Goal: Feedback & Contribution: Contribute content

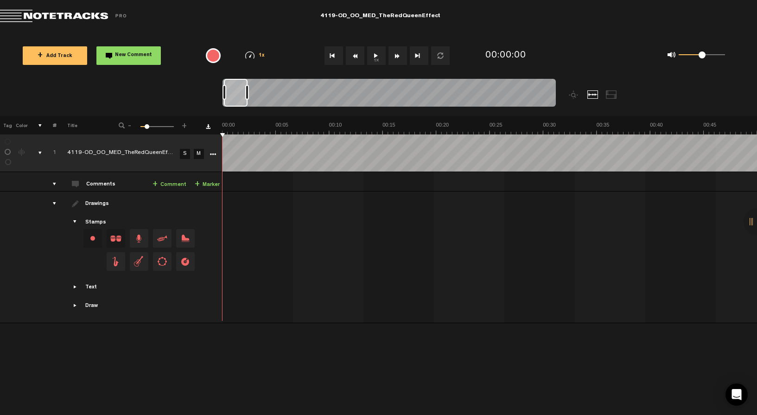
click at [377, 54] on button "1x" at bounding box center [376, 55] width 19 height 19
click at [377, 53] on button "1x" at bounding box center [376, 55] width 19 height 19
click at [376, 58] on button "1x" at bounding box center [376, 55] width 19 height 19
click at [374, 57] on button "1x" at bounding box center [376, 55] width 19 height 19
click at [380, 55] on button "1x" at bounding box center [376, 55] width 19 height 19
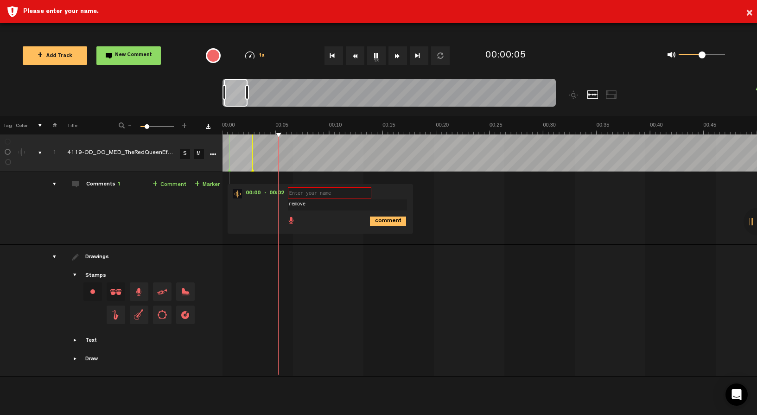
type textarea "remove"
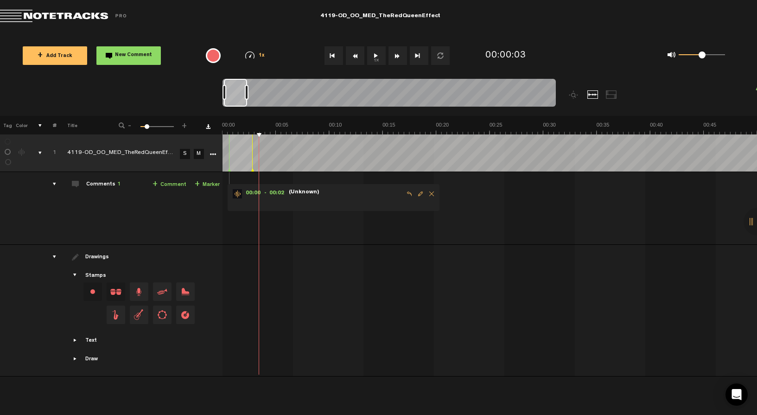
click at [379, 50] on button "1x" at bounding box center [376, 55] width 19 height 19
click at [419, 193] on span "Edit comment" at bounding box center [420, 194] width 11 height 6
click at [329, 192] on input "text" at bounding box center [329, 192] width 83 height 11
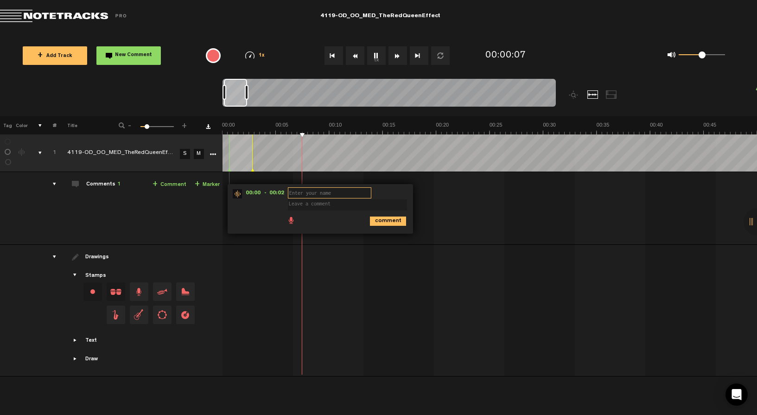
type input "{"
type input "PF"
click at [329, 207] on textarea at bounding box center [347, 204] width 119 height 11
type textarea "remove"
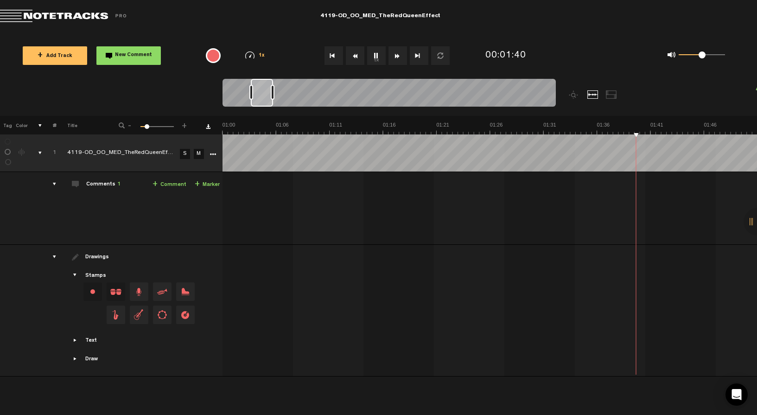
scroll to position [0, 706]
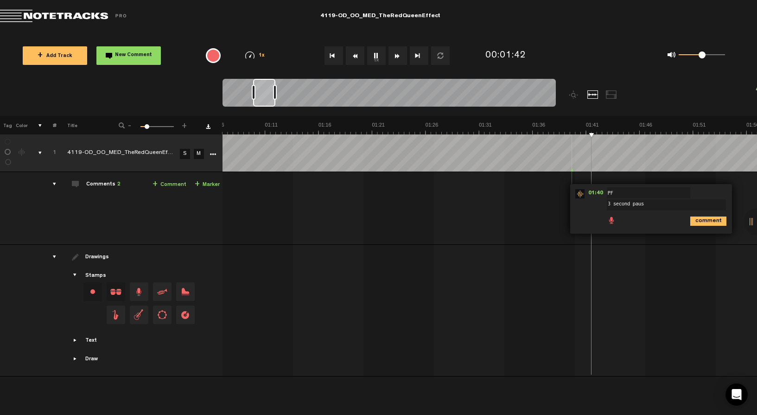
type textarea "3 second pause"
click at [376, 57] on button "1x" at bounding box center [376, 55] width 19 height 19
click at [375, 54] on button "1x" at bounding box center [376, 55] width 19 height 19
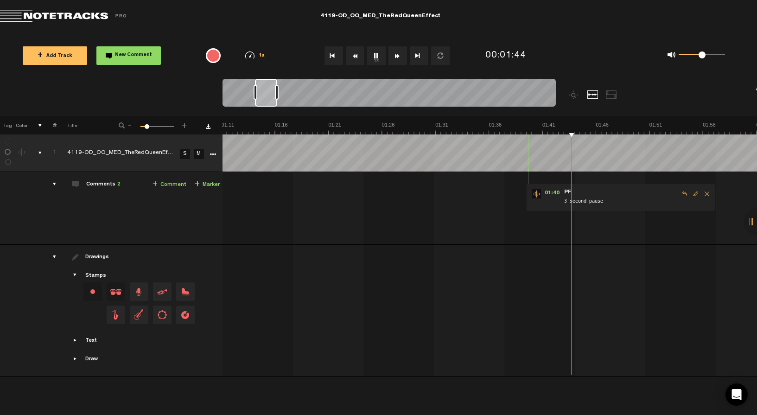
scroll to position [0, 750]
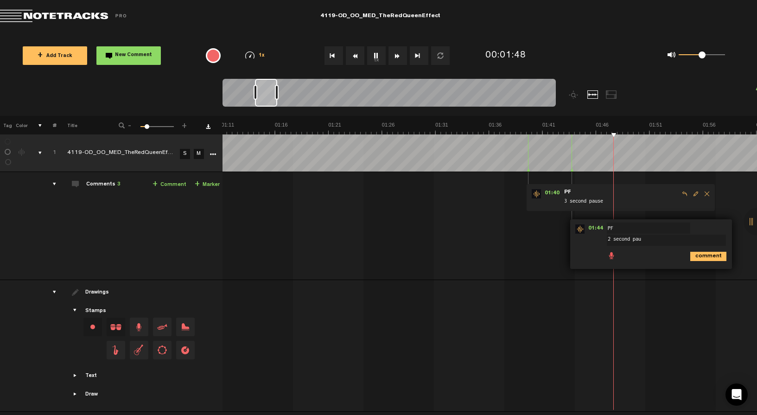
type textarea "2 second paus"
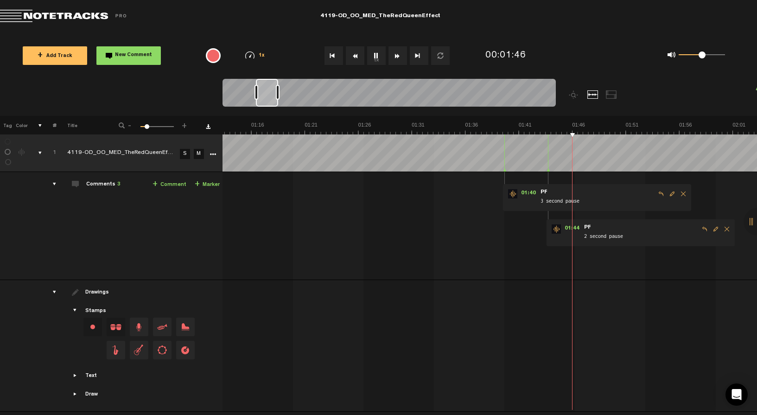
scroll to position [0, 773]
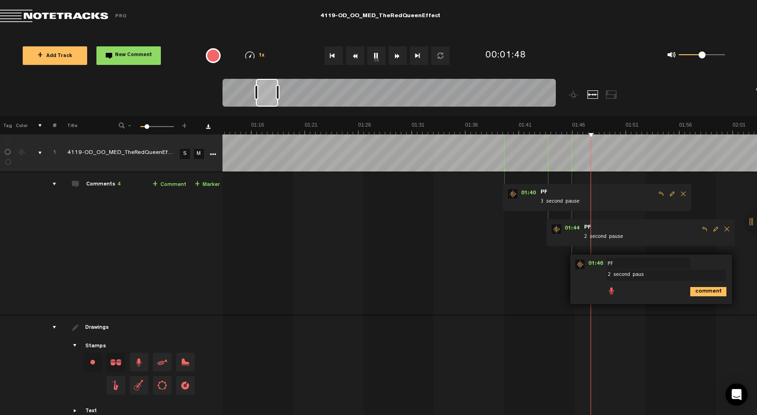
type textarea "2 second pause"
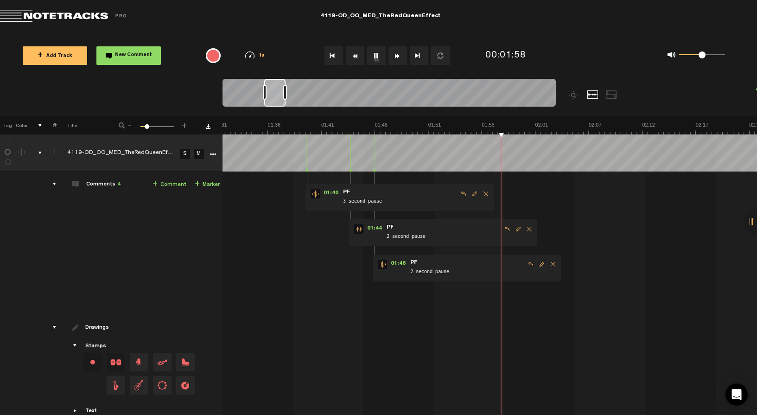
scroll to position [0, 971]
drag, startPoint x: 271, startPoint y: 91, endPoint x: 279, endPoint y: 92, distance: 8.4
click at [279, 92] on div at bounding box center [274, 93] width 21 height 28
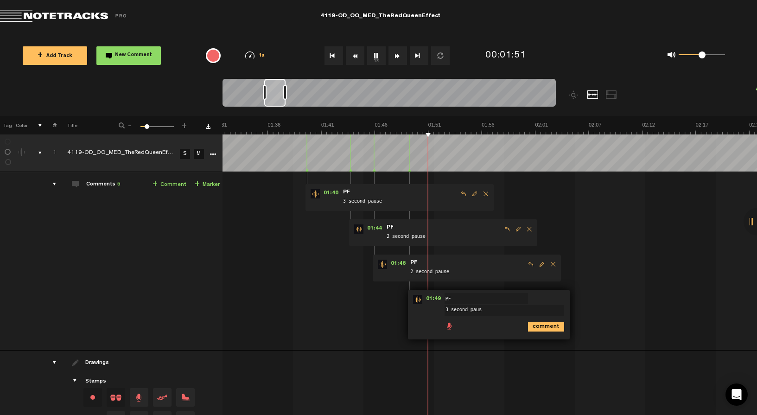
type textarea "3 second pause"
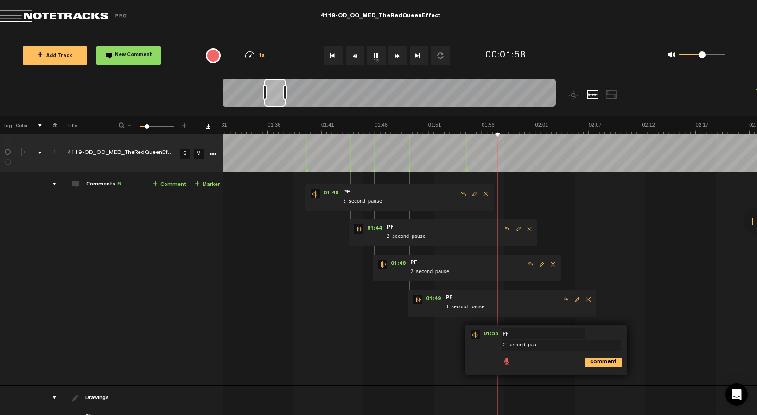
type textarea "2 second paus"
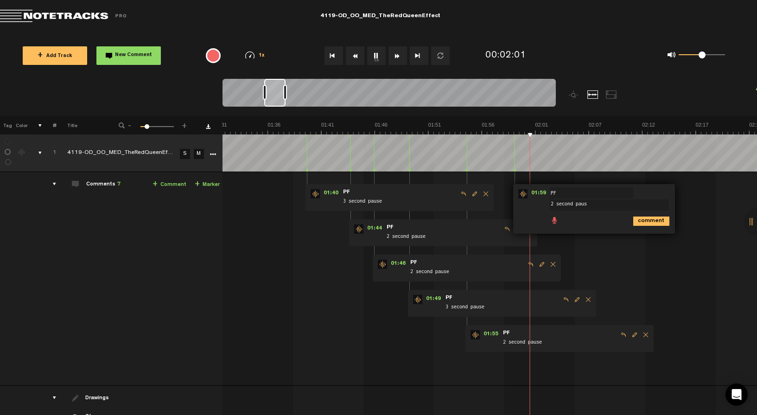
type textarea "2 second pause"
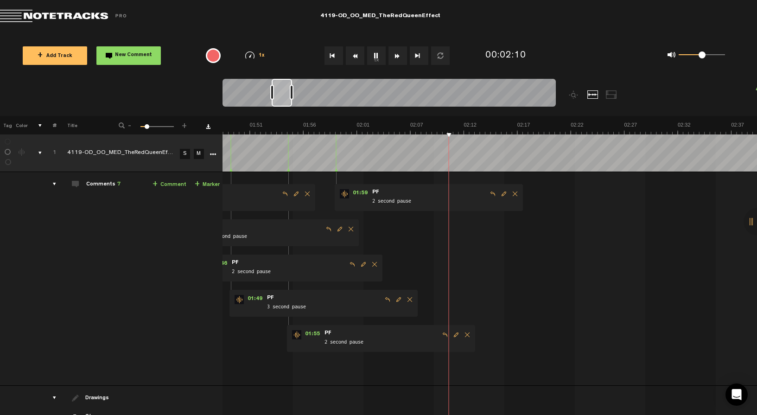
scroll to position [0, 1149]
drag, startPoint x: 275, startPoint y: 92, endPoint x: 283, endPoint y: 91, distance: 7.4
click at [283, 91] on div at bounding box center [282, 93] width 20 height 28
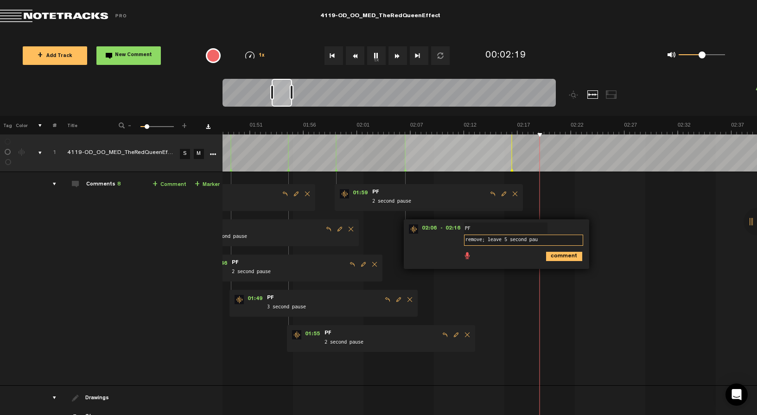
type textarea "remove; leave 5 second paus"
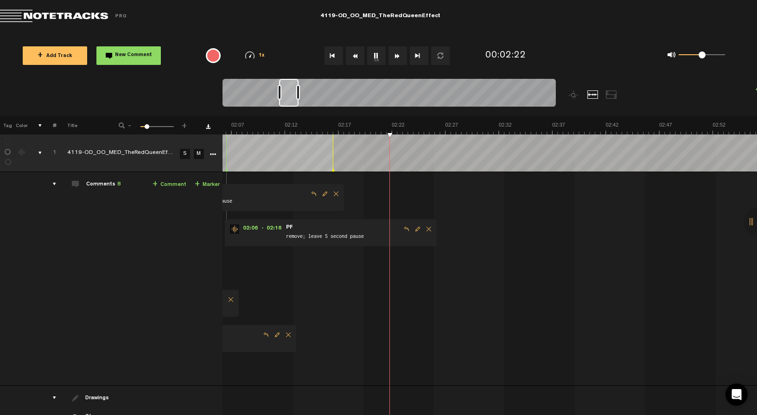
scroll to position [0, 1428]
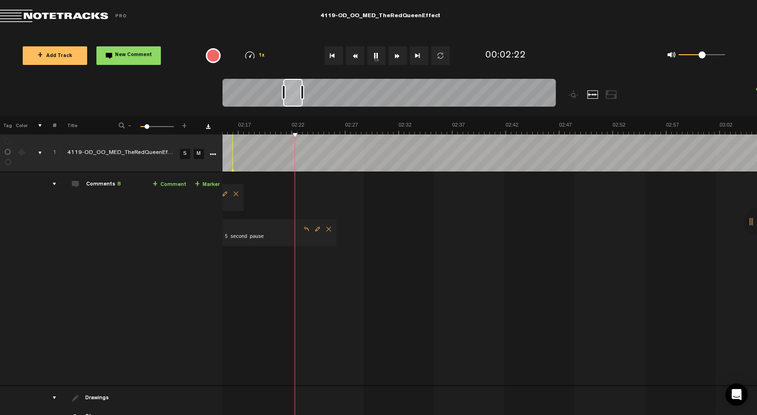
drag, startPoint x: 286, startPoint y: 97, endPoint x: 297, endPoint y: 96, distance: 11.6
click at [297, 96] on div at bounding box center [292, 93] width 19 height 28
click at [375, 57] on button "1x" at bounding box center [376, 55] width 19 height 19
click at [377, 57] on button "1x" at bounding box center [376, 55] width 19 height 19
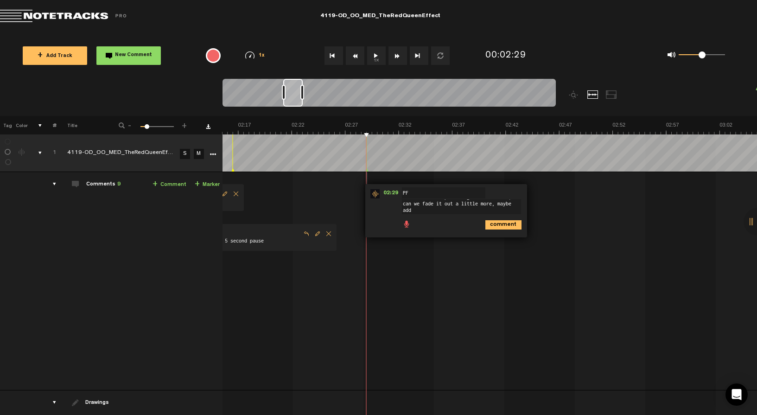
scroll to position [0, 0]
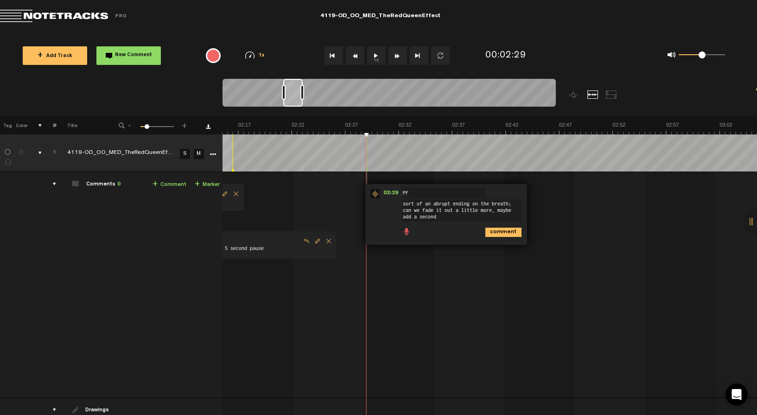
type textarea "sort of an abrupt ending on the breath; can we fade it out a little more, maybe…"
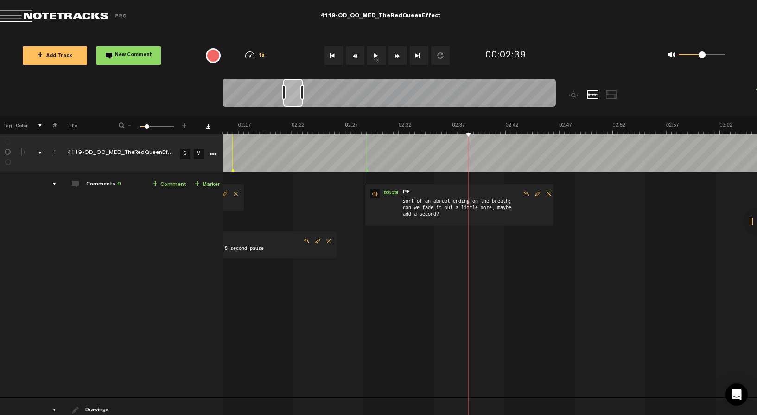
click at [373, 61] on button "1x" at bounding box center [376, 55] width 19 height 19
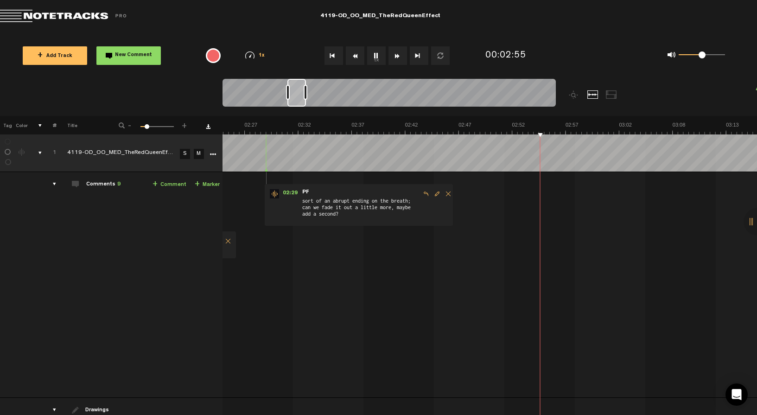
scroll to position [0, 1540]
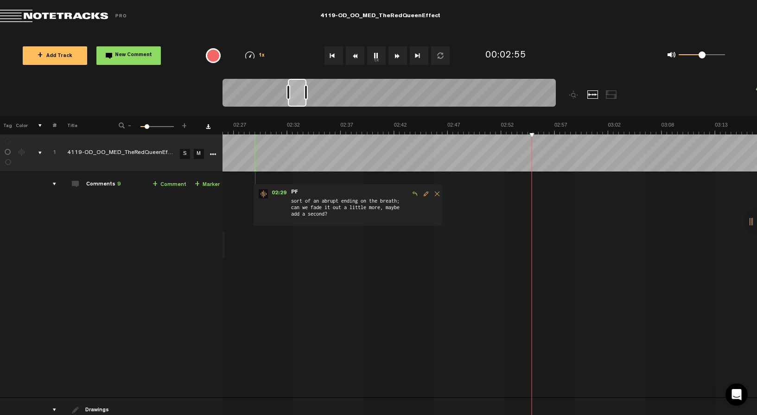
click at [294, 98] on div at bounding box center [297, 93] width 19 height 28
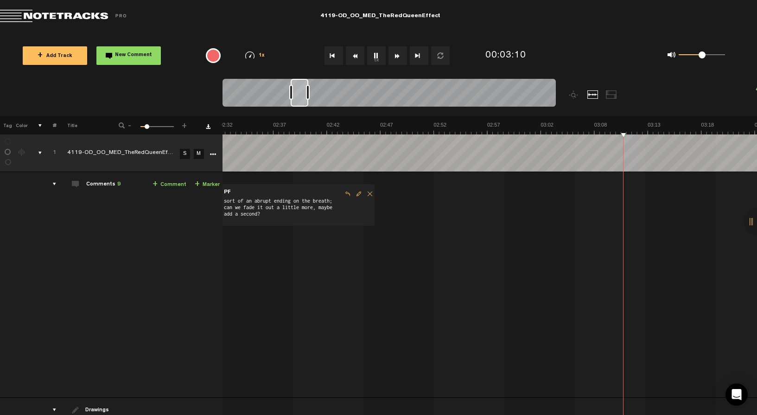
scroll to position [0, 1652]
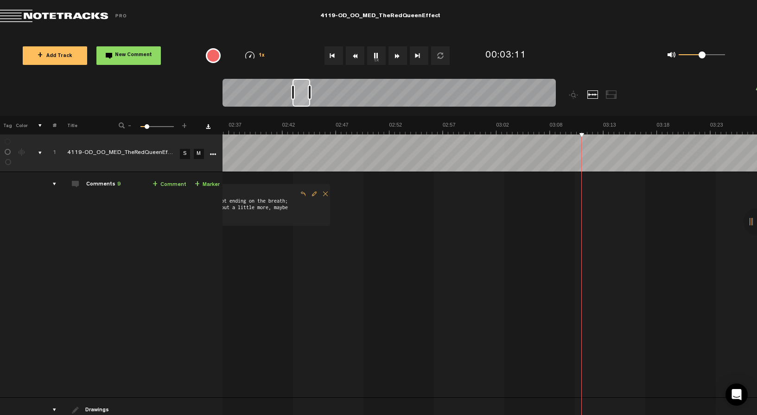
click at [304, 95] on div at bounding box center [301, 93] width 18 height 28
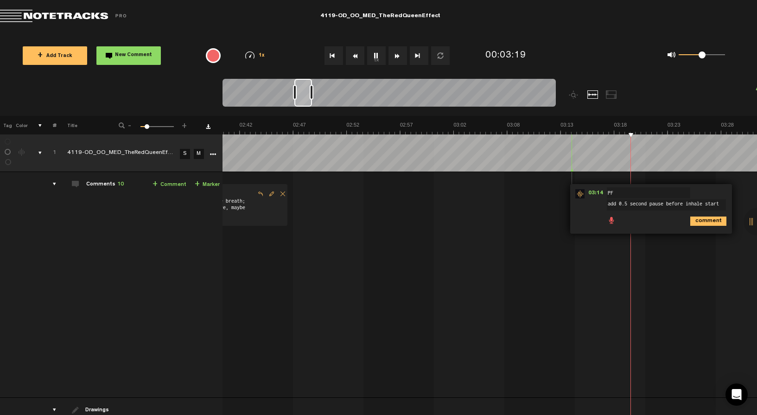
type textarea "add 0.5 second pause before inhale starts"
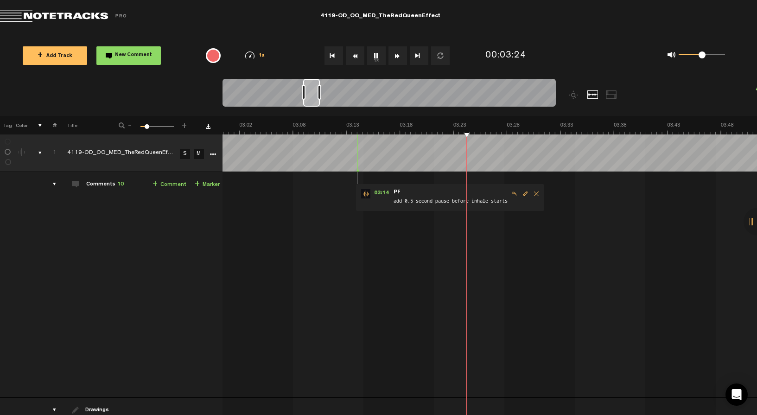
scroll to position [0, 1931]
drag, startPoint x: 300, startPoint y: 90, endPoint x: 311, endPoint y: 92, distance: 10.3
click at [311, 92] on div at bounding box center [312, 93] width 17 height 28
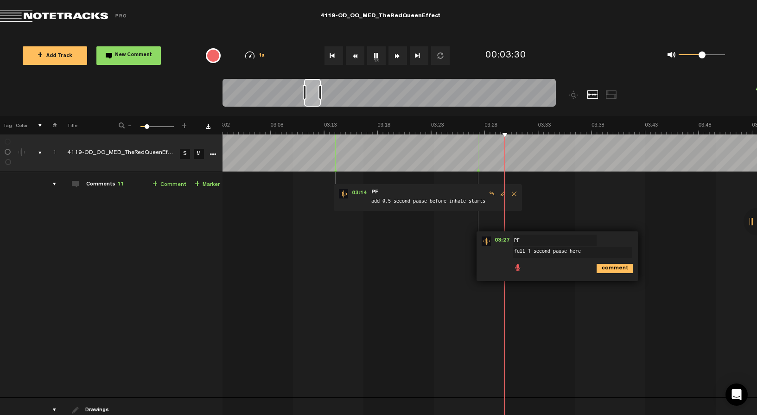
type textarea "full 1 second pause here?"
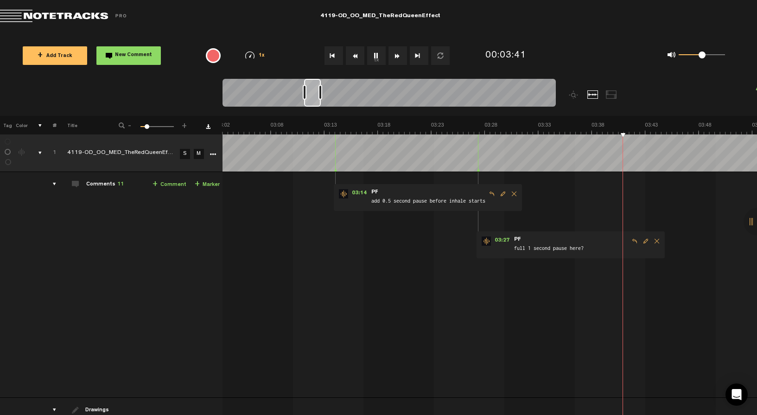
click at [378, 62] on button "1x" at bounding box center [376, 55] width 19 height 19
click at [660, 240] on span "Delete comment" at bounding box center [656, 241] width 11 height 6
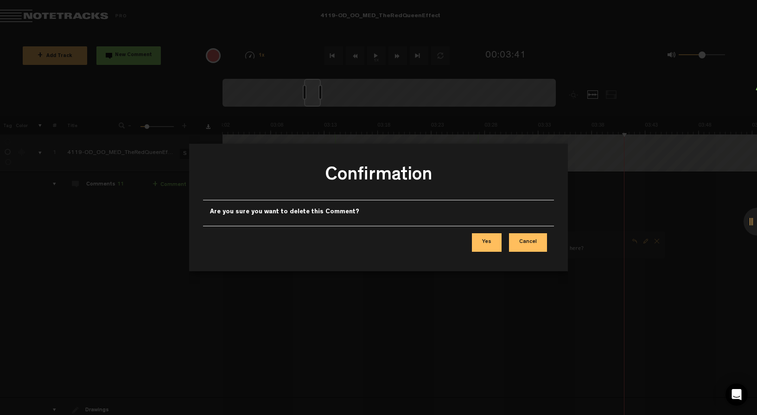
click at [492, 239] on button "Yes" at bounding box center [487, 242] width 30 height 19
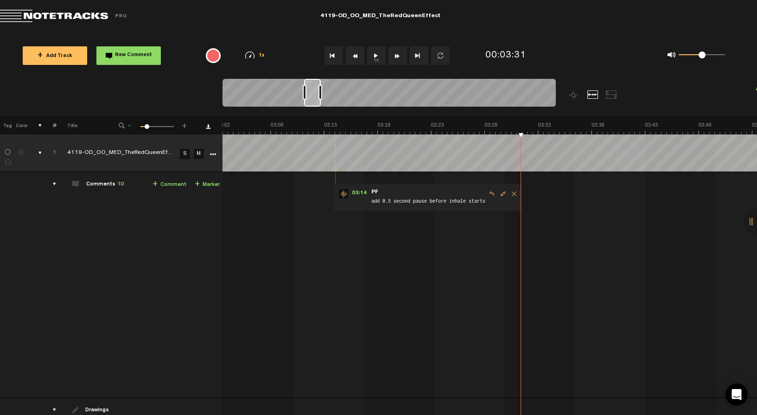
click at [369, 56] on button "1x" at bounding box center [376, 55] width 19 height 19
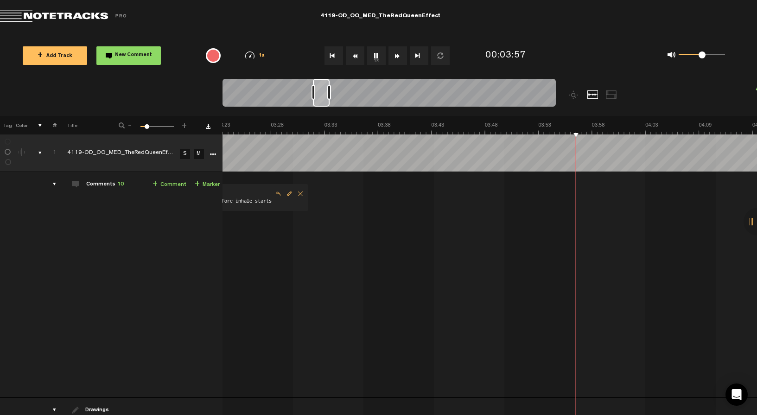
click at [379, 55] on button "1x" at bounding box center [376, 55] width 19 height 19
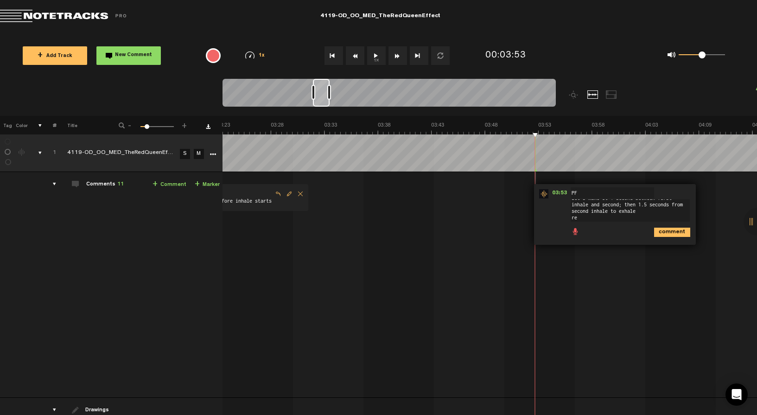
scroll to position [0, 0]
type textarea "let's make it 1 second between first inhale and second; then 1.5 seconds from s…"
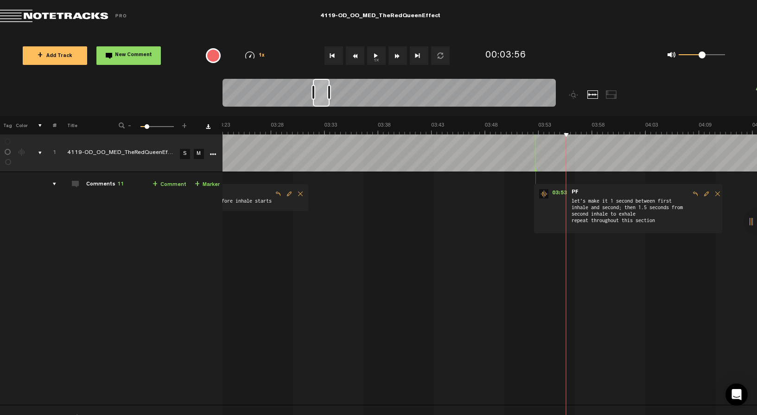
click at [376, 56] on button "1x" at bounding box center [376, 55] width 19 height 19
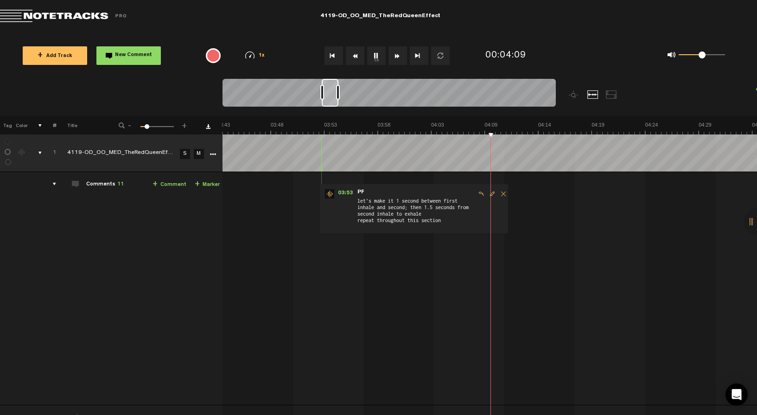
scroll to position [0, 2358]
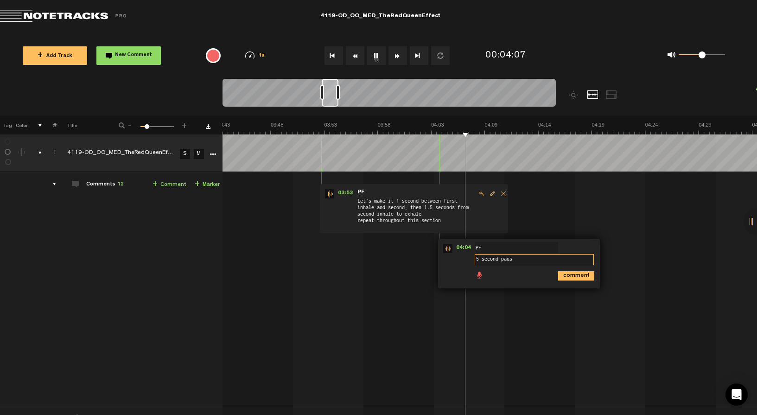
type textarea "5 second pause"
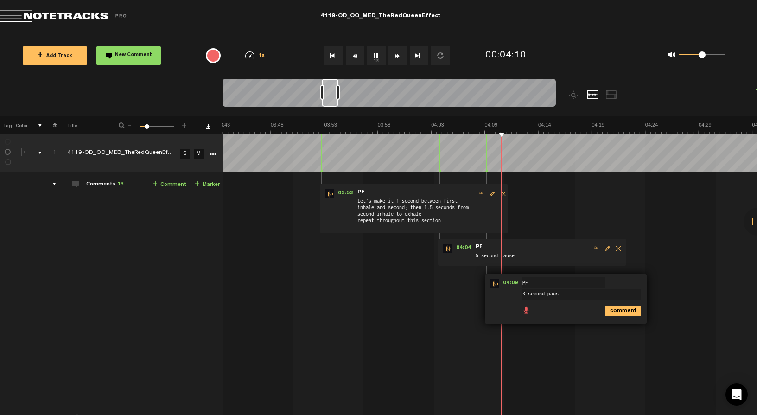
type textarea "3 second pause"
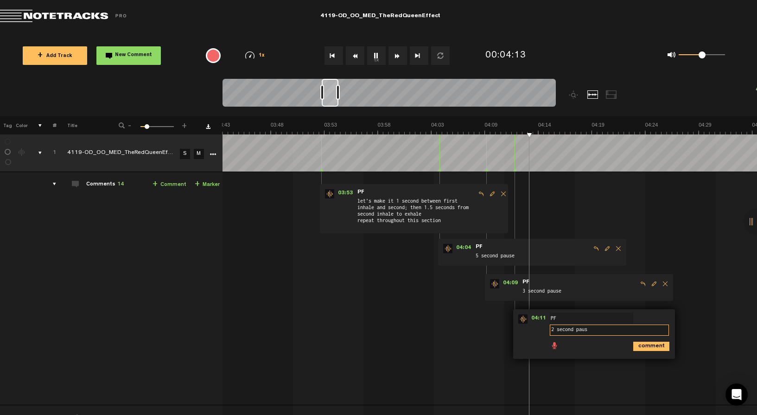
type textarea "2 second pause"
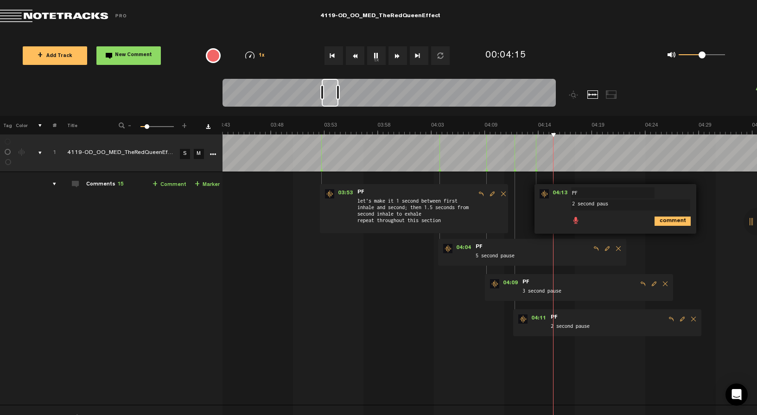
type textarea "2 second pause"
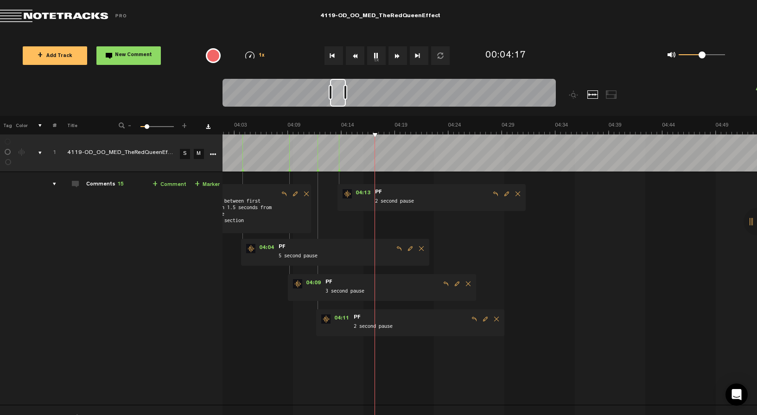
scroll to position [0, 2555]
drag, startPoint x: 330, startPoint y: 94, endPoint x: 338, endPoint y: 95, distance: 8.4
click at [338, 95] on div at bounding box center [338, 93] width 16 height 28
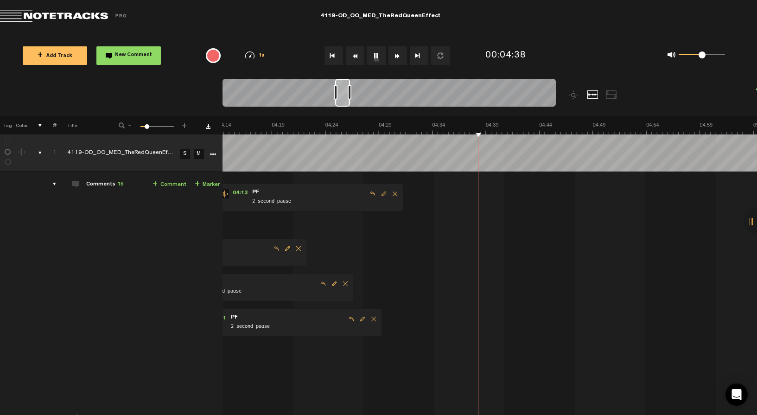
scroll to position [0, 2689]
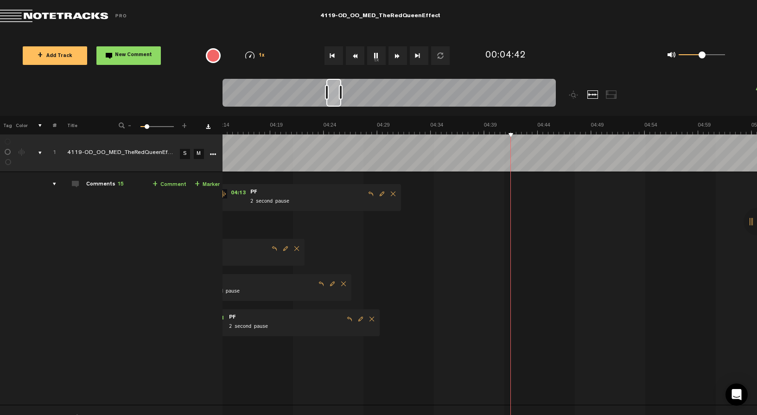
click at [337, 95] on div at bounding box center [333, 93] width 15 height 28
click at [380, 53] on button "1x" at bounding box center [376, 55] width 19 height 19
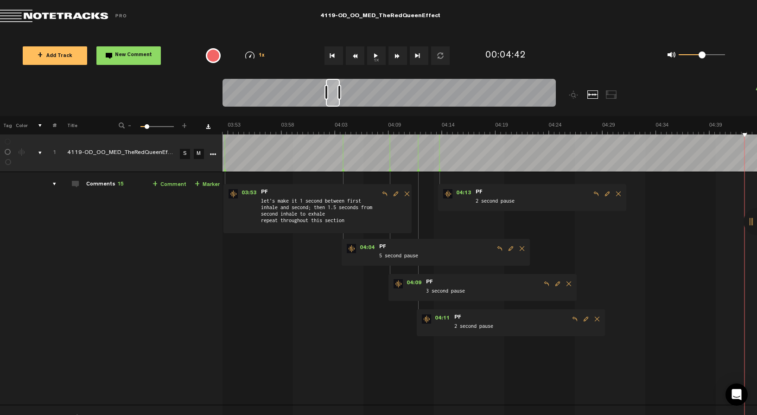
scroll to position [0, 2466]
click at [335, 98] on div at bounding box center [333, 93] width 14 height 28
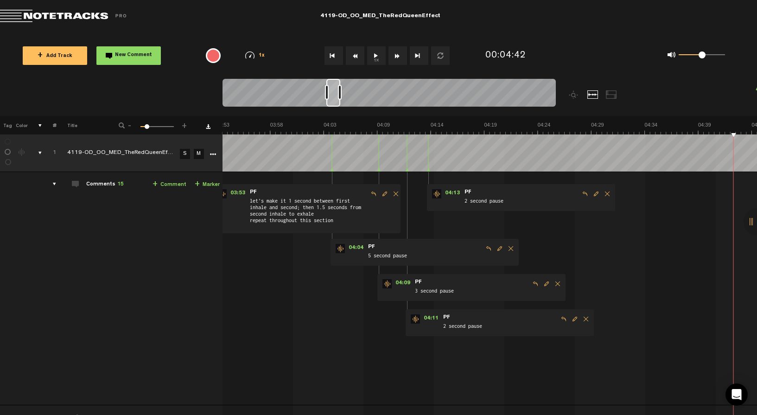
click at [608, 195] on span "Delete comment" at bounding box center [607, 194] width 11 height 6
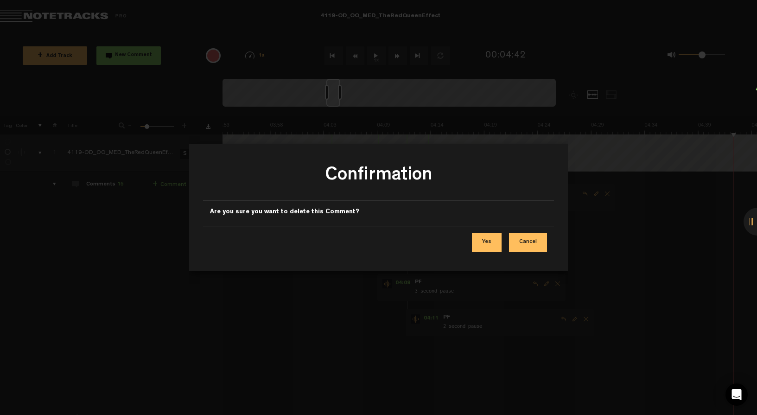
click at [502, 244] on button "Yes" at bounding box center [487, 242] width 30 height 19
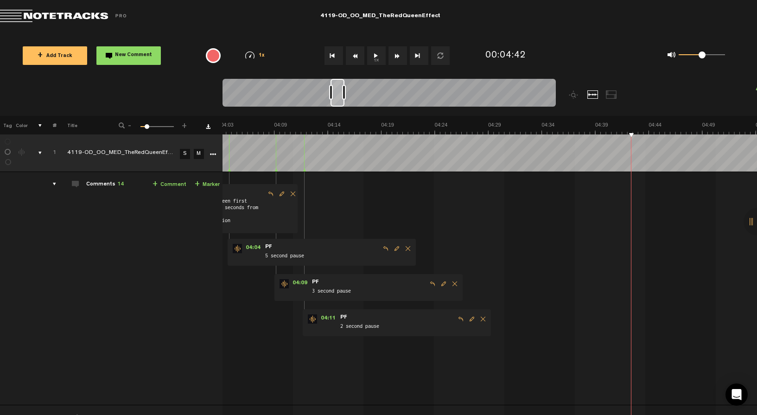
scroll to position [0, 2402]
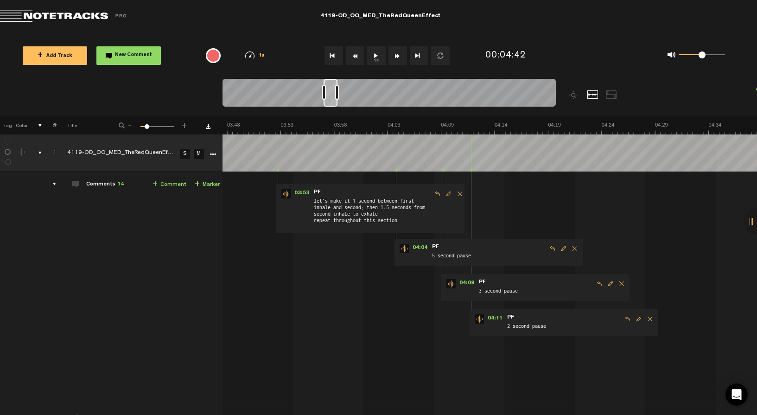
click at [573, 251] on span "Delete comment" at bounding box center [574, 248] width 11 height 6
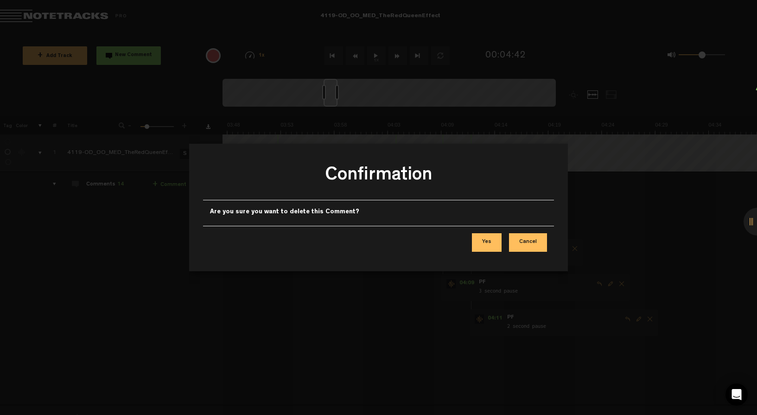
click at [489, 246] on button "Yes" at bounding box center [487, 242] width 30 height 19
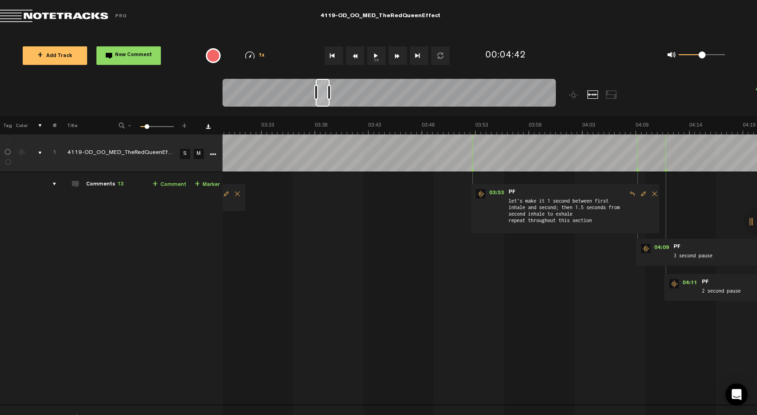
scroll to position [0, 2541]
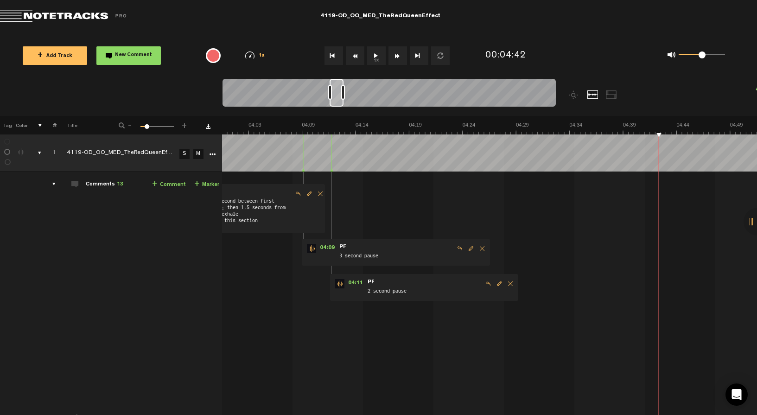
click at [479, 249] on span "Delete comment" at bounding box center [482, 248] width 11 height 6
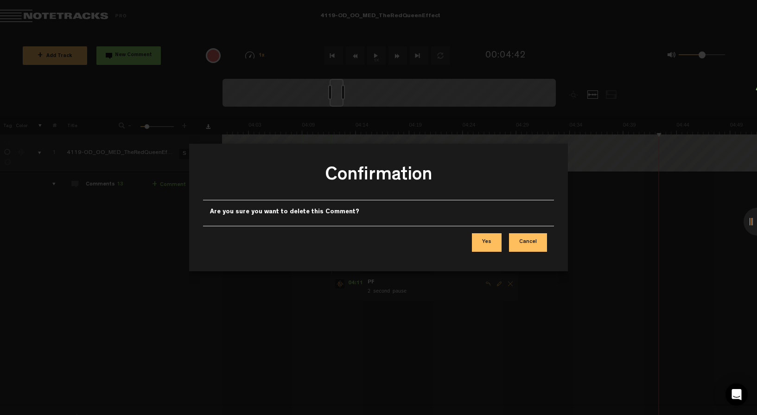
click at [483, 243] on button "Yes" at bounding box center [487, 242] width 30 height 19
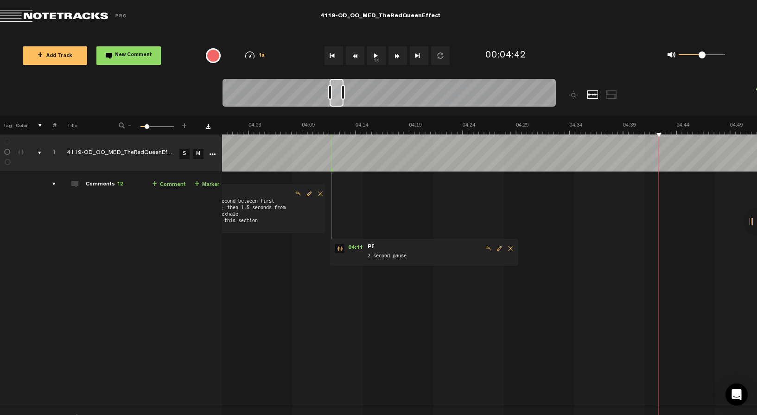
click at [508, 247] on span "Delete comment" at bounding box center [510, 248] width 11 height 6
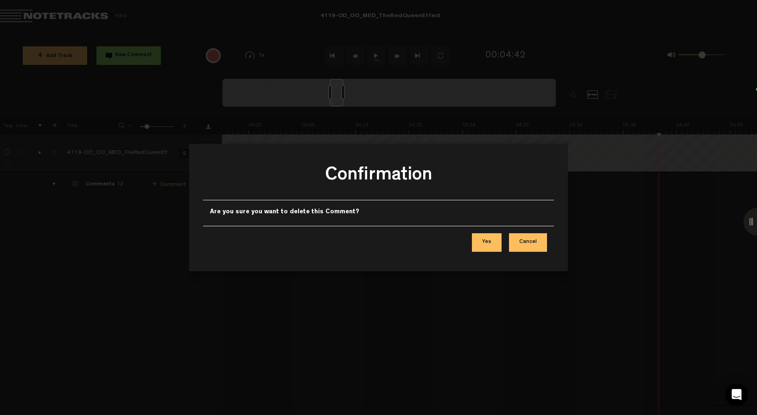
click at [489, 250] on button "Yes" at bounding box center [487, 242] width 30 height 19
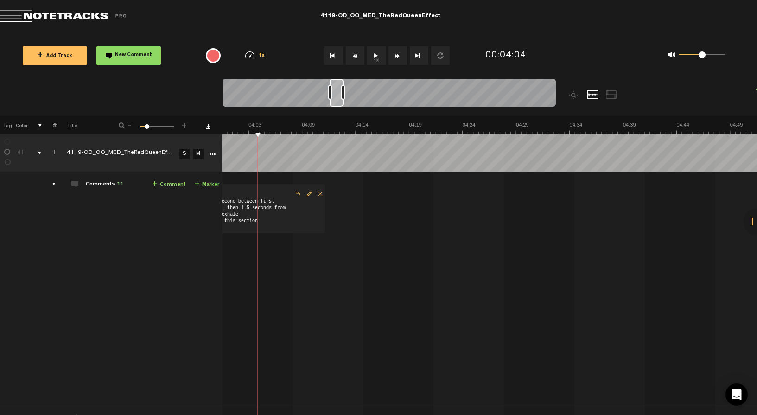
click at [383, 54] on button "1x" at bounding box center [376, 55] width 19 height 19
click at [373, 60] on button "1x" at bounding box center [376, 55] width 19 height 19
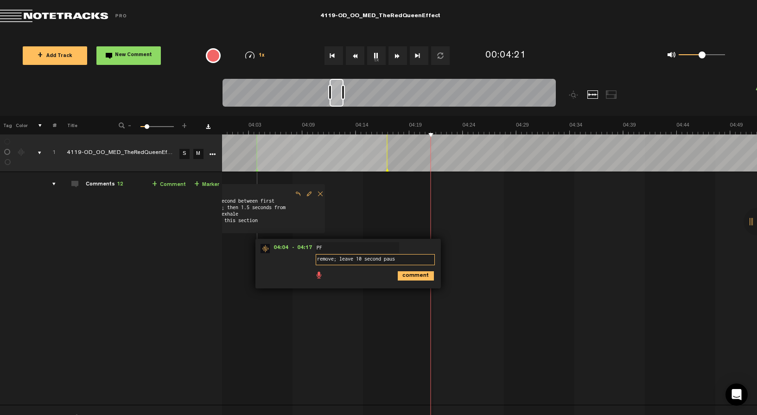
type textarea "remove; leave 10 second pause"
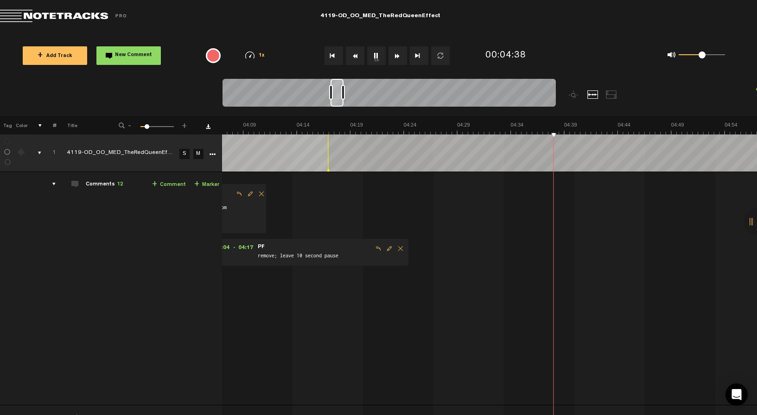
scroll to position [0, 2567]
click at [339, 101] on div at bounding box center [336, 93] width 13 height 28
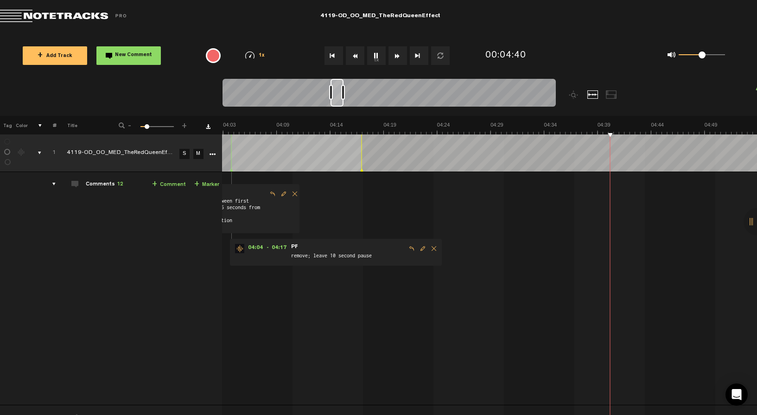
click at [417, 247] on span "Edit comment" at bounding box center [422, 248] width 11 height 6
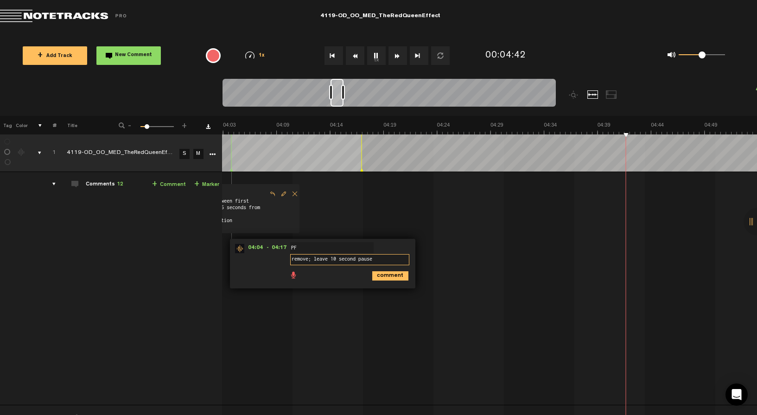
click at [332, 259] on textarea "remove; leave 10 second pause" at bounding box center [349, 259] width 119 height 11
type textarea "remove; leave 15 second pause"
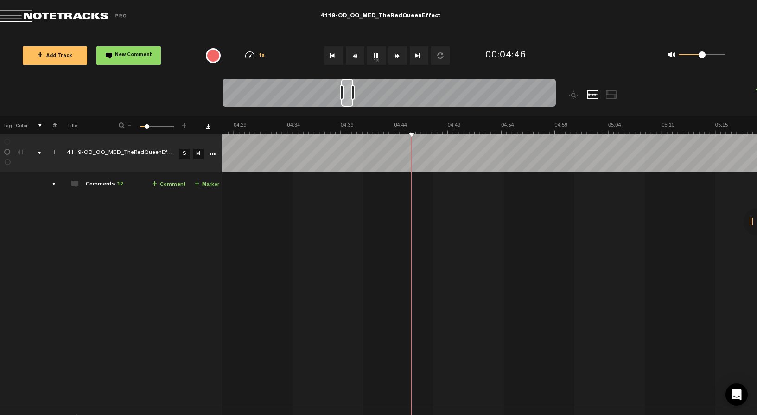
drag, startPoint x: 337, startPoint y: 101, endPoint x: 348, endPoint y: 99, distance: 10.9
click at [348, 99] on div at bounding box center [347, 93] width 12 height 28
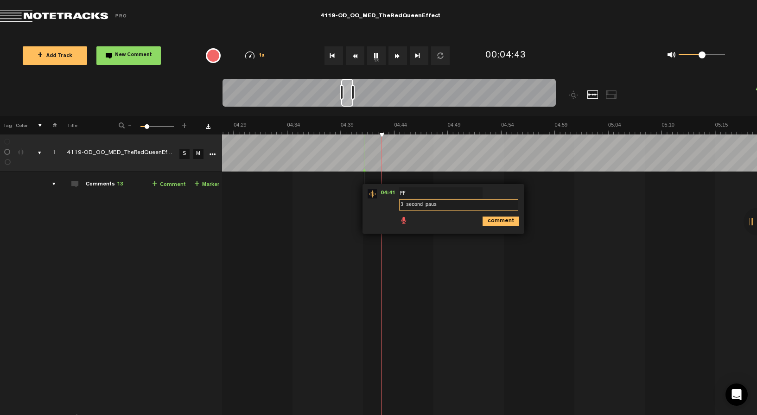
type textarea "3 second pause"
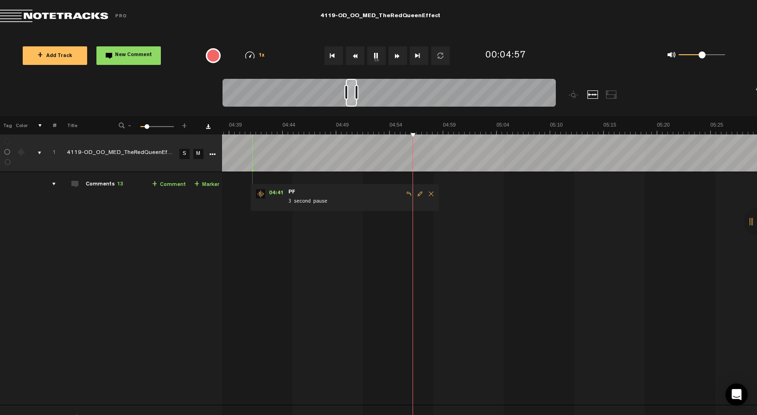
scroll to position [0, 2935]
click at [352, 102] on div at bounding box center [351, 93] width 11 height 28
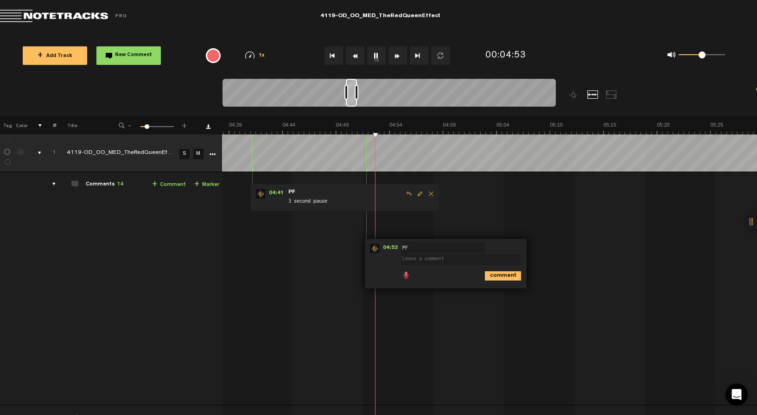
type textarea "8"
type textarea "7 second pause"
click at [379, 63] on button "1x" at bounding box center [376, 55] width 19 height 19
click at [379, 51] on button "1x" at bounding box center [376, 55] width 19 height 19
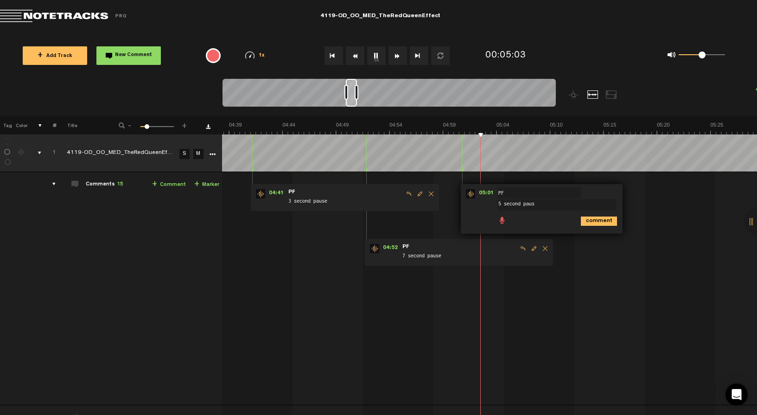
type textarea "5 second pause"
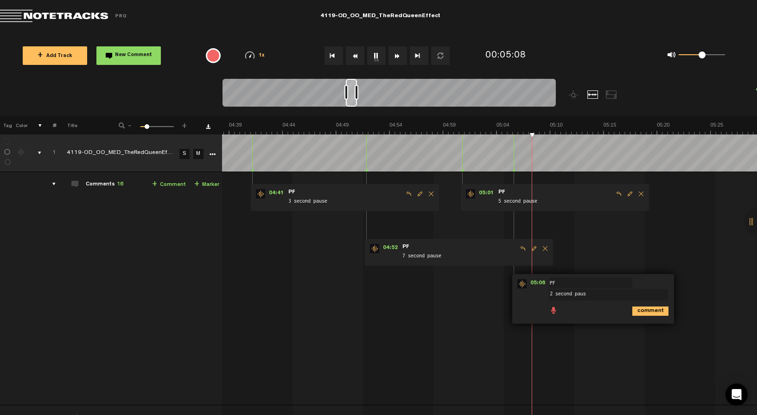
type textarea "2 second pause"
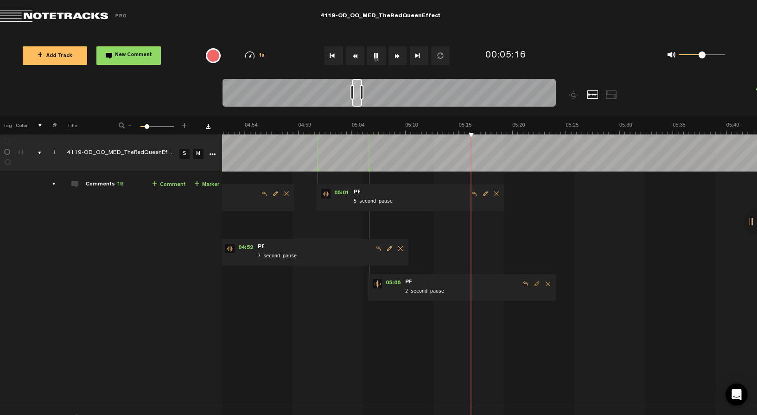
scroll to position [0, 3080]
drag, startPoint x: 351, startPoint y: 105, endPoint x: 357, endPoint y: 105, distance: 6.0
click at [357, 105] on div at bounding box center [357, 93] width 10 height 28
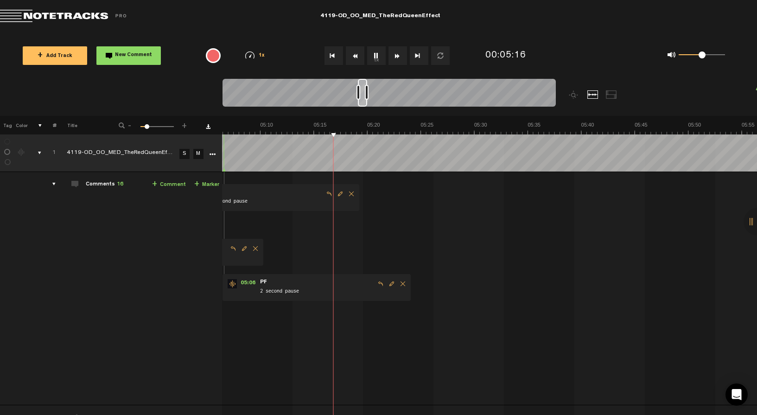
scroll to position [0, 3247]
drag, startPoint x: 357, startPoint y: 103, endPoint x: 364, endPoint y: 102, distance: 7.0
click at [364, 102] on div at bounding box center [363, 93] width 9 height 28
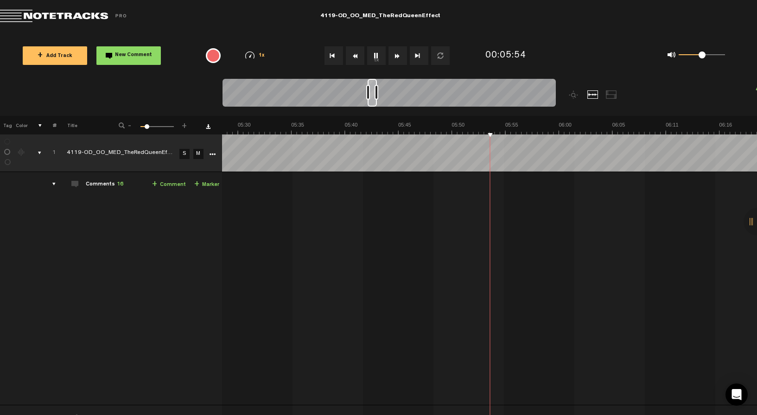
scroll to position [0, 3461]
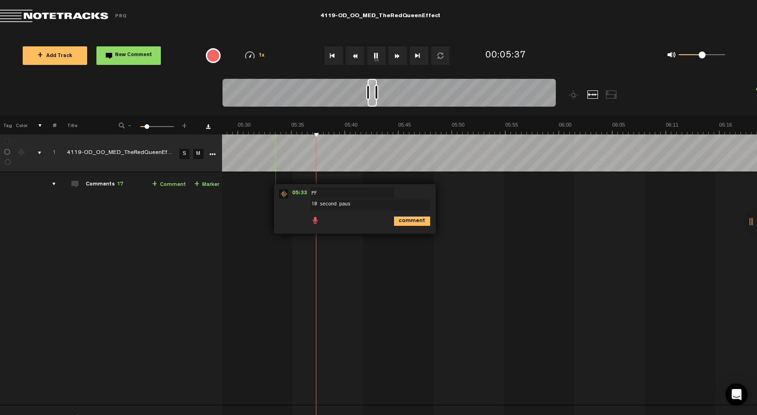
type textarea "10 second pause"
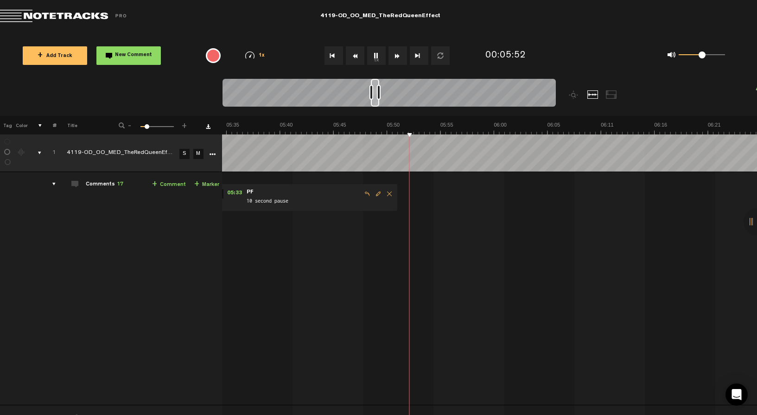
scroll to position [0, 3538]
click at [376, 100] on div at bounding box center [375, 93] width 8 height 28
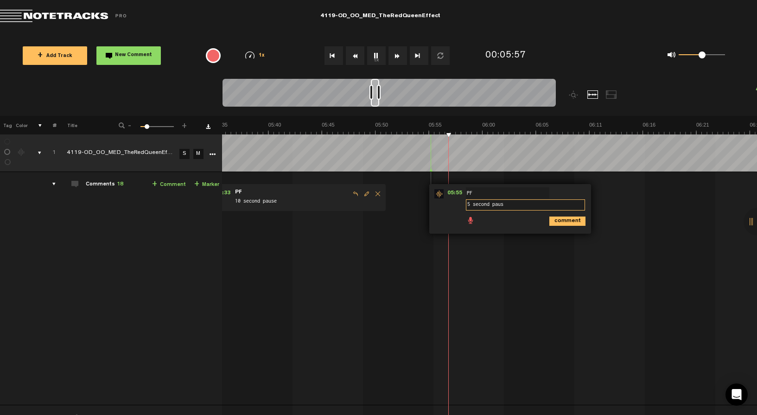
type textarea "5 second pause"
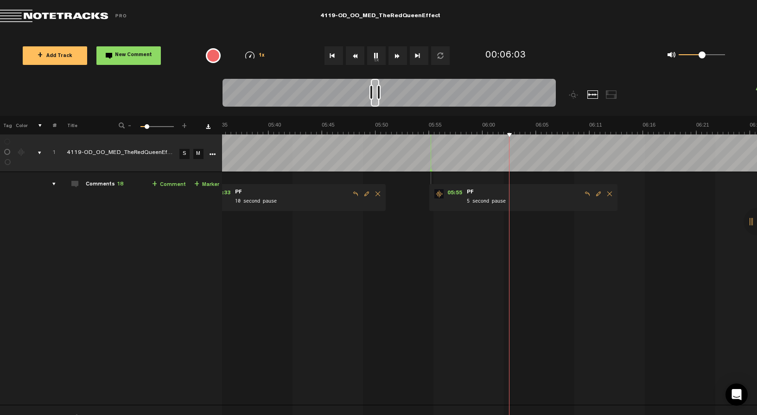
click at [595, 192] on span "Edit comment" at bounding box center [598, 194] width 11 height 6
click at [466, 203] on textarea "5 second pause" at bounding box center [525, 204] width 119 height 11
type textarea "3 second pause"
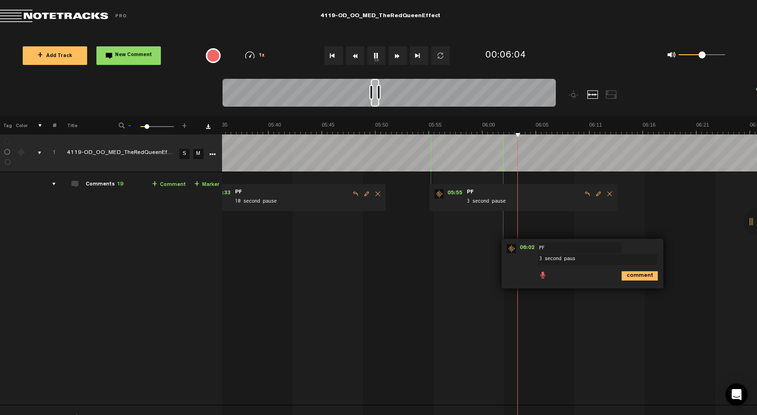
type textarea "3 second pause"
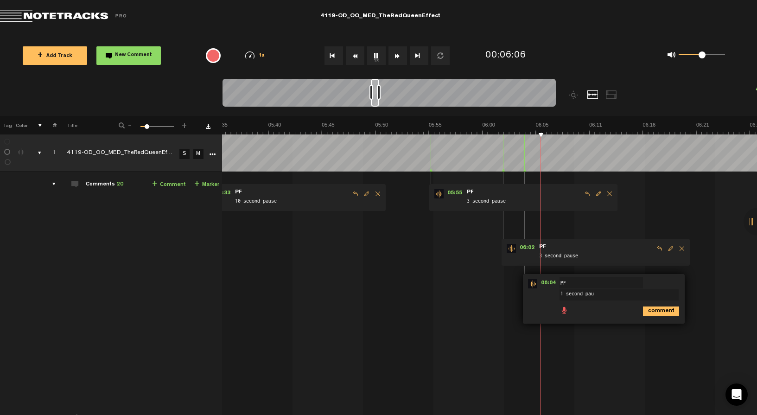
type textarea "1 second paus"
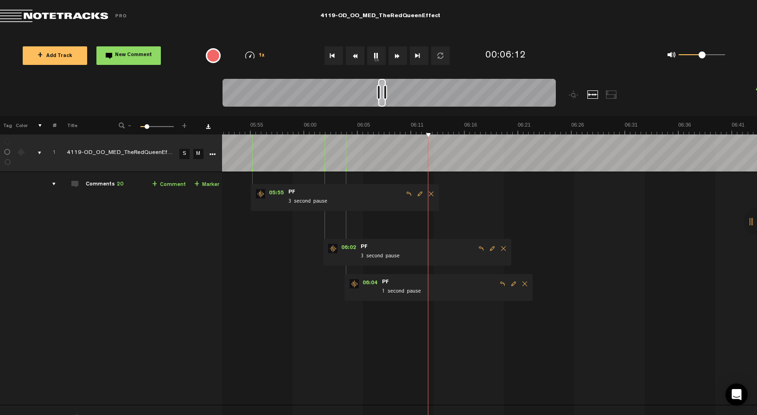
scroll to position [0, 3738]
drag, startPoint x: 374, startPoint y: 104, endPoint x: 382, endPoint y: 102, distance: 8.8
click at [382, 102] on div at bounding box center [381, 93] width 7 height 28
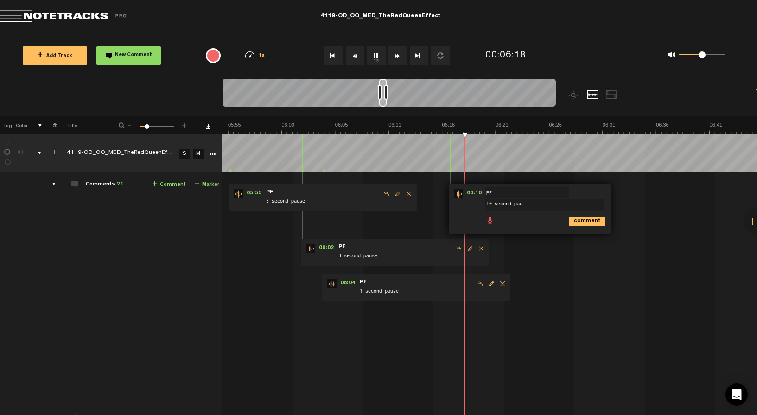
type textarea "10 second paus"
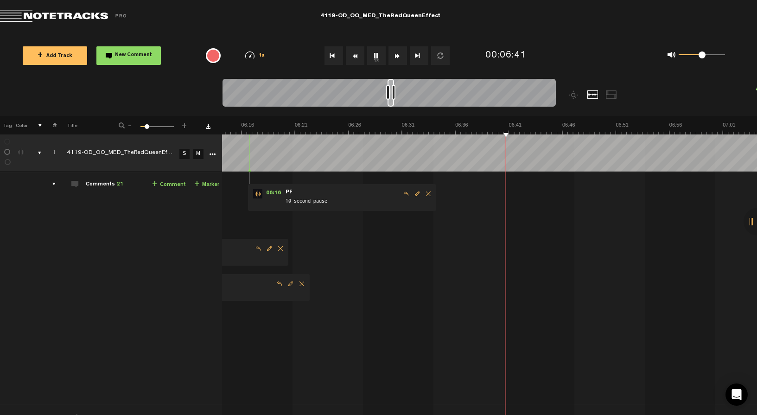
scroll to position [0, 3950]
drag, startPoint x: 384, startPoint y: 104, endPoint x: 393, endPoint y: 104, distance: 8.8
click at [393, 104] on div at bounding box center [391, 93] width 6 height 28
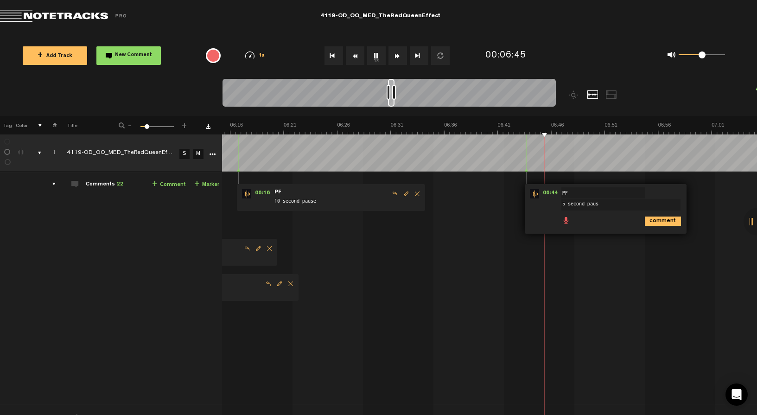
type textarea "5 second pause"
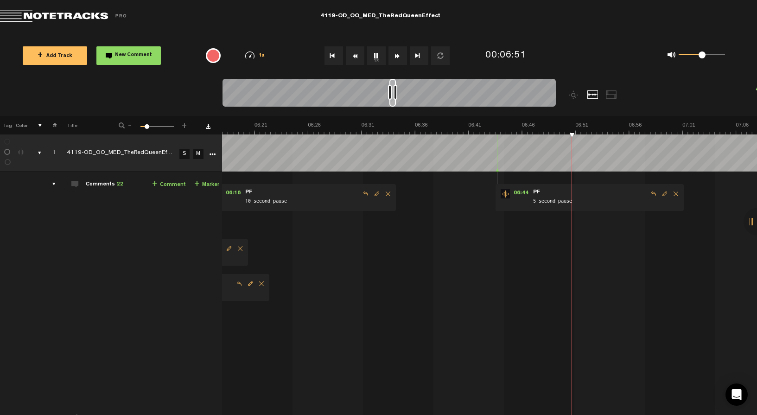
scroll to position [0, 3979]
type textarea "4"
type textarea "3 second paus"
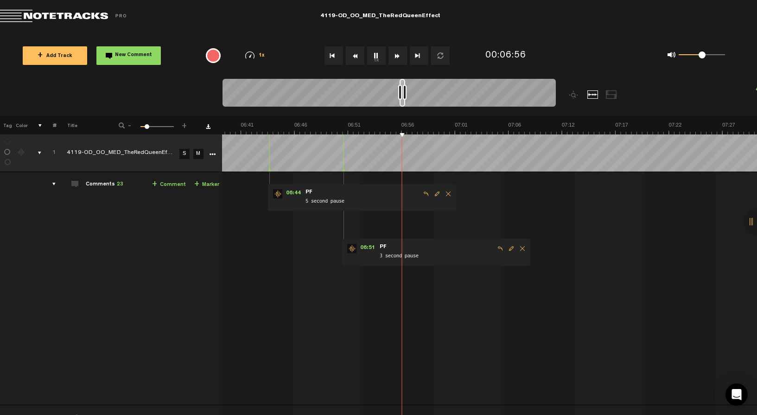
scroll to position [0, 4263]
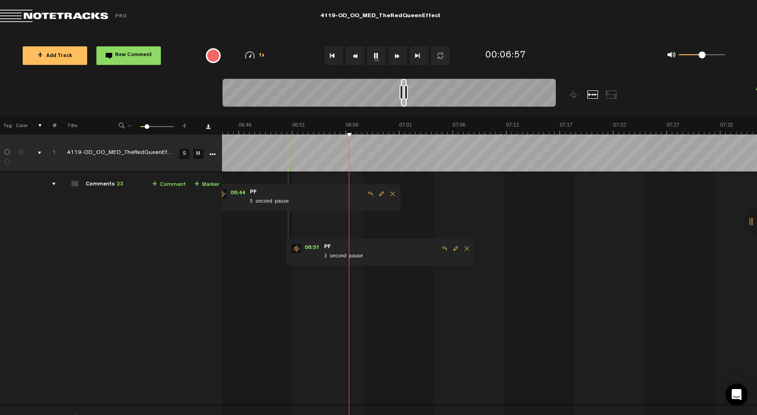
drag, startPoint x: 390, startPoint y: 105, endPoint x: 402, endPoint y: 104, distance: 12.1
click at [402, 104] on div at bounding box center [404, 93] width 6 height 28
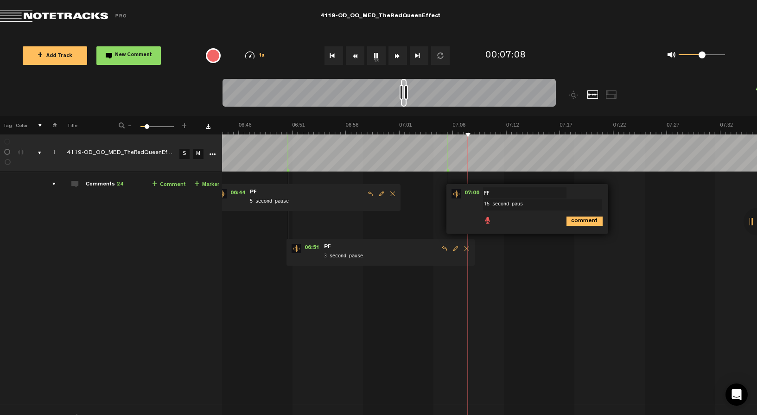
type textarea "15 second pause"
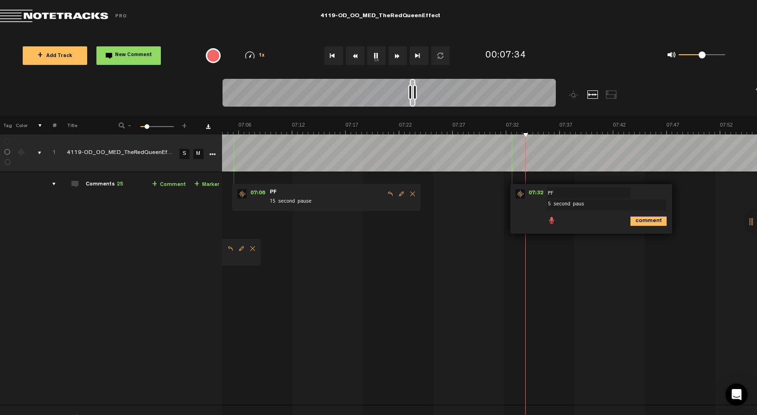
type textarea "5 second pause"
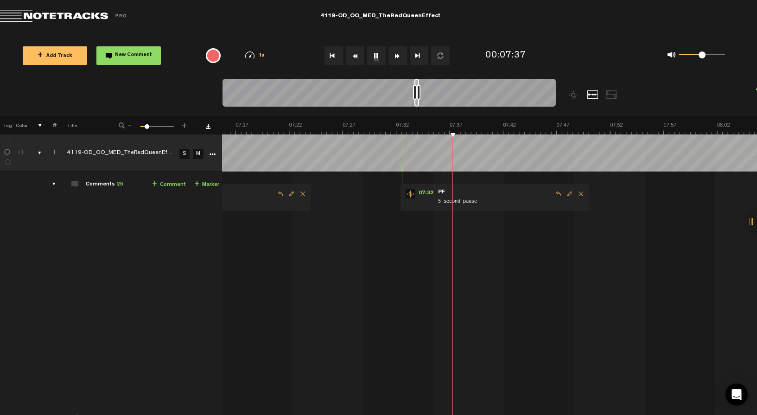
scroll to position [0, 4598]
drag, startPoint x: 413, startPoint y: 105, endPoint x: 418, endPoint y: 104, distance: 5.2
click at [418, 104] on div at bounding box center [416, 93] width 5 height 28
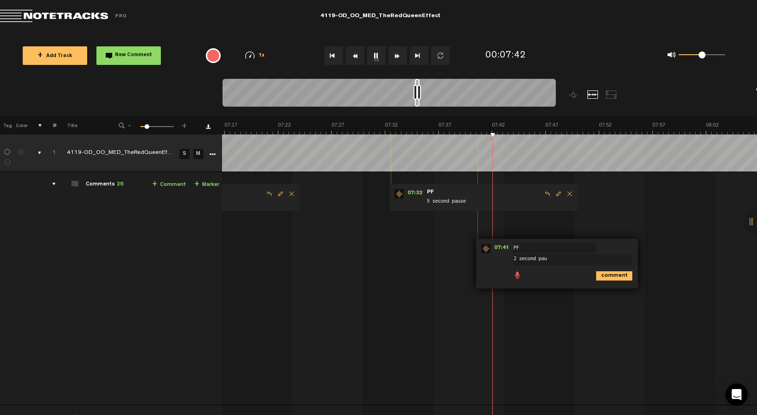
type textarea "2 second paus"
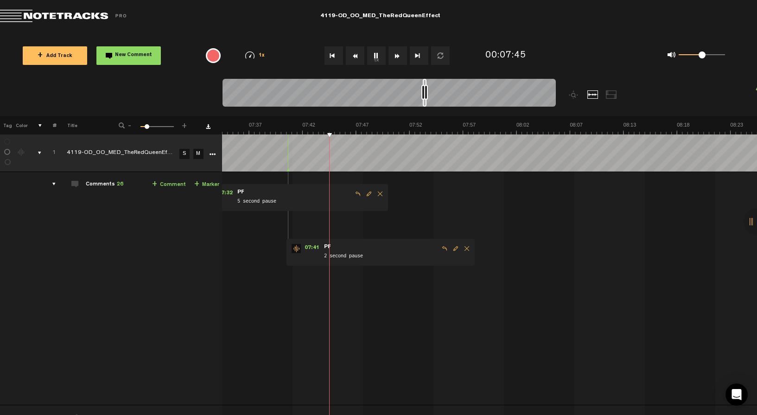
drag, startPoint x: 418, startPoint y: 102, endPoint x: 426, endPoint y: 102, distance: 7.9
click at [426, 102] on div at bounding box center [425, 93] width 4 height 28
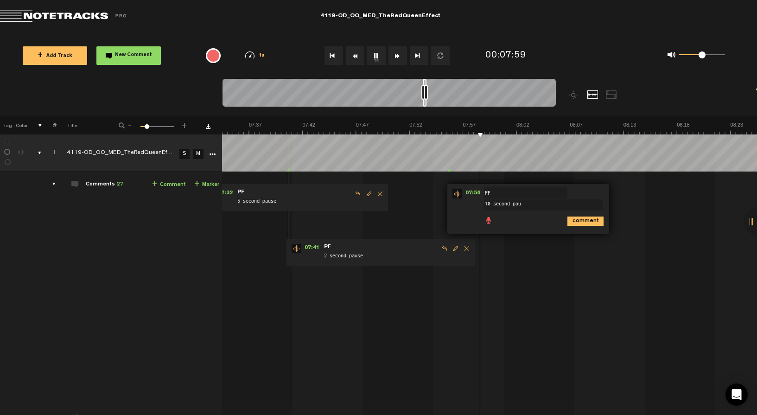
type textarea "10 second paus"
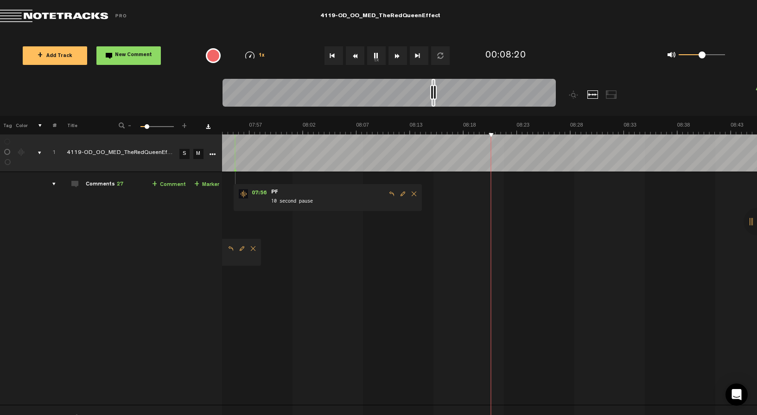
scroll to position [0, 5001]
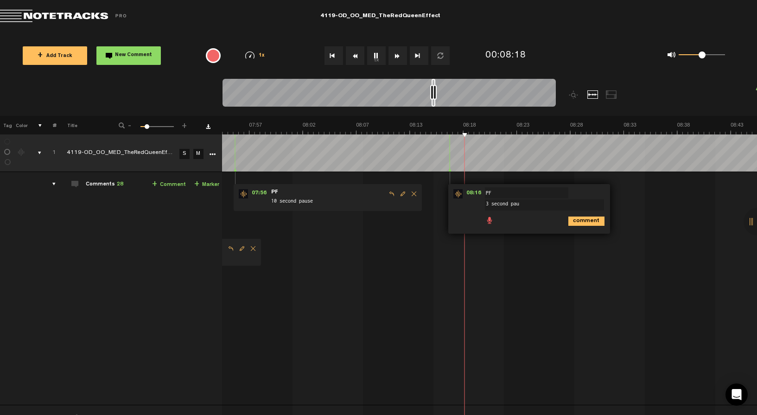
type textarea "3 second paus"
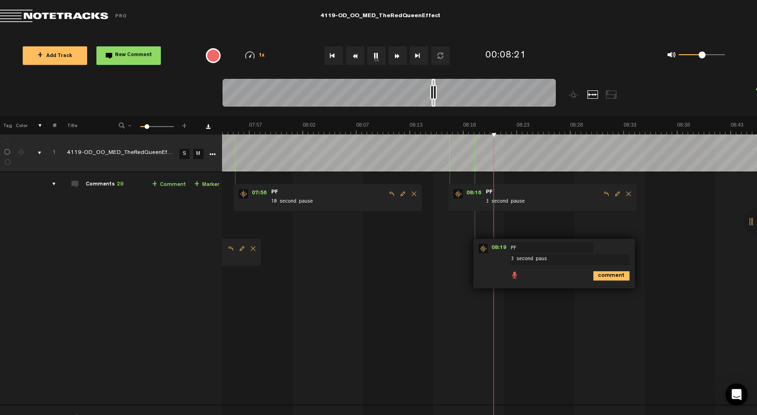
type textarea "3 second pause"
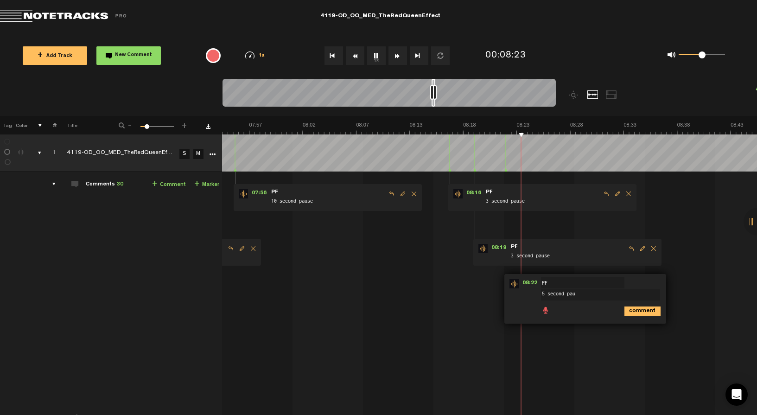
type textarea "5 second paus"
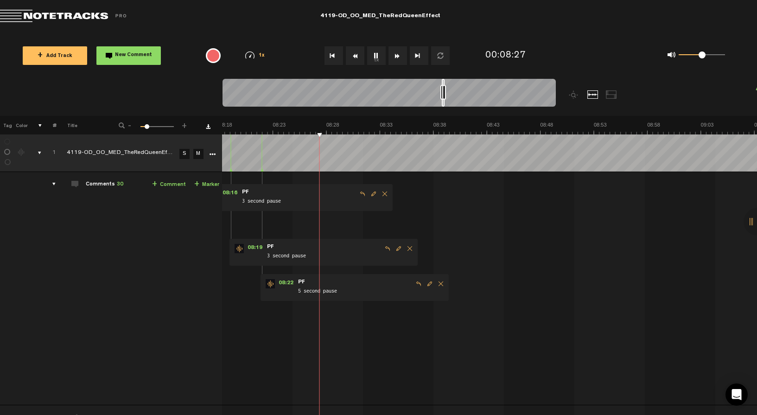
scroll to position [0, 5256]
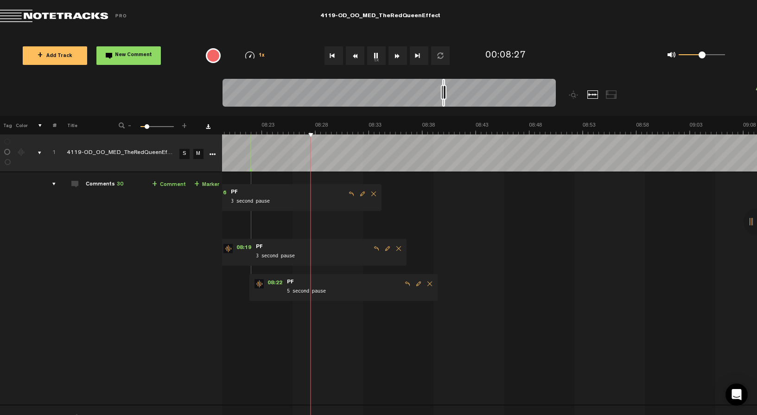
click at [445, 103] on div at bounding box center [388, 94] width 333 height 31
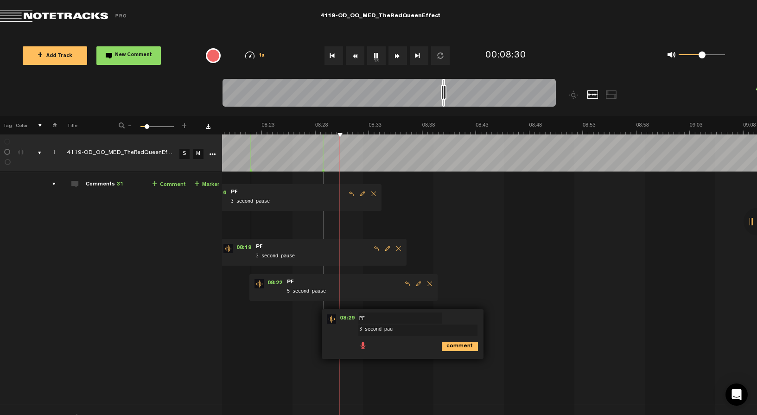
type textarea "3 second paus"
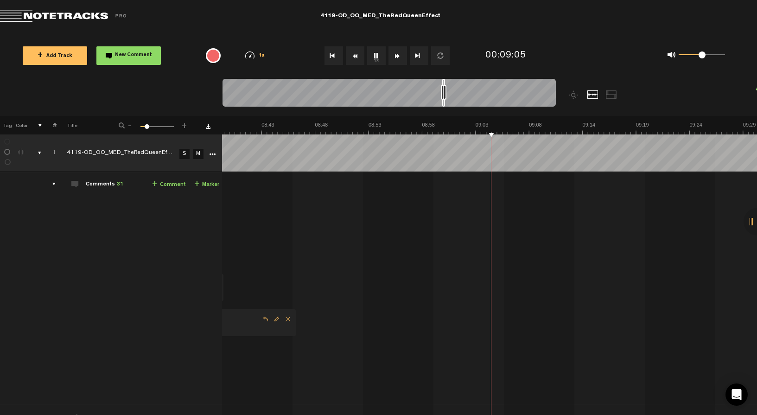
scroll to position [0, 5470]
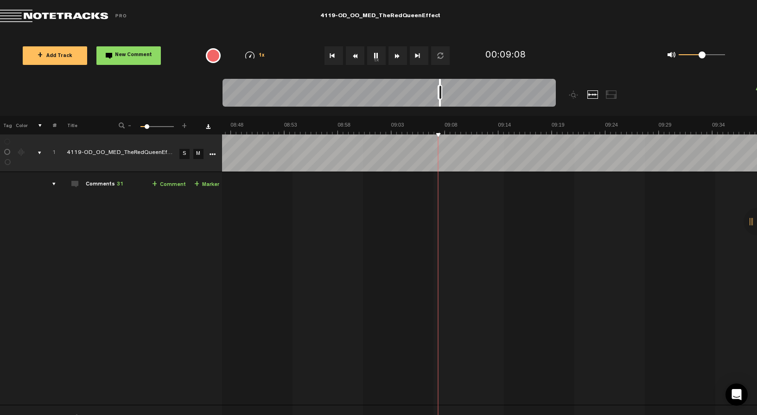
click at [441, 101] on div at bounding box center [388, 94] width 333 height 31
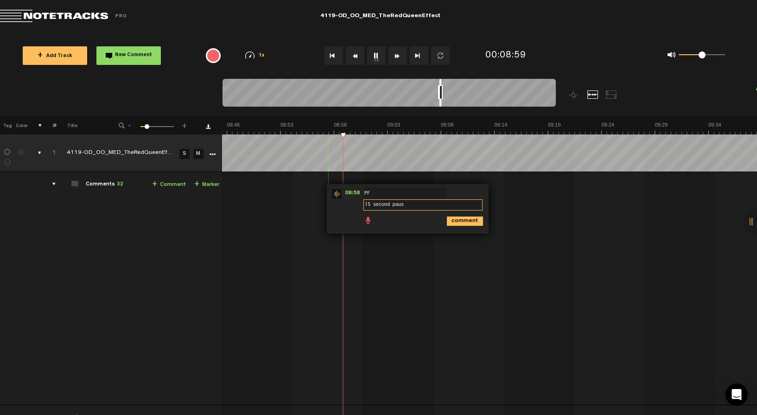
type textarea "15 second pause"
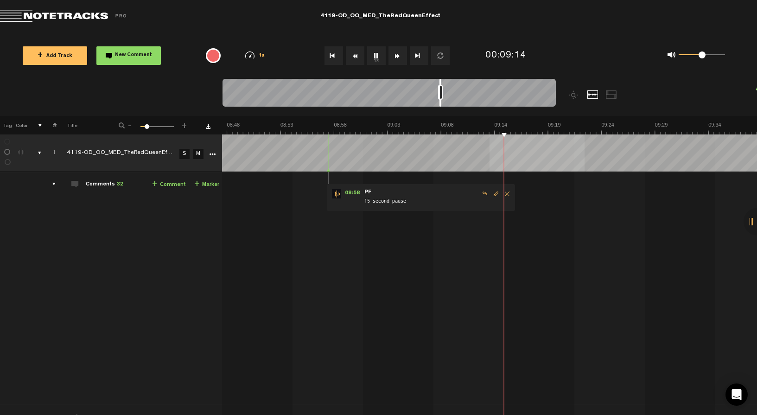
scroll to position [0, 5572]
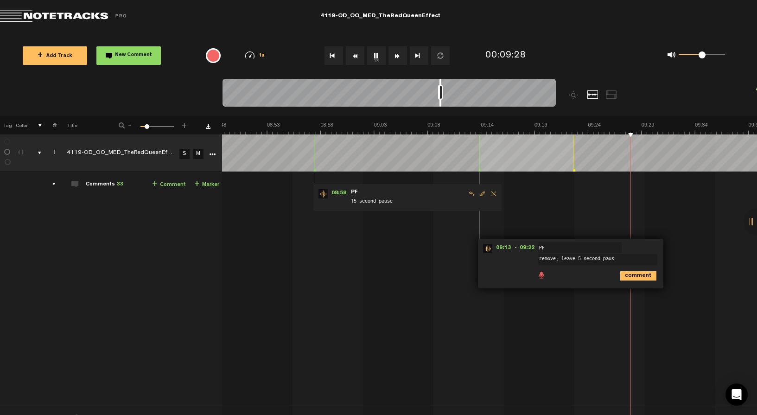
type textarea "remove; leave 5 second pause"
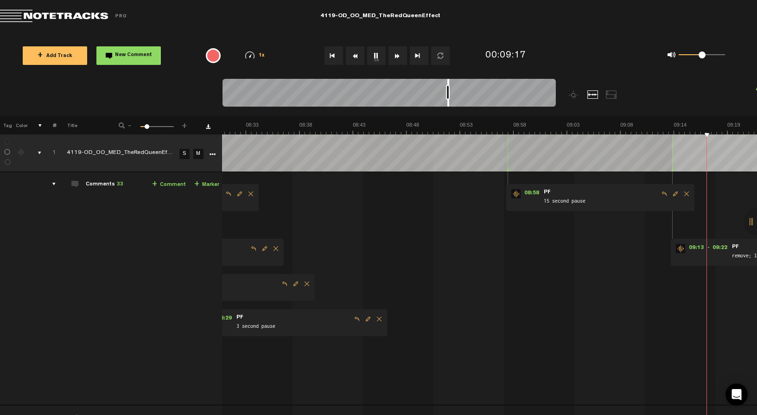
drag, startPoint x: 439, startPoint y: 102, endPoint x: 447, endPoint y: 99, distance: 8.7
click at [447, 99] on div at bounding box center [388, 94] width 333 height 31
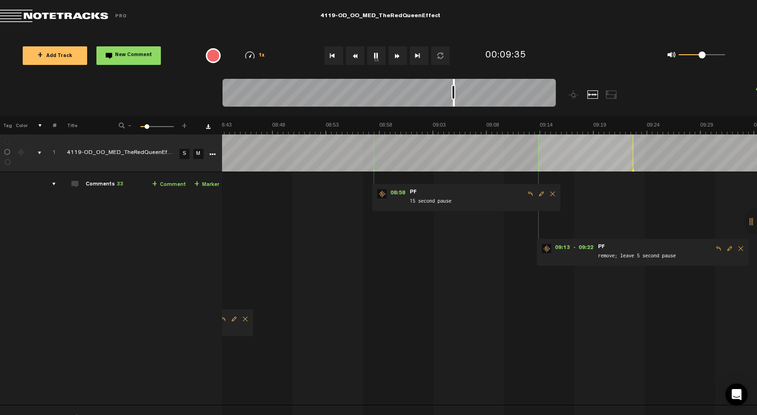
scroll to position [0, 5845]
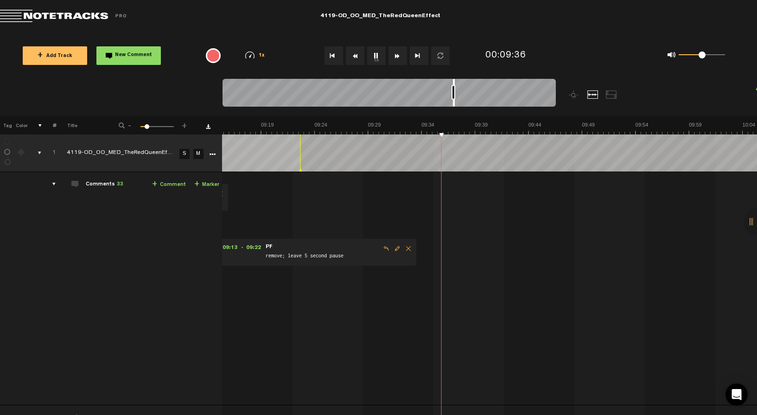
drag, startPoint x: 449, startPoint y: 102, endPoint x: 454, endPoint y: 102, distance: 5.1
click at [454, 102] on div at bounding box center [454, 93] width 2 height 28
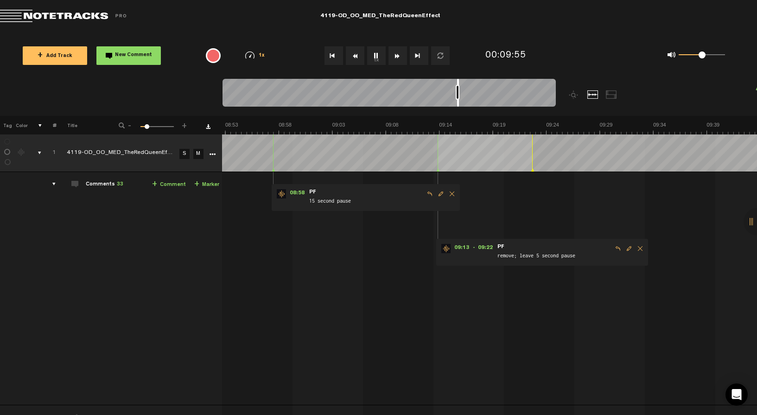
click at [457, 104] on div at bounding box center [458, 93] width 2 height 28
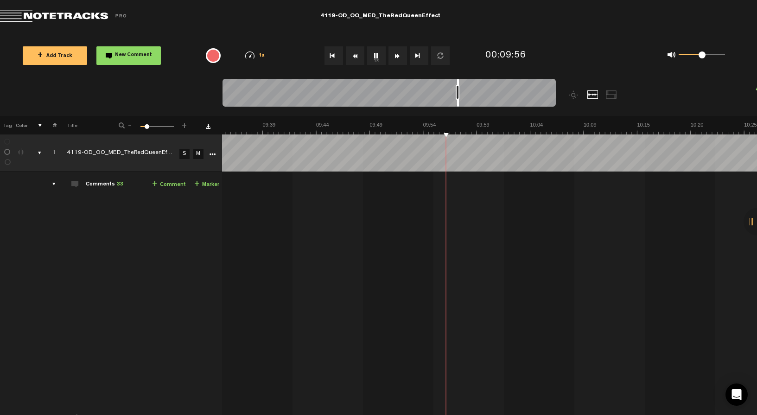
click at [377, 57] on button "1x" at bounding box center [376, 55] width 19 height 19
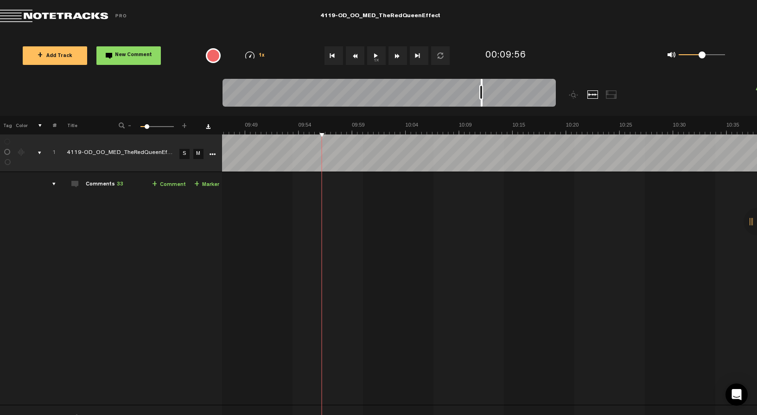
scroll to position [0, 6417]
drag, startPoint x: 457, startPoint y: 103, endPoint x: 490, endPoint y: 102, distance: 33.4
click at [490, 102] on div at bounding box center [491, 93] width 2 height 28
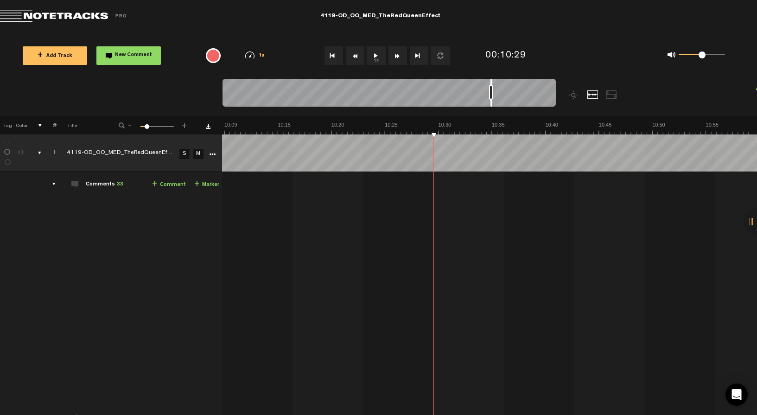
click at [379, 56] on button "1x" at bounding box center [376, 55] width 19 height 19
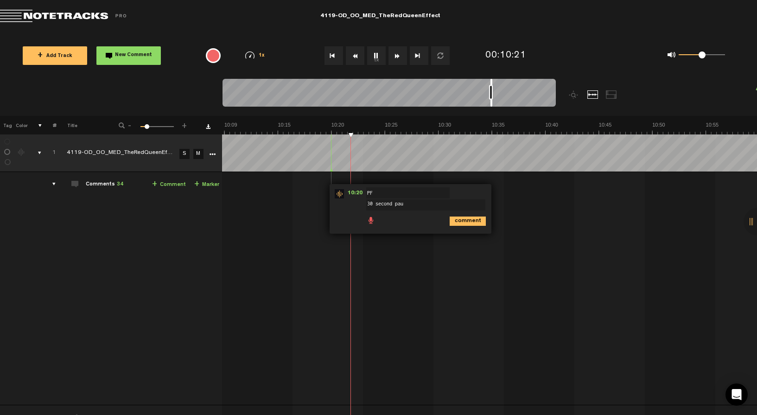
type textarea "30 second paus"
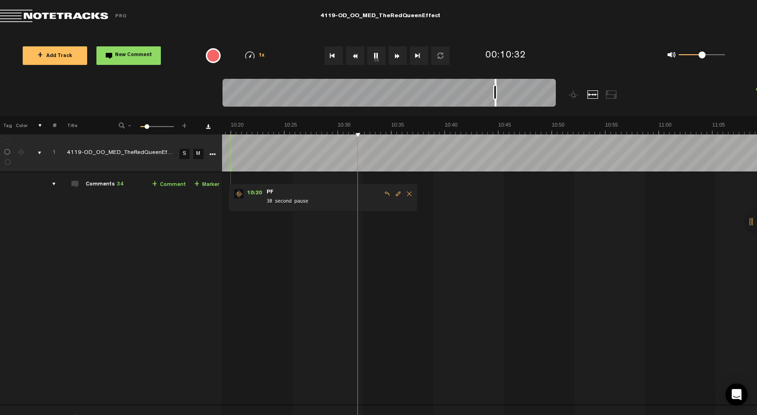
scroll to position [0, 6539]
drag, startPoint x: 491, startPoint y: 103, endPoint x: 496, endPoint y: 102, distance: 4.7
click at [496, 102] on div at bounding box center [497, 93] width 2 height 28
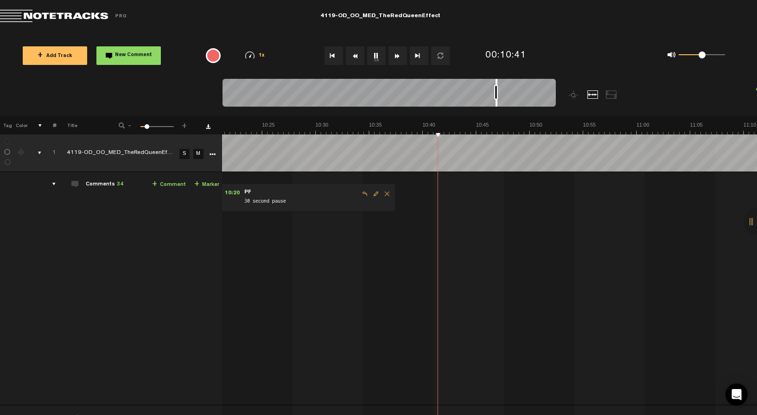
click at [375, 56] on button "1x" at bounding box center [376, 55] width 19 height 19
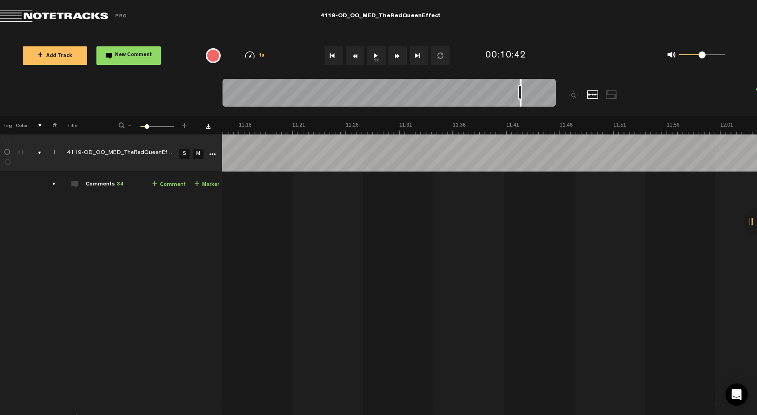
scroll to position [0, 7142]
drag, startPoint x: 496, startPoint y: 104, endPoint x: 520, endPoint y: 101, distance: 24.7
click at [521, 101] on div at bounding box center [522, 93] width 2 height 28
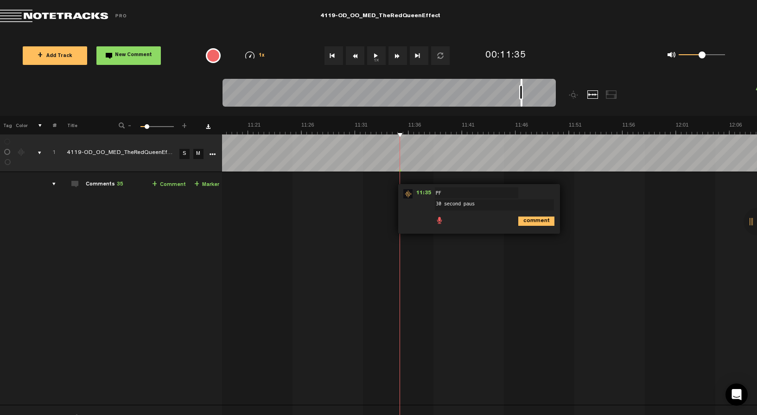
type textarea "30 second pause"
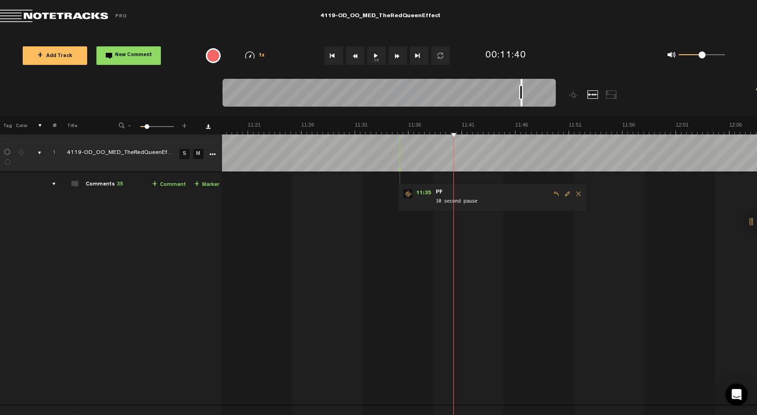
click at [371, 57] on button "1x" at bounding box center [376, 55] width 19 height 19
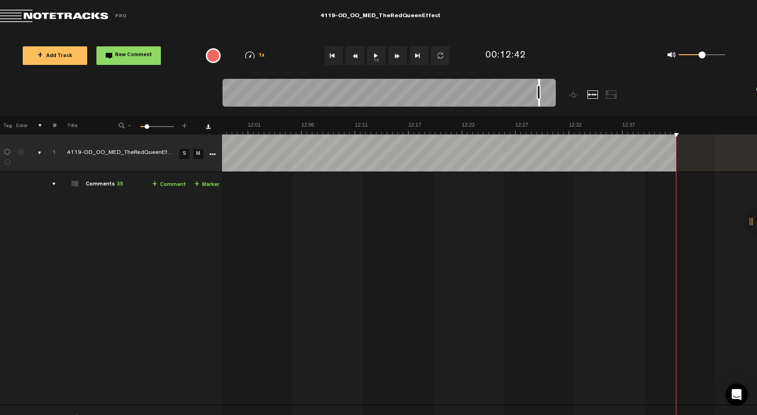
scroll to position [0, 7570]
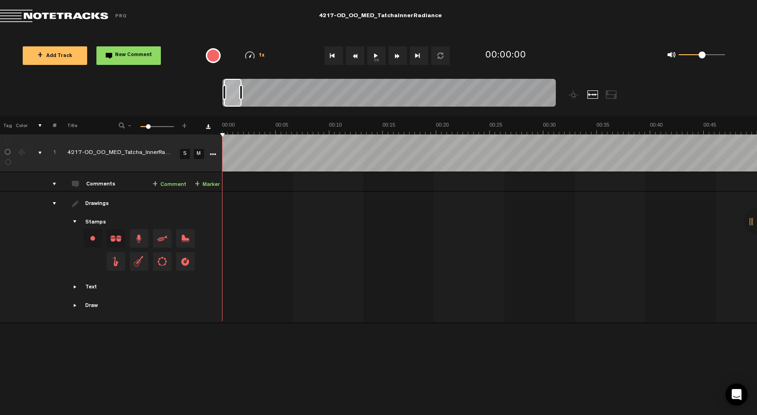
click at [369, 54] on button "1x" at bounding box center [376, 55] width 19 height 19
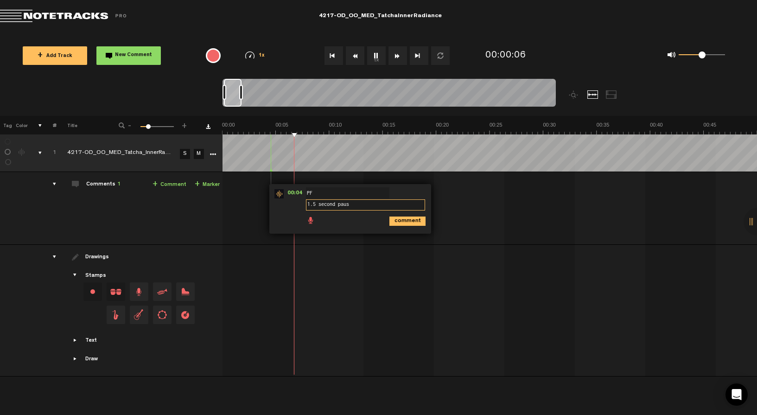
type textarea "1.5 second pause"
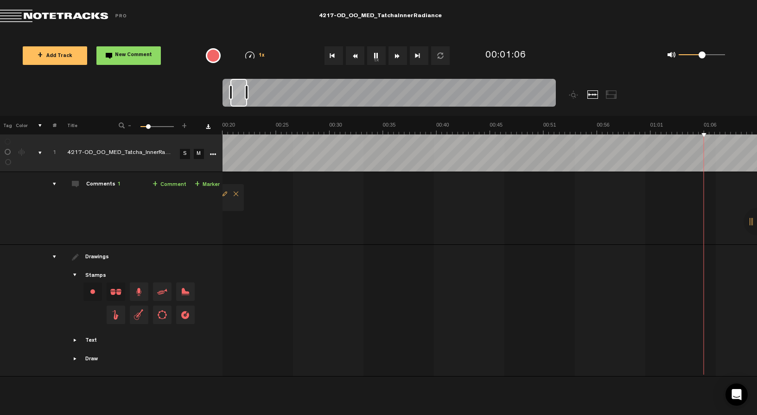
scroll to position [0, 428]
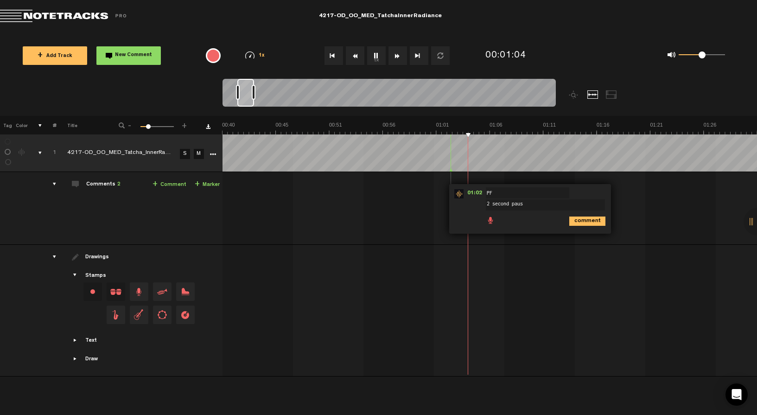
type textarea "2 second pause"
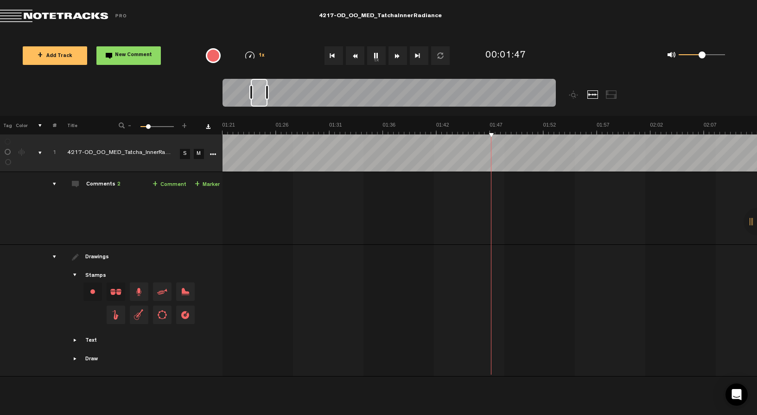
scroll to position [0, 856]
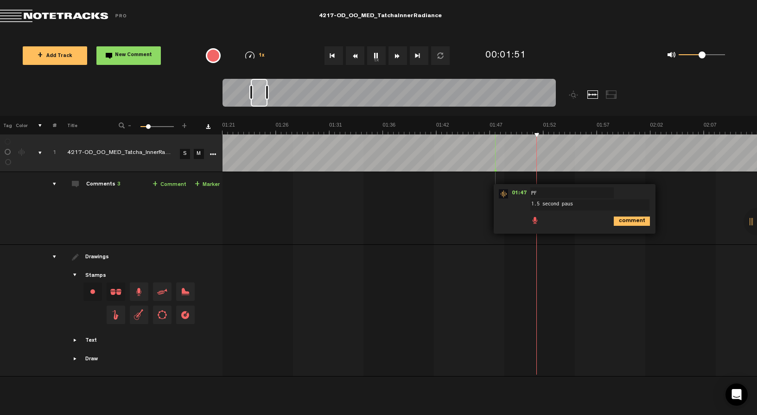
type textarea "1.5 second pause"
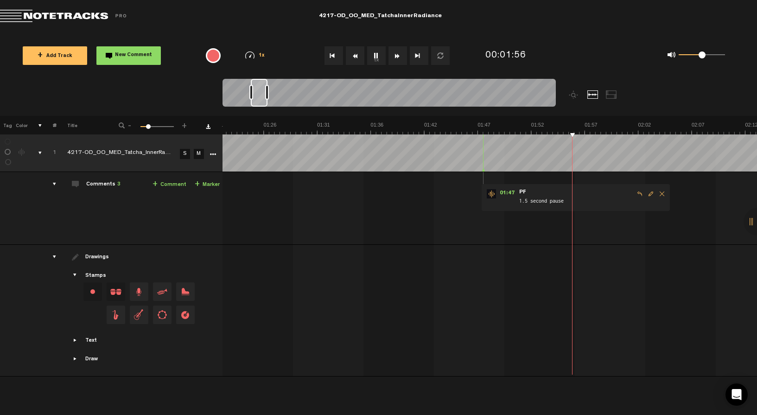
scroll to position [0, 868]
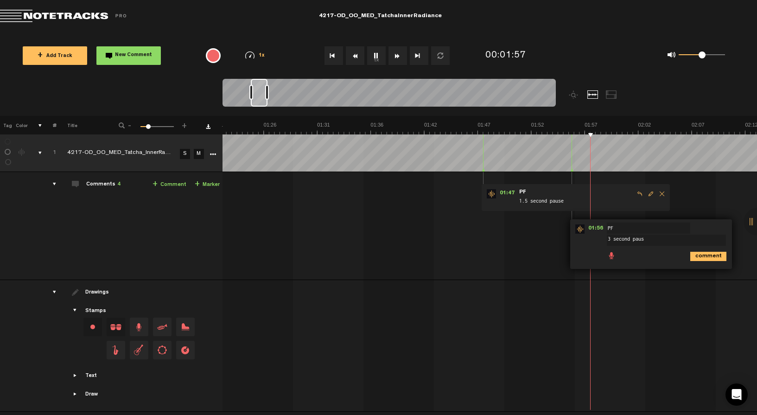
type textarea "3 second pause"
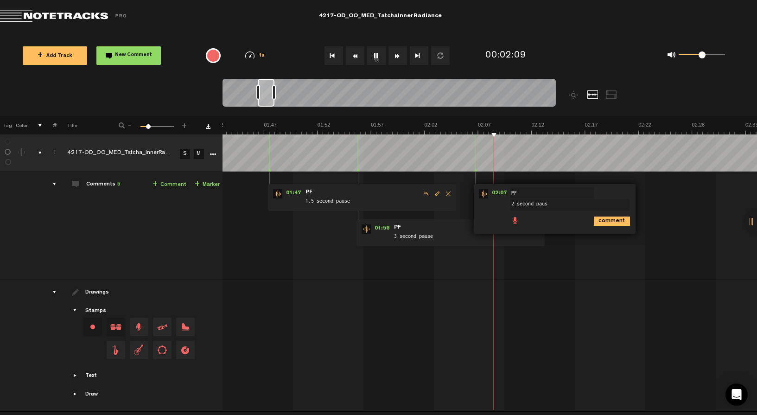
type textarea "2 second pause"
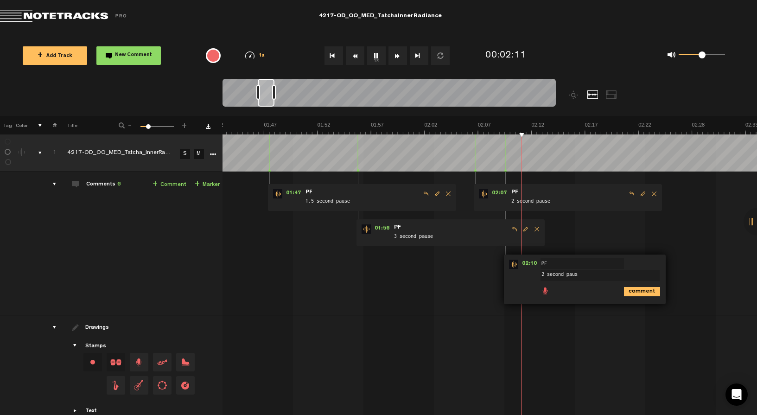
type textarea "2 second pause"
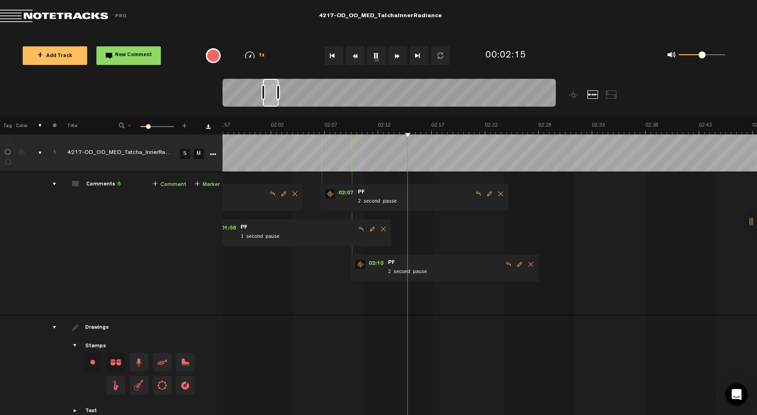
scroll to position [0, 1264]
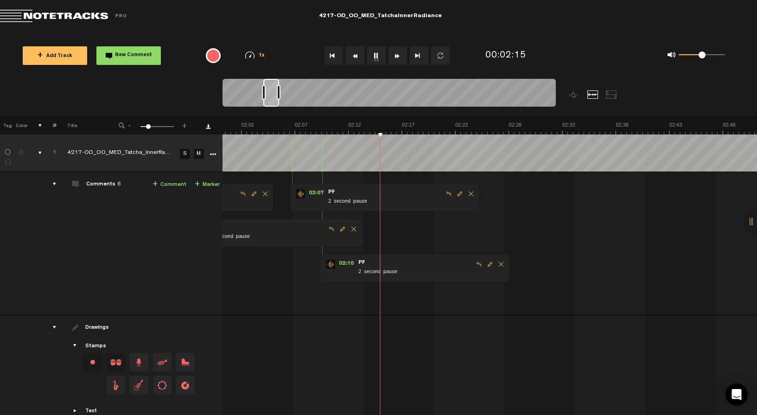
drag, startPoint x: 266, startPoint y: 101, endPoint x: 272, endPoint y: 100, distance: 6.1
click at [272, 100] on div at bounding box center [271, 93] width 16 height 28
click at [499, 263] on span "Delete comment" at bounding box center [501, 264] width 11 height 6
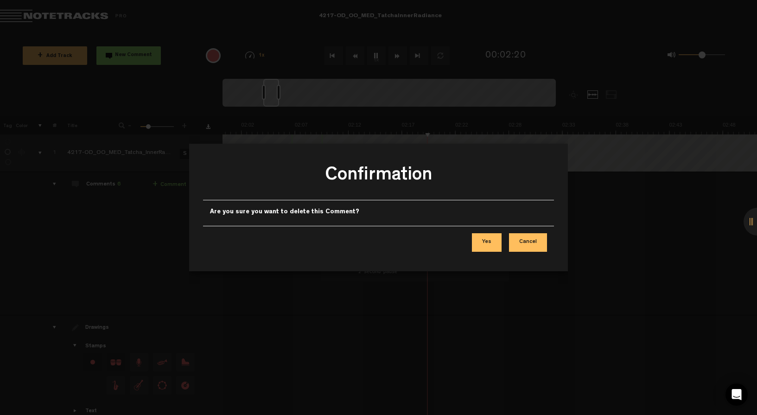
click at [485, 243] on button "Yes" at bounding box center [487, 242] width 30 height 19
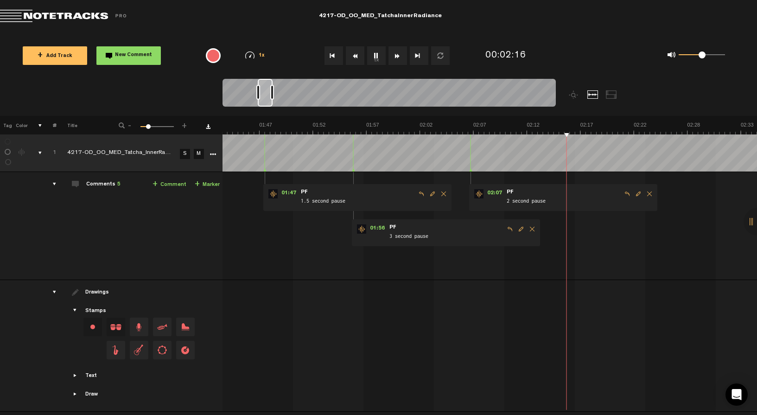
scroll to position [0, 1086]
drag, startPoint x: 273, startPoint y: 93, endPoint x: 267, endPoint y: 92, distance: 5.6
click at [267, 92] on div at bounding box center [265, 93] width 15 height 28
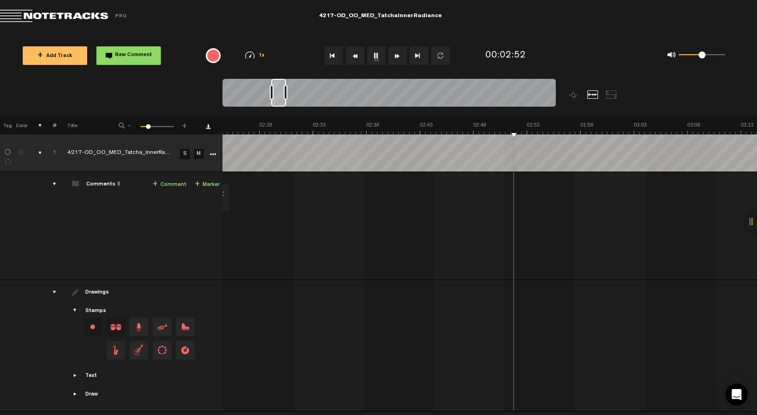
click at [305, 178] on td "1 4217-OD_OO_MED_Tatcha_InnerRadiance_Mix_v1 S M 4217-OD_OO_MED_Tatcha_InnerRad…" at bounding box center [489, 226] width 535 height 108
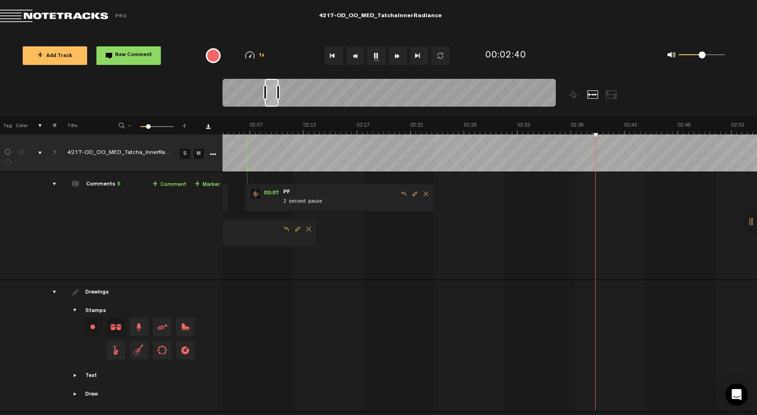
scroll to position [0, 1250]
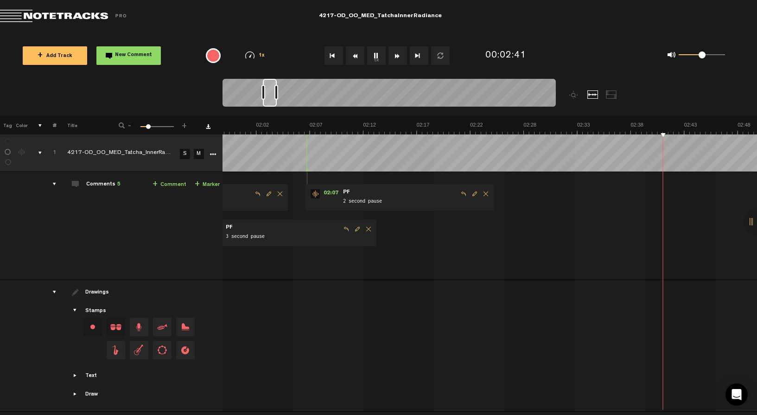
drag, startPoint x: 278, startPoint y: 93, endPoint x: 270, endPoint y: 93, distance: 7.9
click at [270, 93] on div at bounding box center [270, 93] width 14 height 28
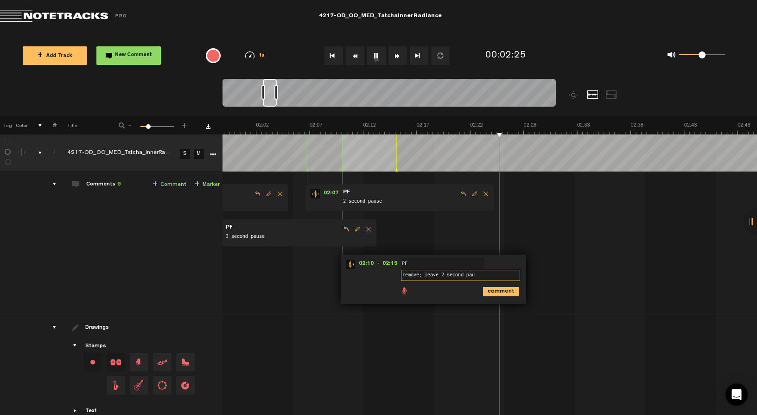
type textarea "remove; leave 2 second paus"
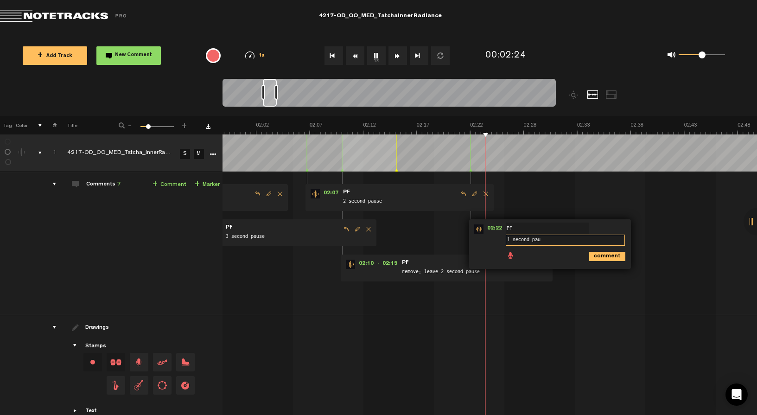
type textarea "1 second paus"
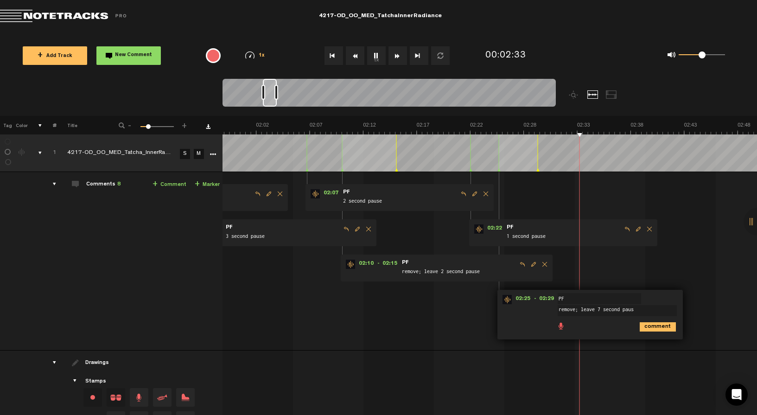
type textarea "remove; leave 7 second pause"
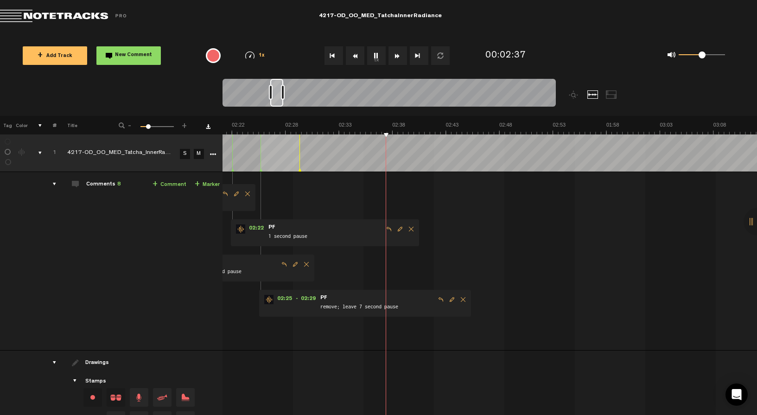
scroll to position [0, 1503]
drag, startPoint x: 268, startPoint y: 99, endPoint x: 276, endPoint y: 97, distance: 8.0
click at [276, 97] on div at bounding box center [276, 93] width 13 height 28
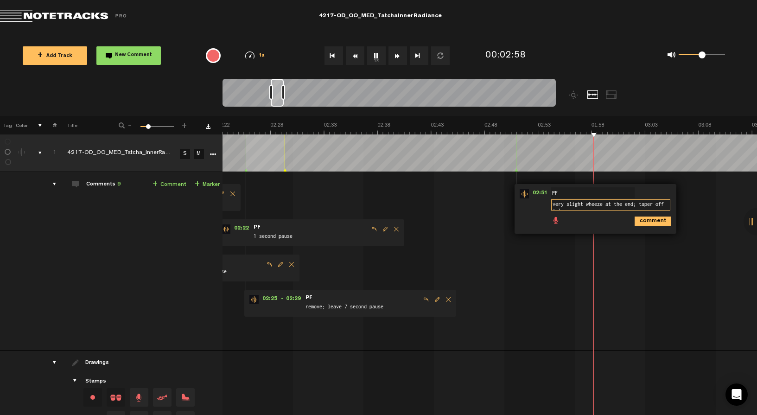
scroll to position [1, 0]
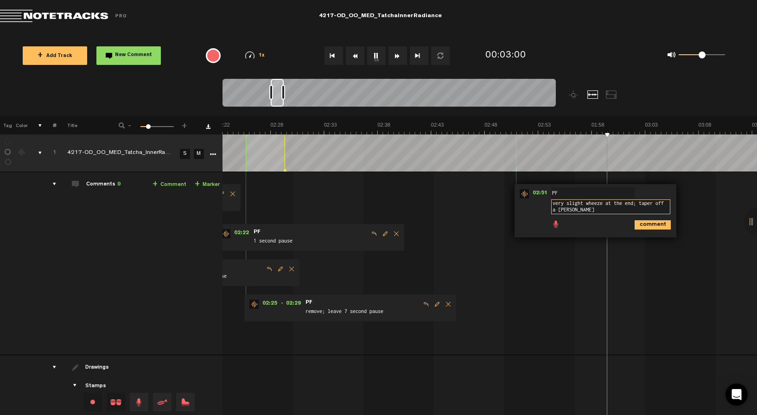
type textarea "very slight wheeze at the end; taper off a little earlier"
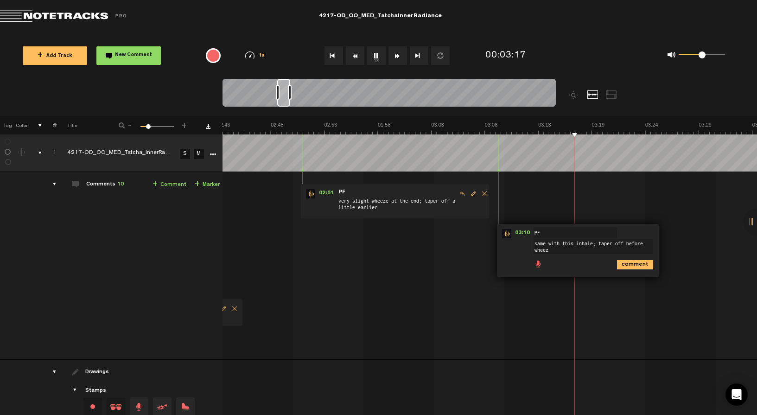
type textarea "same with this inhale; taper off before wheeze"
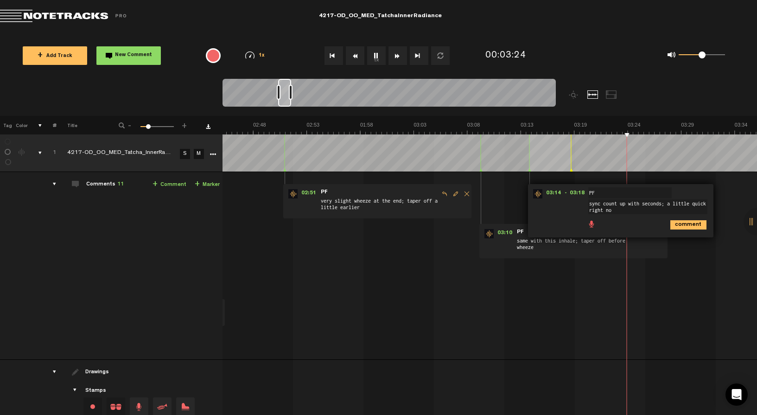
type textarea "sync count up with seconds; a little quick right now"
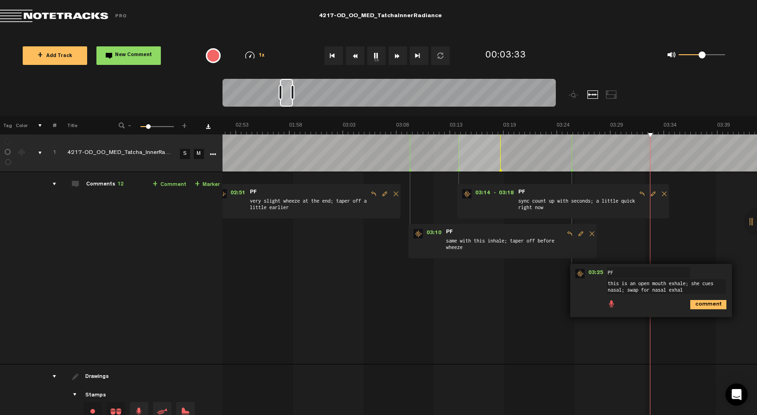
type textarea "this is an open mouth exhale; she cues nasal; swap for nasal exhale"
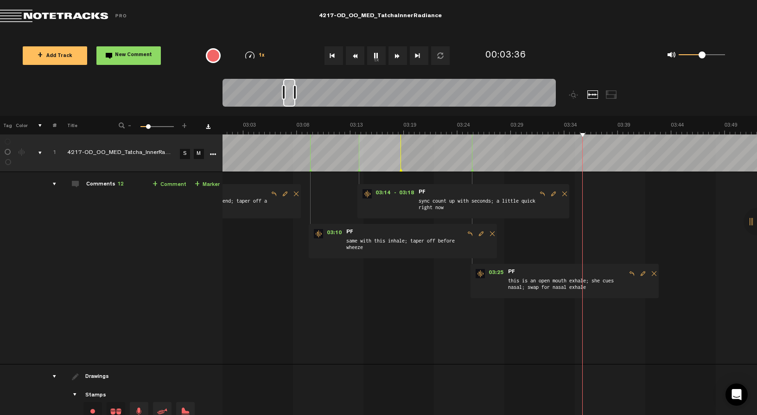
scroll to position [0, 1919]
click at [290, 101] on div at bounding box center [289, 93] width 12 height 28
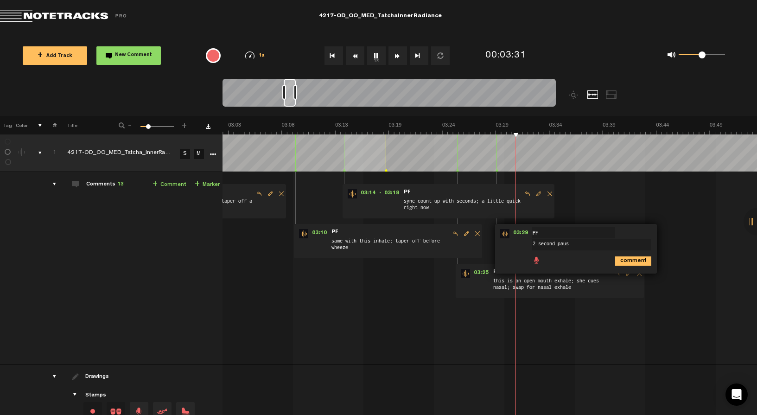
type textarea "2 second pause"
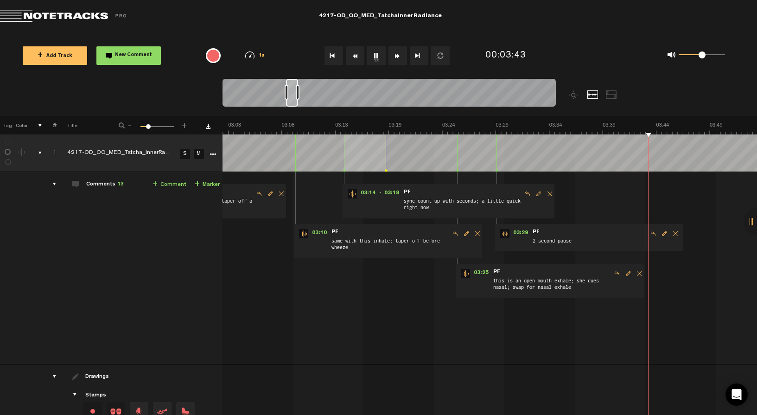
scroll to position [0, 1995]
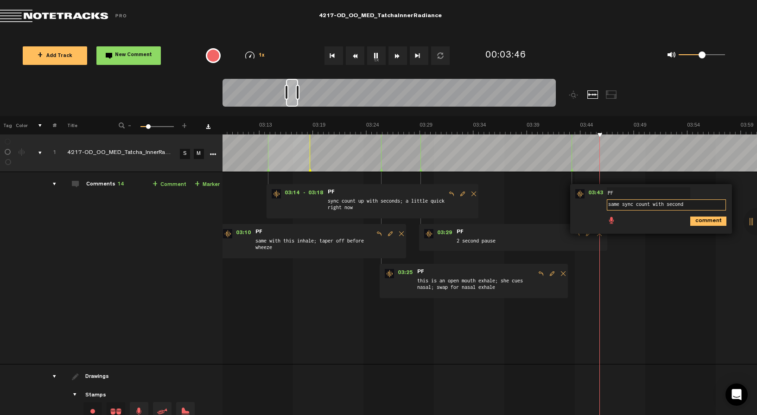
type textarea "same sync count with seconds"
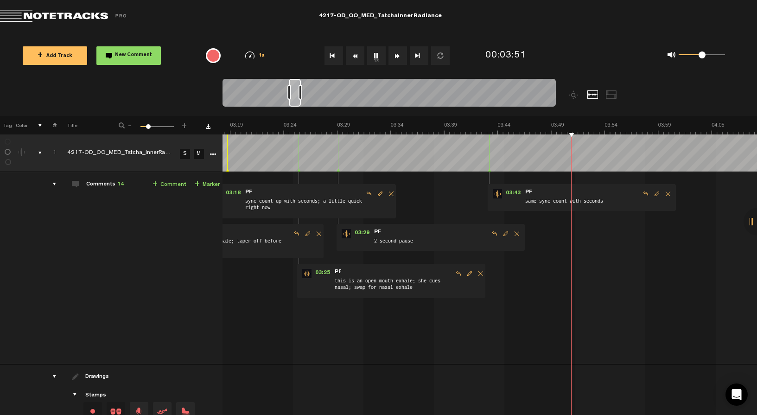
scroll to position [0, 2078]
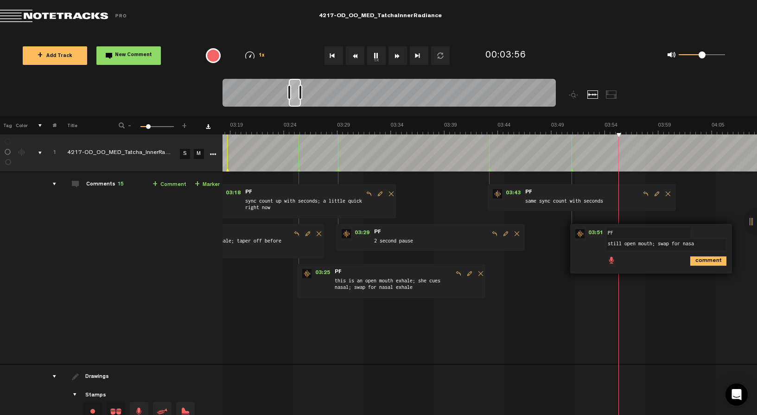
type textarea "still open mouth; swap for nasal"
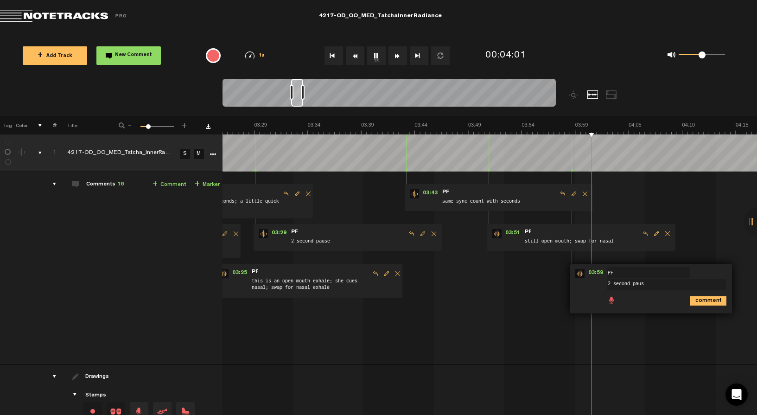
type textarea "2 second pause"
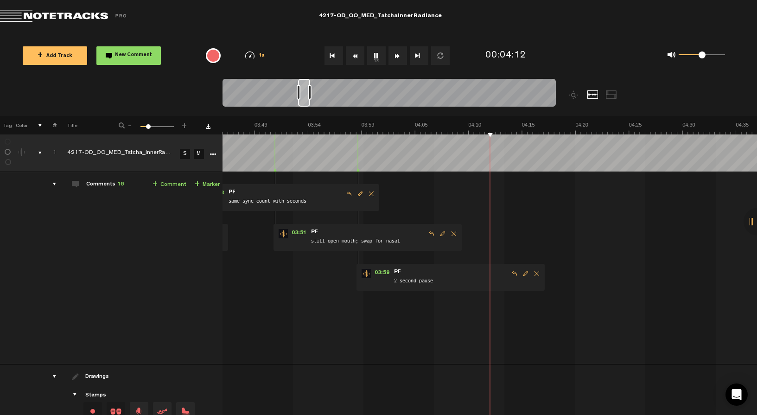
scroll to position [0, 2375]
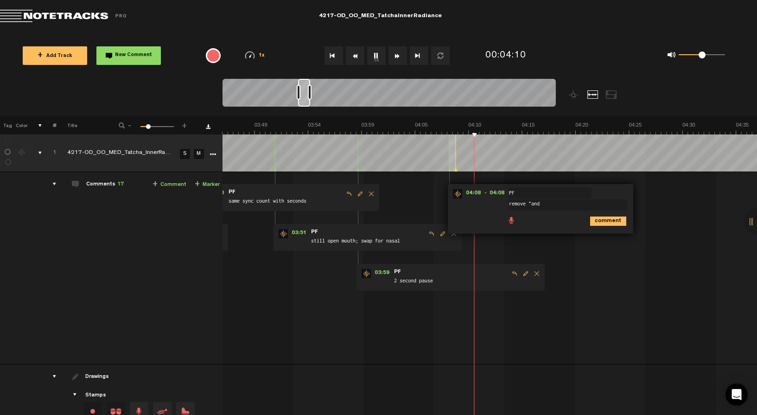
type textarea "remove "and""
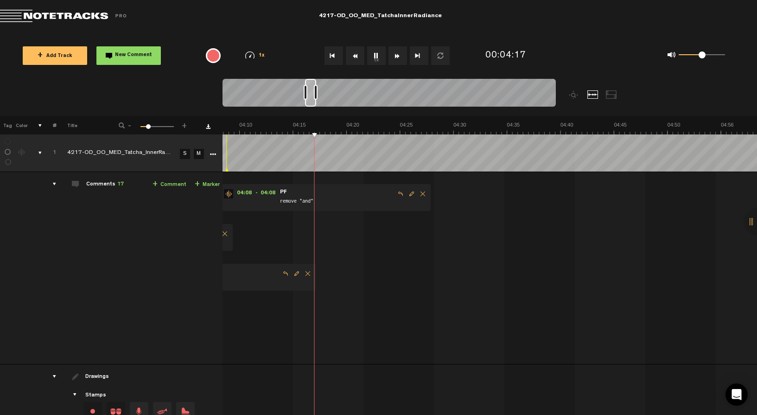
scroll to position [0, 2604]
drag, startPoint x: 305, startPoint y: 102, endPoint x: 312, endPoint y: 102, distance: 7.4
click at [312, 102] on div at bounding box center [310, 93] width 11 height 28
type textarea "nasal exhale"
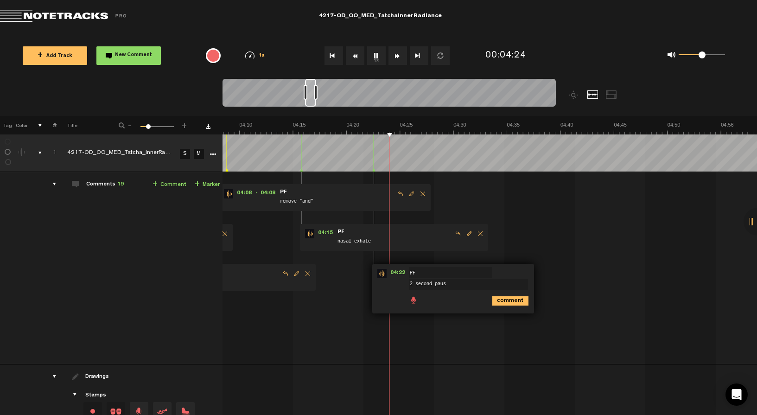
type textarea "2 second pause"
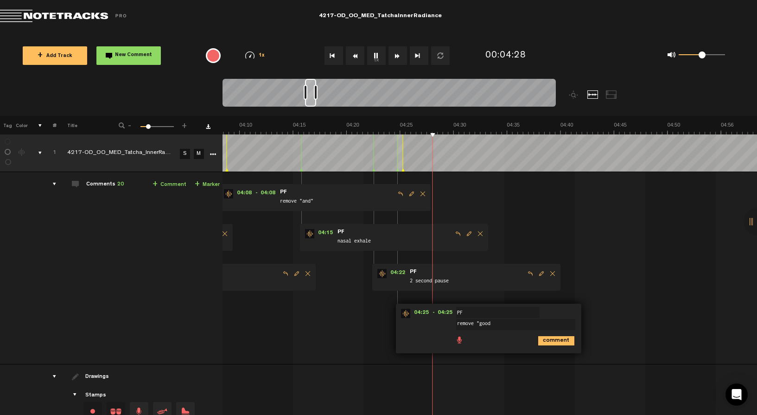
type textarea "remove "good""
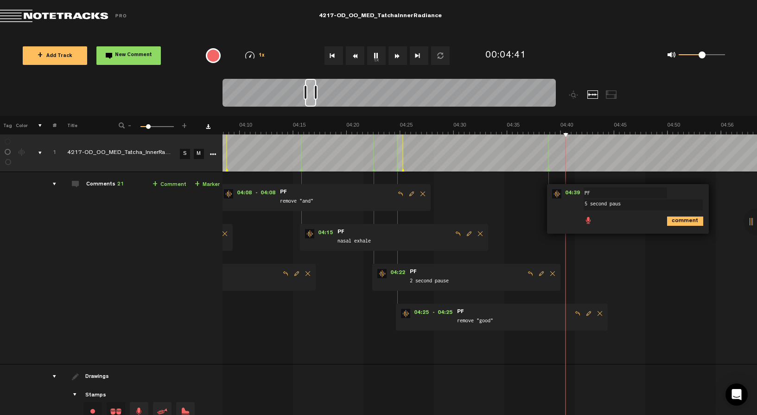
type textarea "5 second pause"
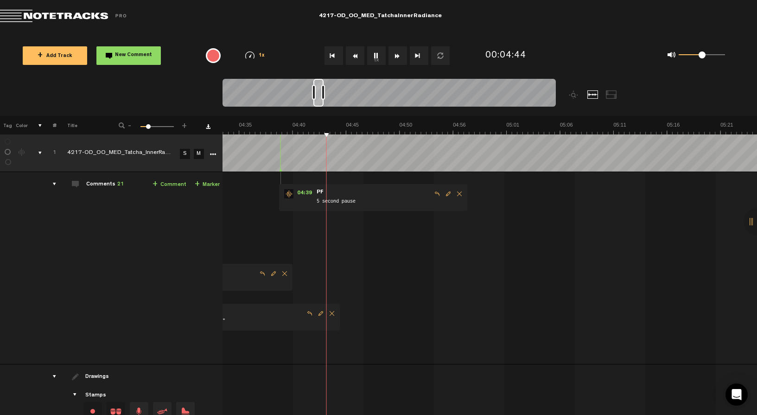
scroll to position [0, 2901]
drag, startPoint x: 307, startPoint y: 103, endPoint x: 317, endPoint y: 103, distance: 9.3
click at [317, 103] on div at bounding box center [318, 93] width 10 height 28
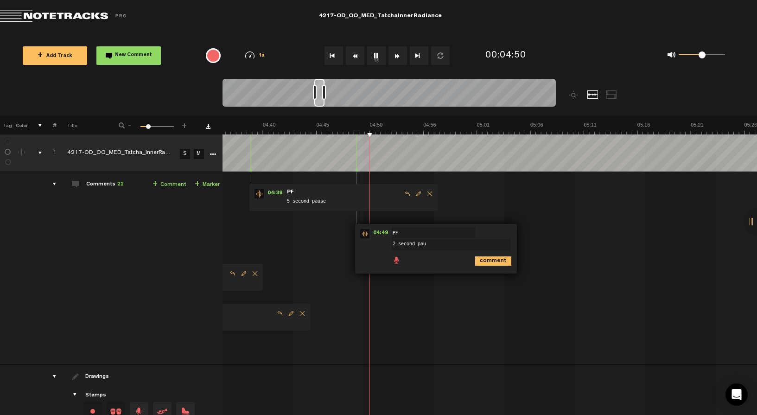
type textarea "2 second paus"
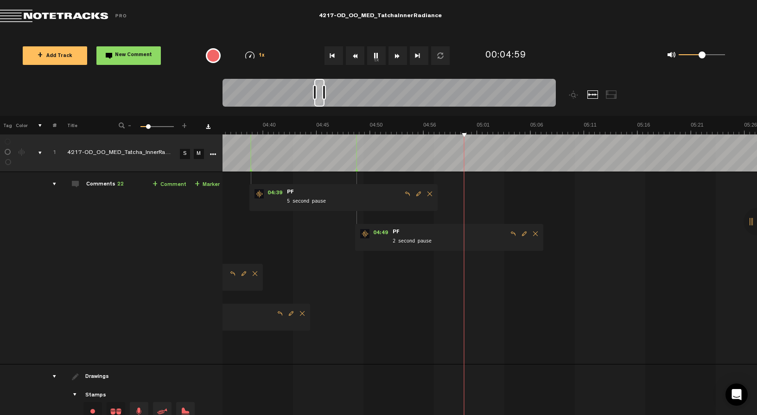
click at [521, 232] on span "Edit comment" at bounding box center [524, 233] width 11 height 6
click at [396, 243] on textarea "2 second pause" at bounding box center [451, 244] width 119 height 11
type textarea "1 second pause"
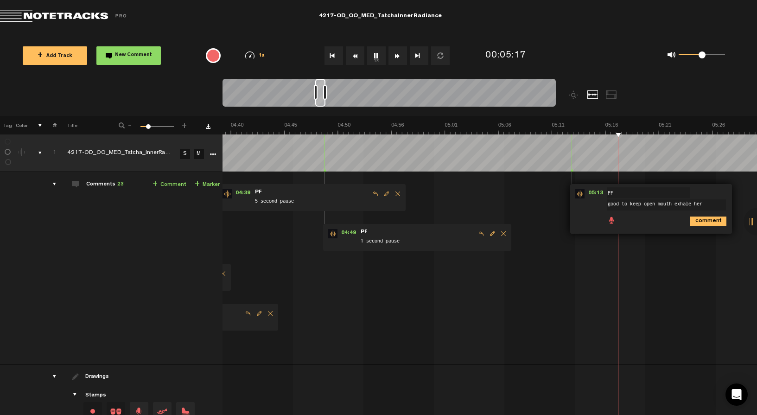
type textarea "good to keep open mouth exhale here"
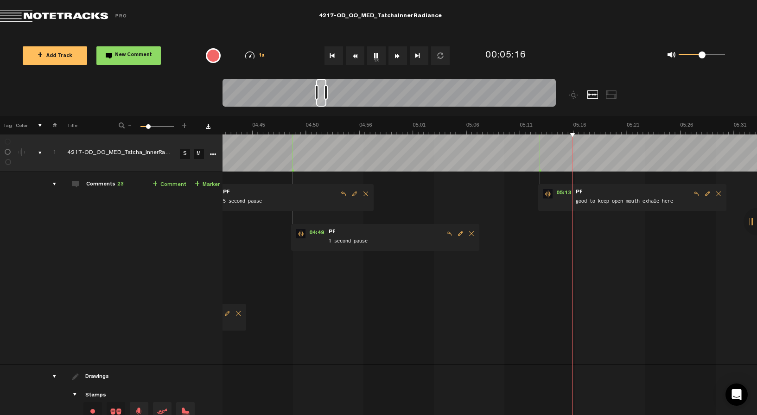
scroll to position [0, 2965]
type textarea "2"
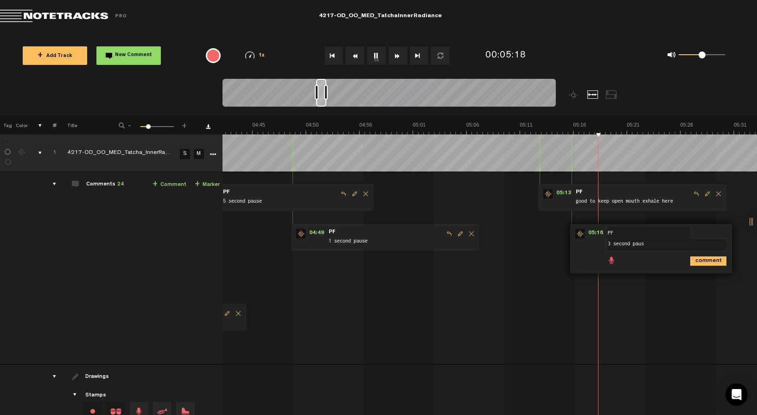
type textarea "3 second pause"
click at [737, 232] on span "Edit comment" at bounding box center [739, 233] width 11 height 6
click at [611, 243] on textarea "3 second pause" at bounding box center [666, 244] width 119 height 11
type textarea "2 second pause"
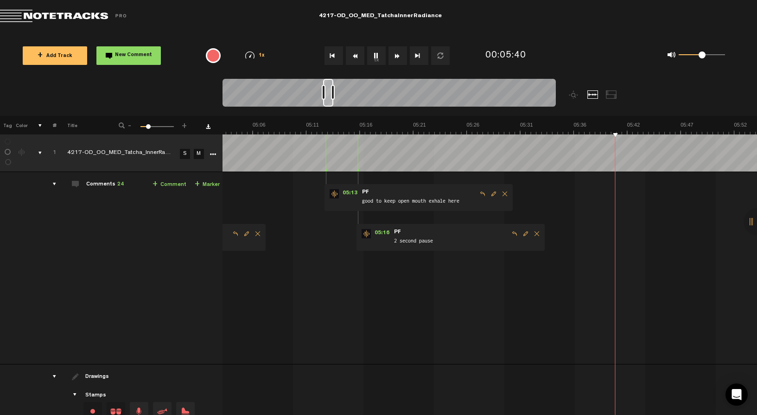
click at [378, 52] on button "1x" at bounding box center [376, 55] width 19 height 19
click at [377, 63] on button "1x" at bounding box center [376, 55] width 19 height 19
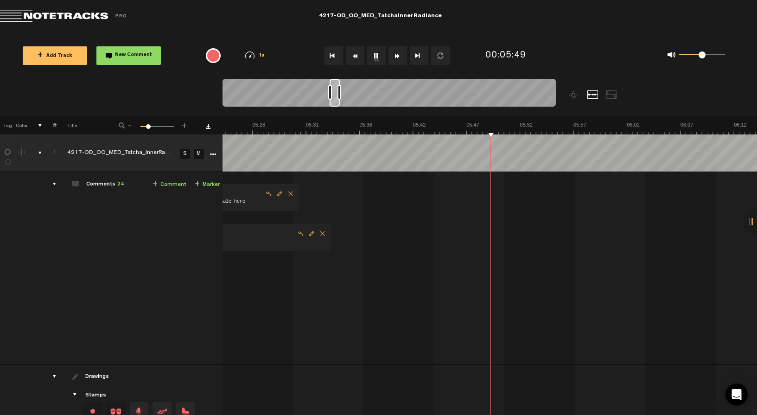
scroll to position [0, 3393]
click at [374, 51] on button "1x" at bounding box center [376, 55] width 19 height 19
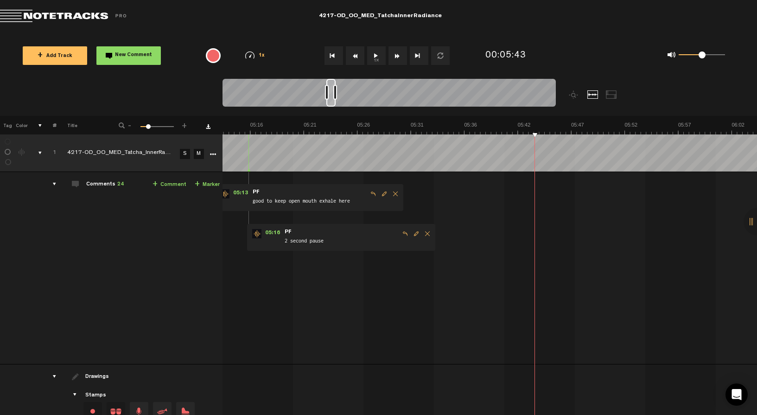
scroll to position [0, 3259]
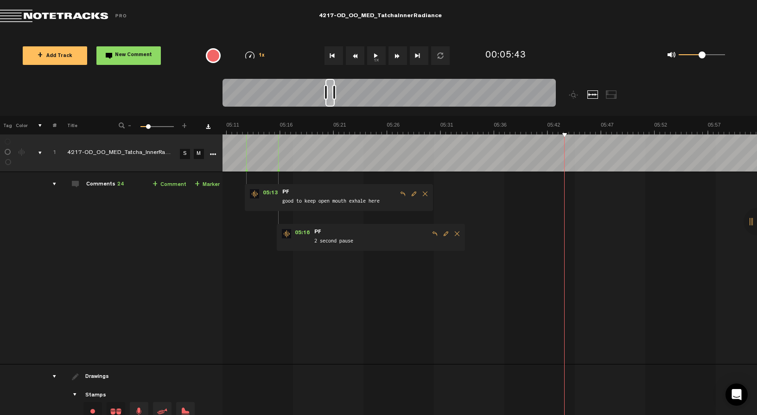
click at [330, 103] on div at bounding box center [329, 93] width 9 height 28
click at [375, 59] on button "1x" at bounding box center [376, 55] width 19 height 19
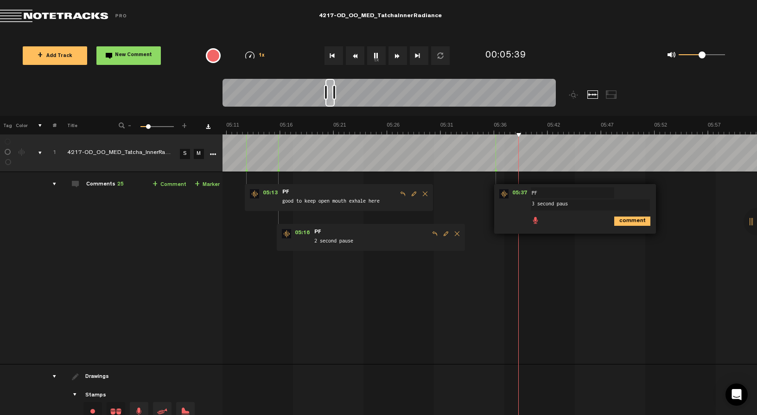
type textarea "3 second pause"
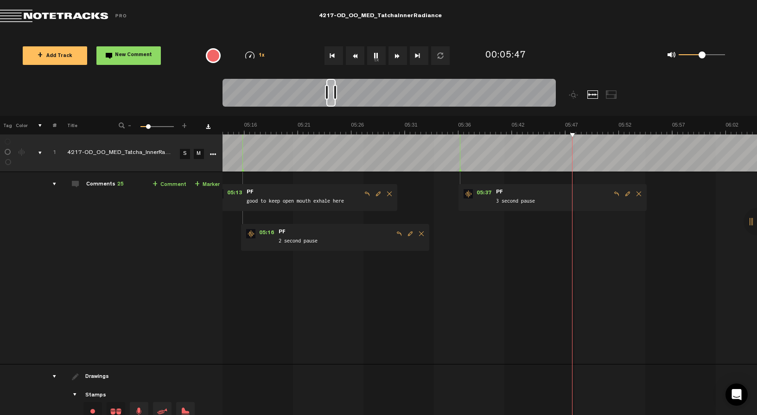
scroll to position [0, 3294]
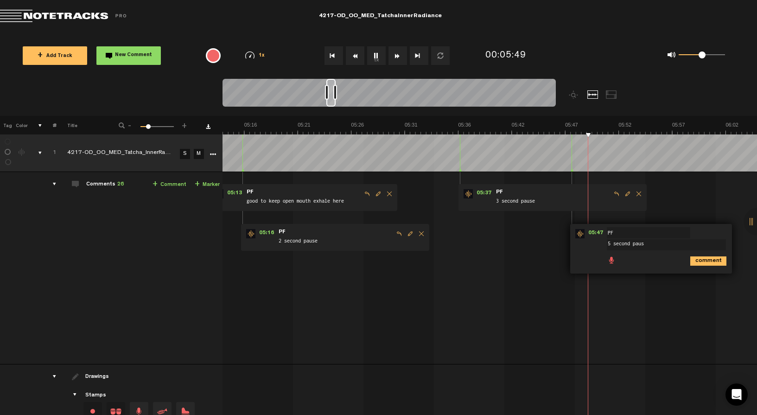
type textarea "5 second pause"
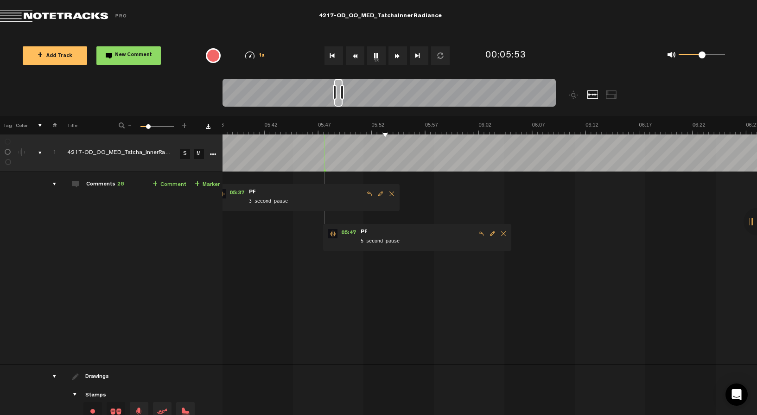
scroll to position [0, 3630]
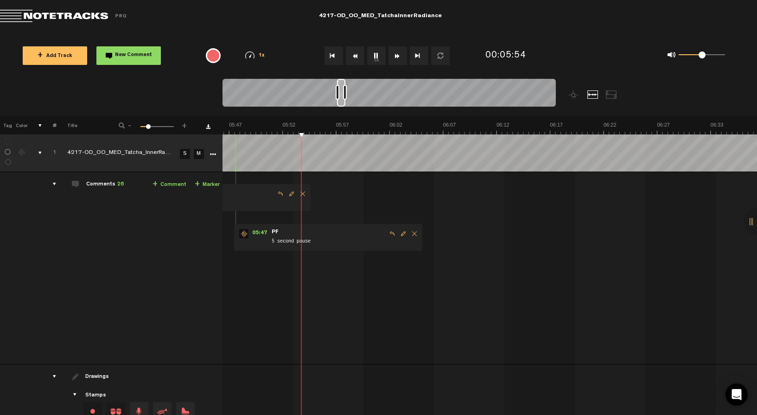
drag, startPoint x: 332, startPoint y: 100, endPoint x: 343, endPoint y: 100, distance: 10.7
click at [343, 100] on div at bounding box center [341, 93] width 8 height 28
type textarea "2 second pause"
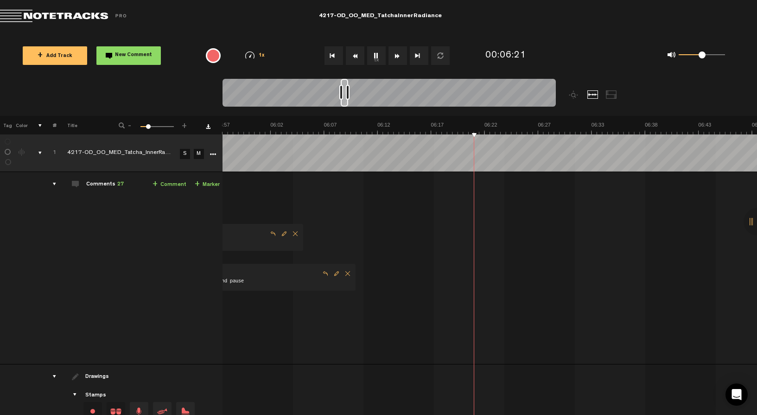
scroll to position [0, 3764]
click at [344, 106] on div at bounding box center [344, 93] width 7 height 28
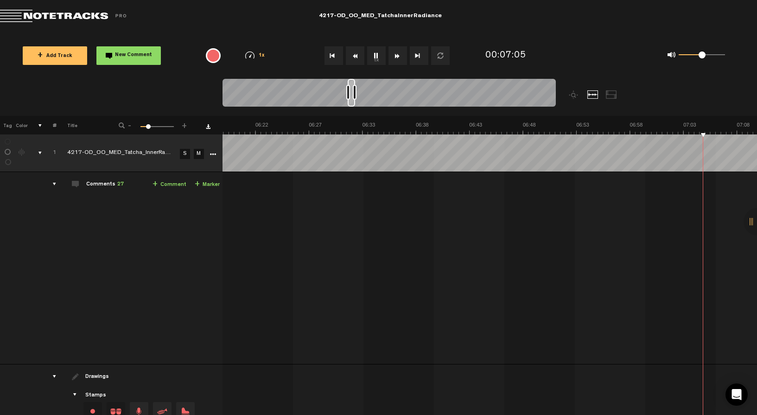
scroll to position [0, 4192]
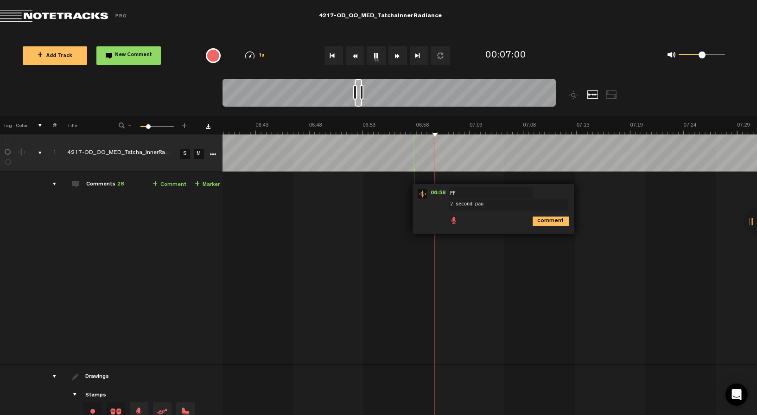
type textarea "2 second paus"
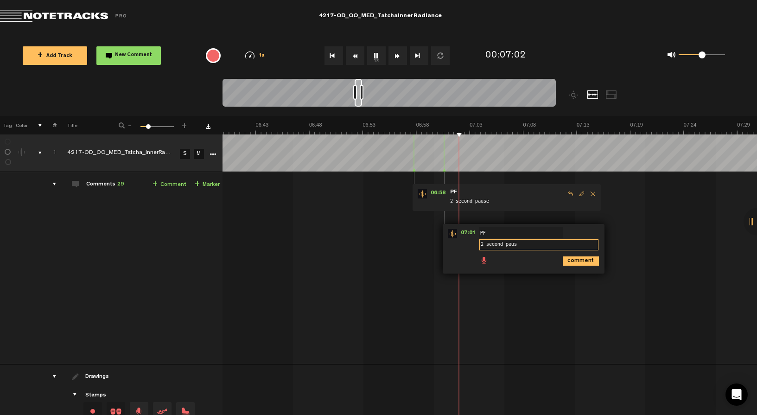
type textarea "2 second pause"
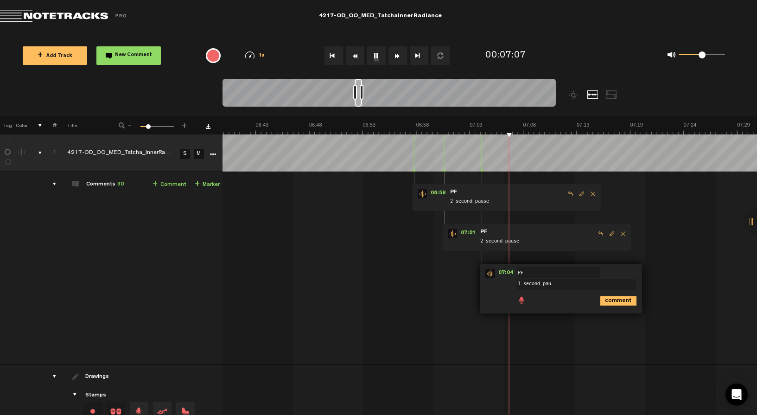
type textarea "1 second paus"
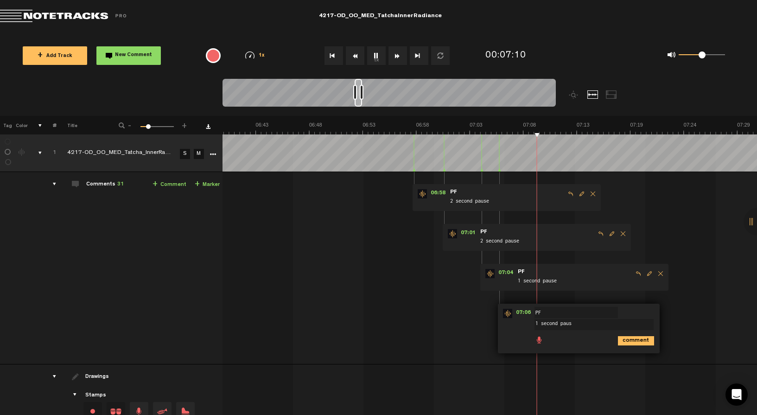
type textarea "1 second pause"
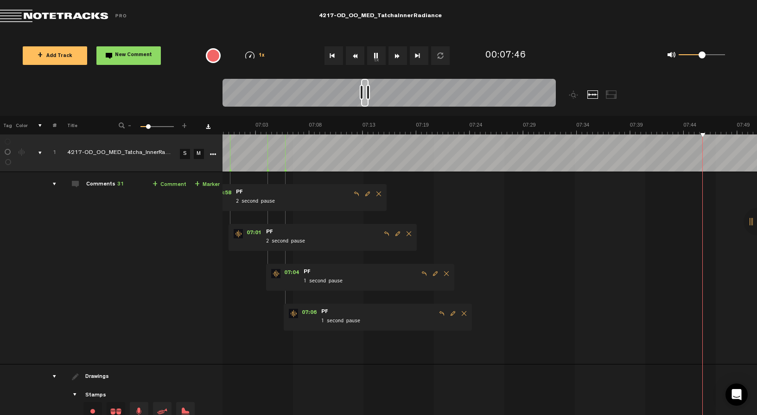
scroll to position [0, 4620]
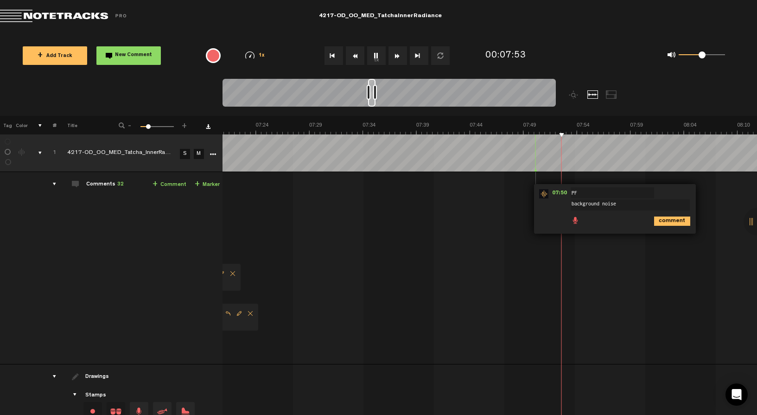
type textarea "background noise?"
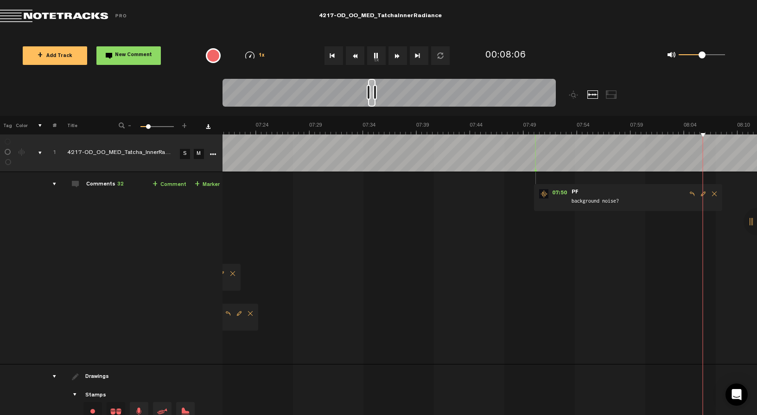
scroll to position [0, 4834]
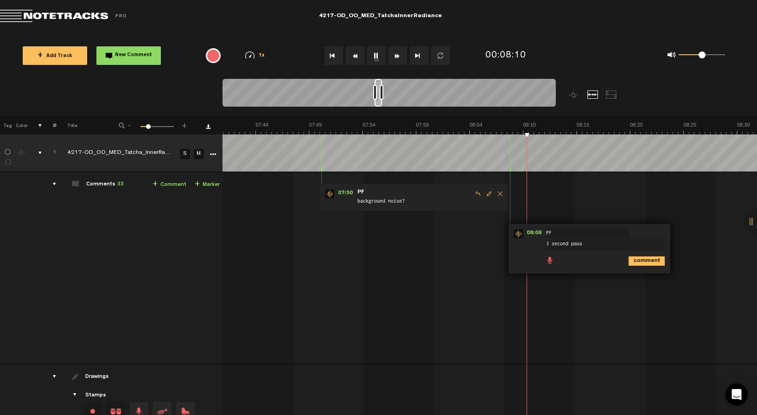
type textarea "3 second pause"
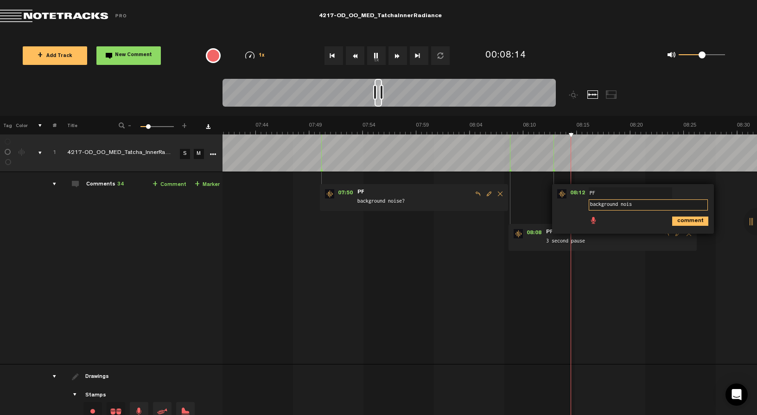
type textarea "background noise"
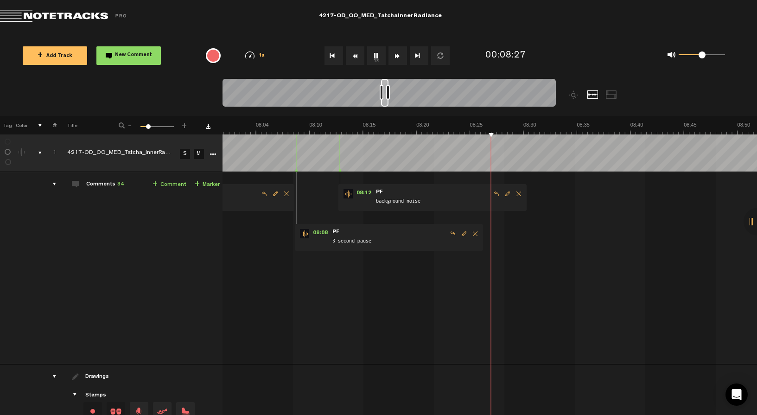
scroll to position [0, 5048]
type textarea "3 second pause"
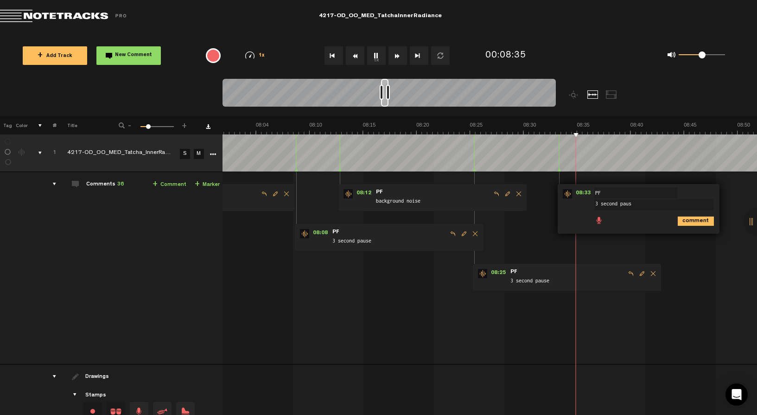
type textarea "3 second pause"
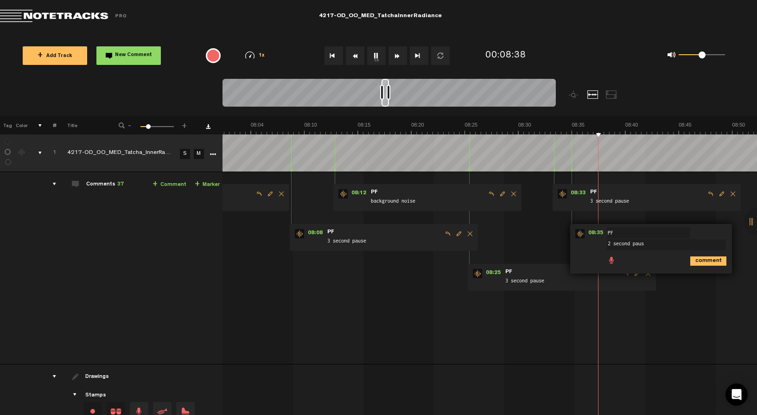
type textarea "2 second pause"
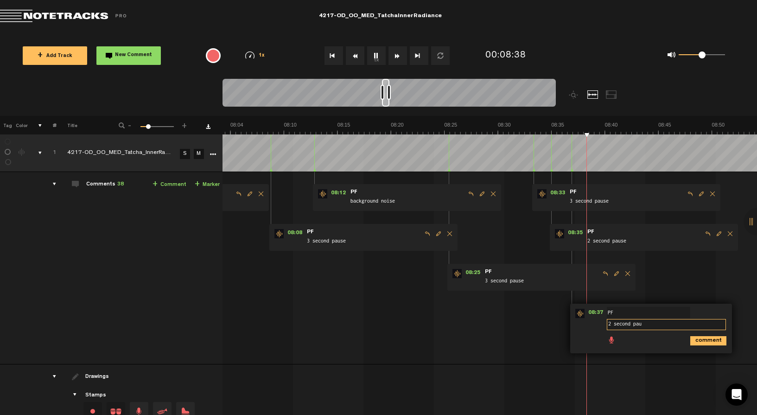
type textarea "2 second paus"
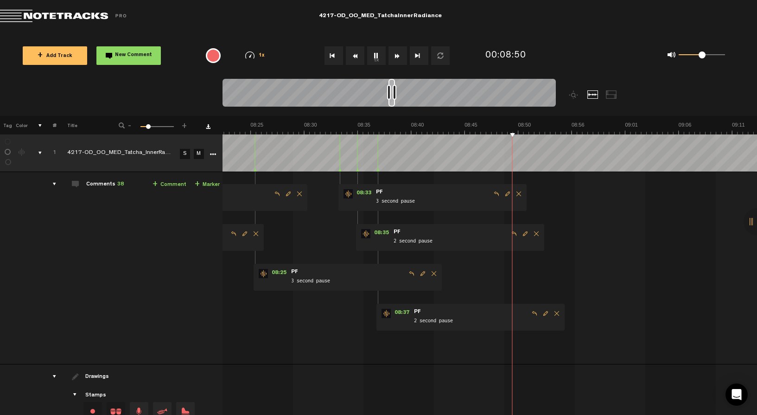
scroll to position [0, 5282]
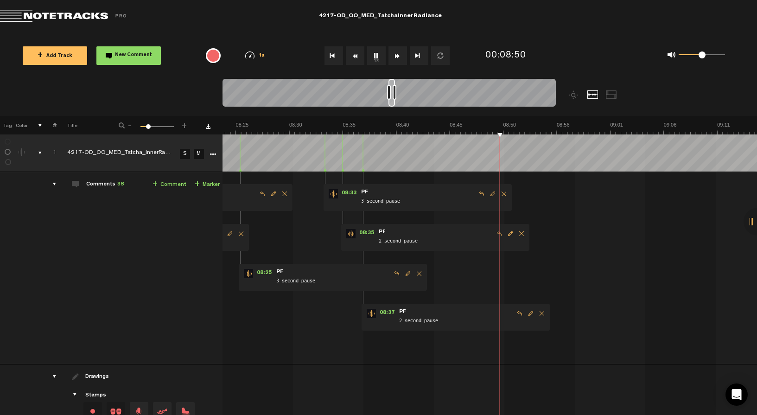
drag, startPoint x: 385, startPoint y: 99, endPoint x: 392, endPoint y: 99, distance: 7.0
click at [392, 99] on div at bounding box center [391, 93] width 6 height 28
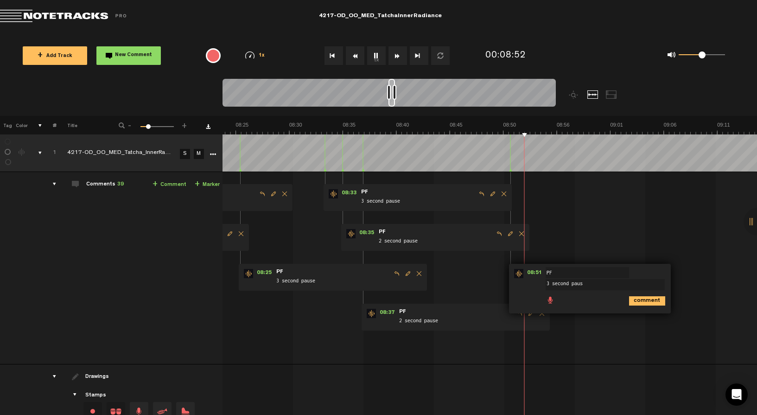
type textarea "3 second pause"
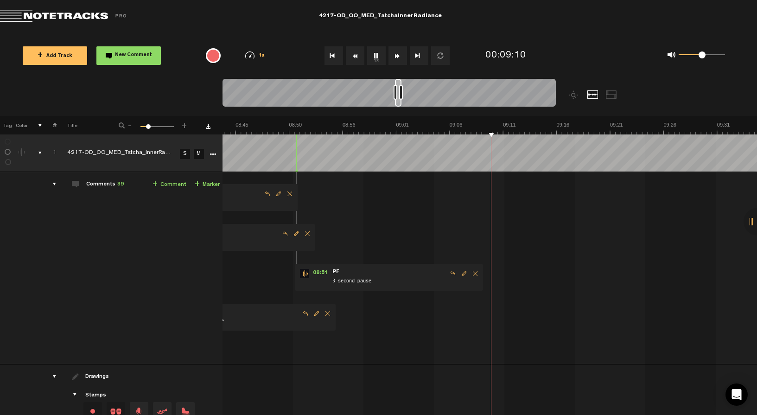
scroll to position [0, 5496]
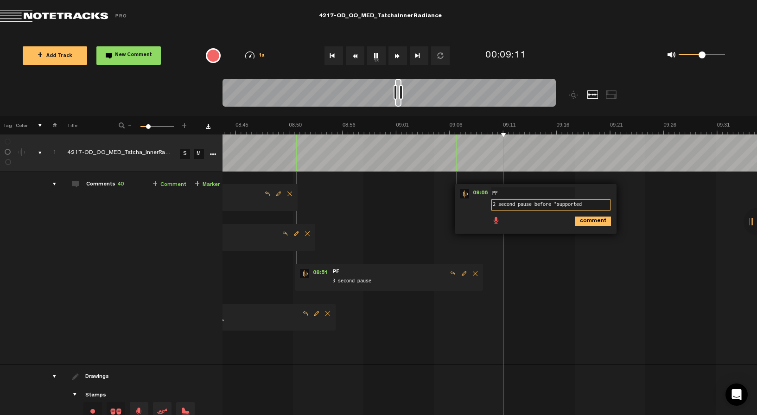
type textarea "2 second pause before "supported""
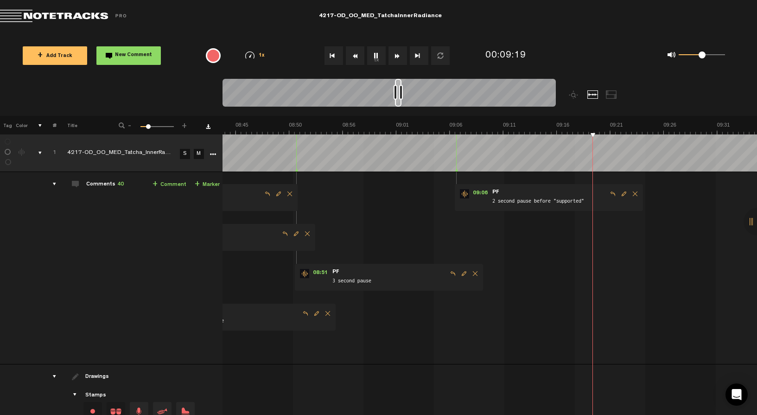
scroll to position [0, 5516]
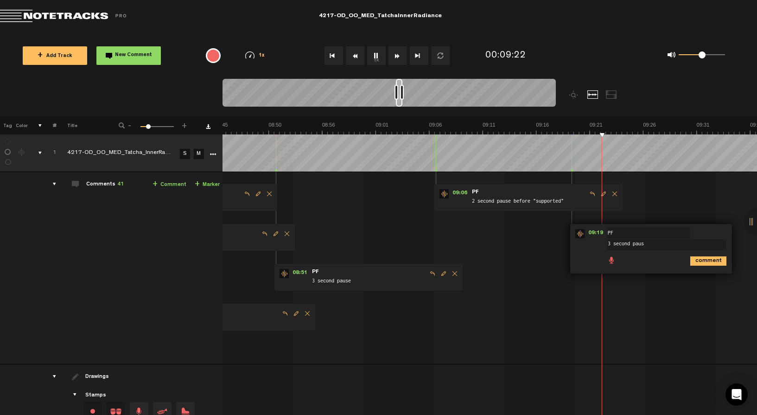
type textarea "3 second pause"
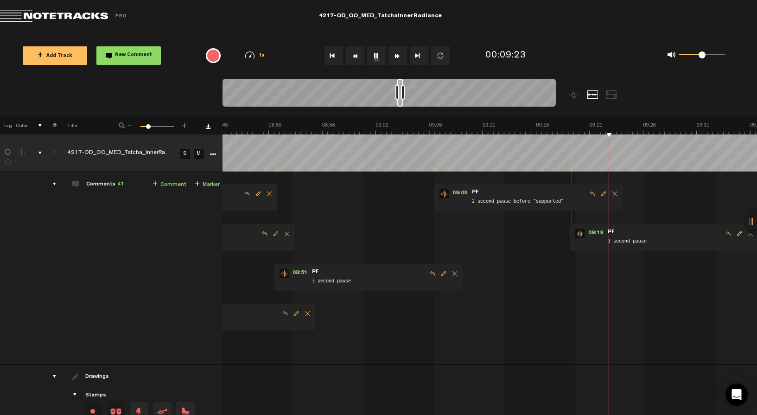
scroll to position [0, 5553]
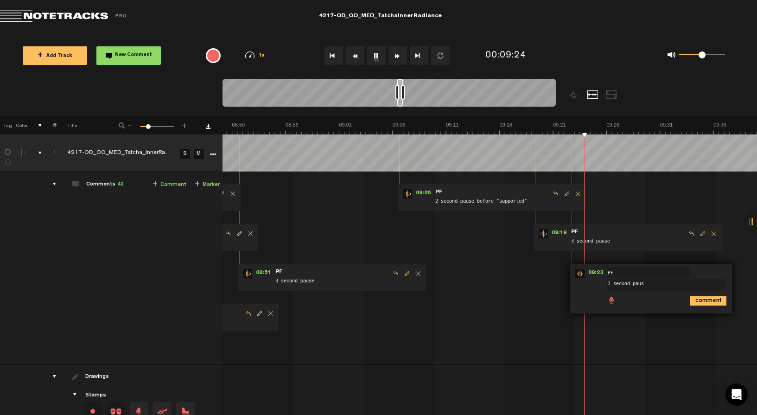
type textarea "3 second pause"
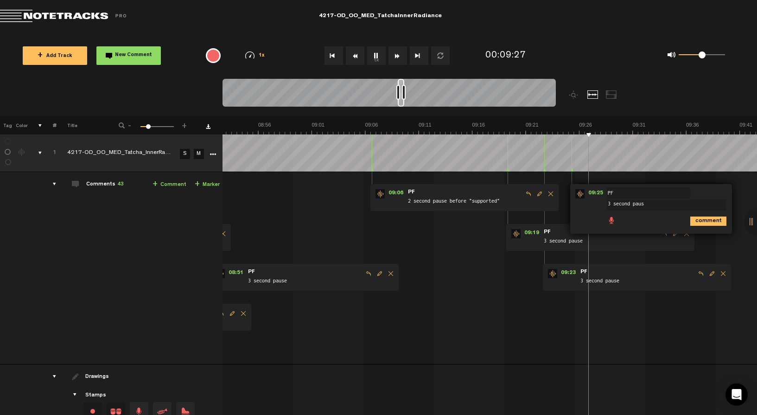
type textarea "3 second pause"
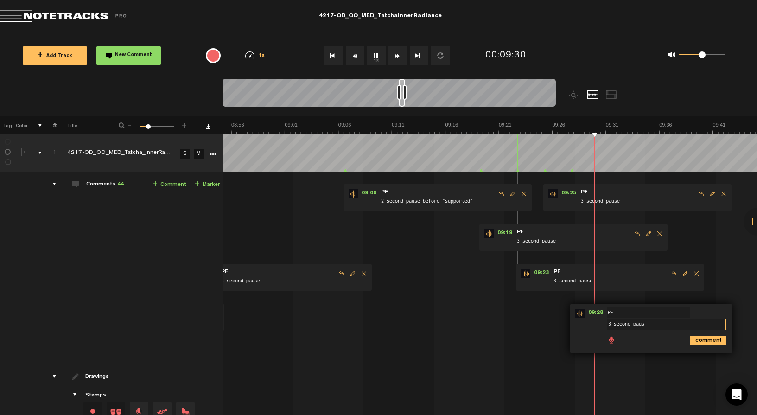
type textarea "3 second pause"
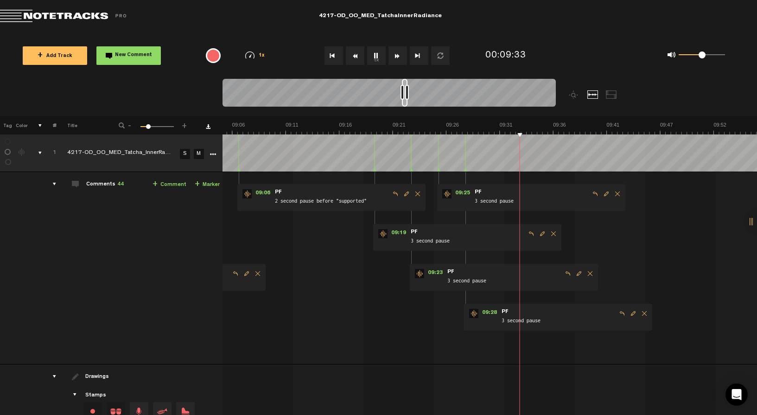
click at [405, 104] on div at bounding box center [405, 93] width 6 height 28
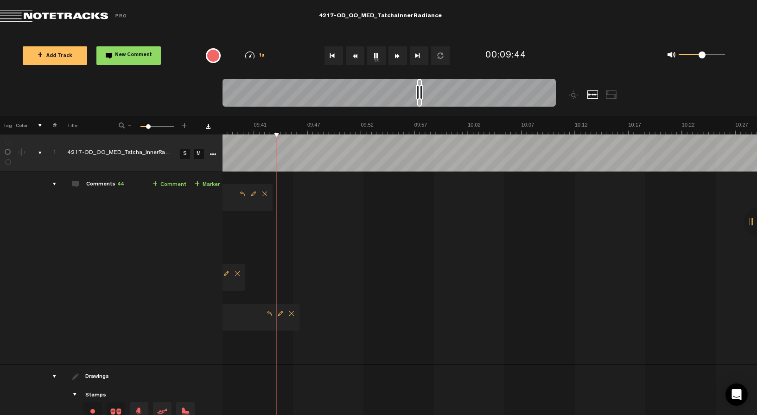
scroll to position [0, 6066]
drag, startPoint x: 406, startPoint y: 104, endPoint x: 421, endPoint y: 102, distance: 14.9
click at [421, 102] on div at bounding box center [419, 93] width 5 height 28
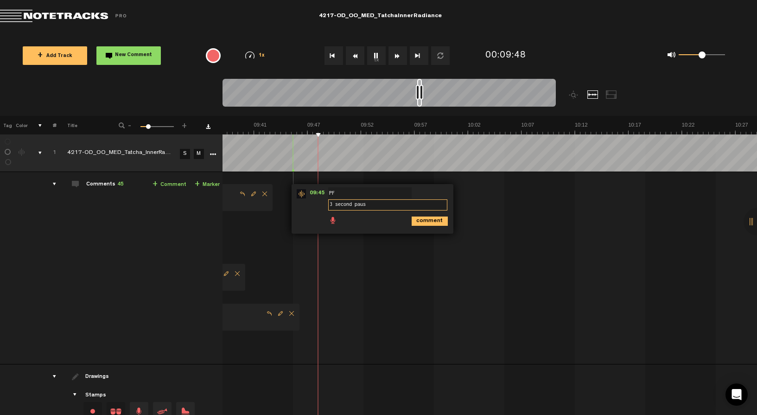
type textarea "3 second pause"
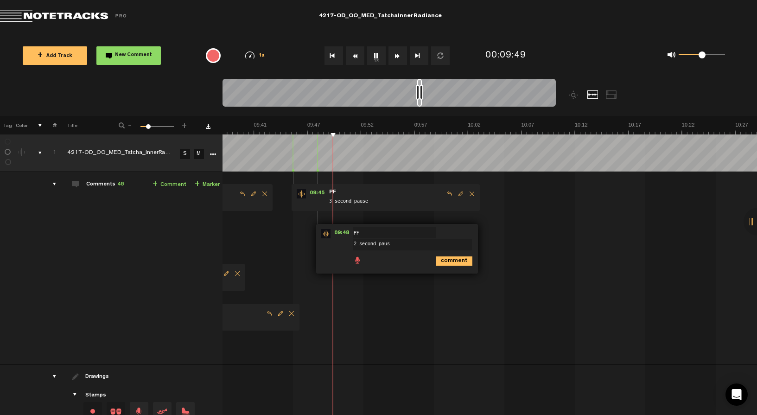
type textarea "2 second pause"
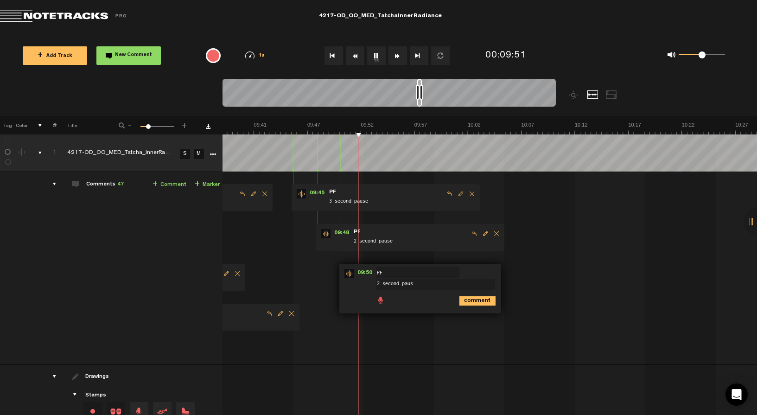
type textarea "2 second pause"
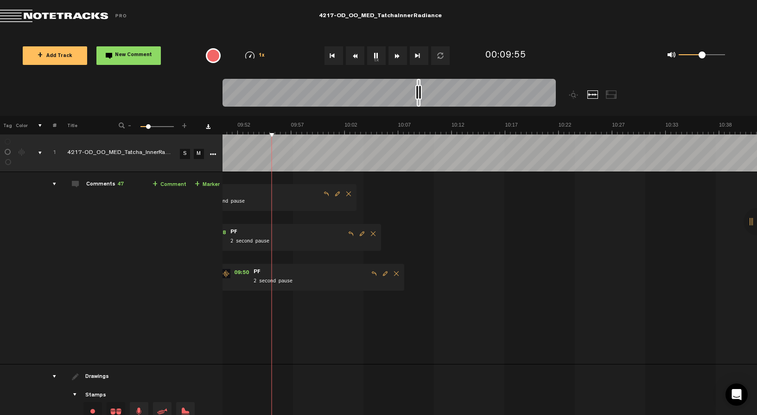
scroll to position [0, 6175]
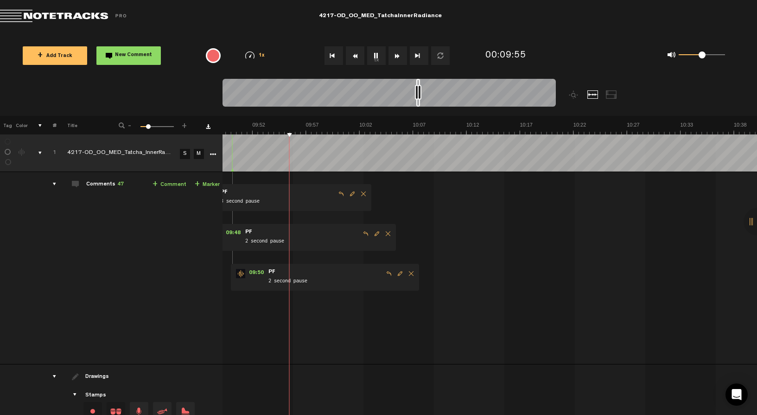
click at [419, 103] on div at bounding box center [418, 93] width 4 height 28
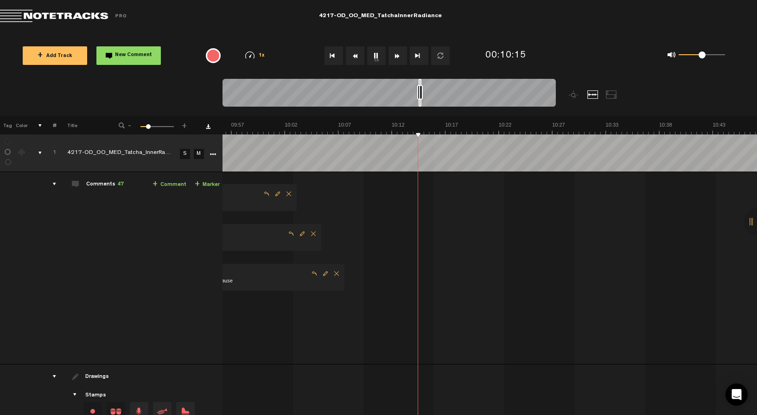
scroll to position [0, 6264]
click at [420, 106] on div at bounding box center [420, 93] width 3 height 28
click at [423, 103] on div at bounding box center [422, 93] width 2 height 28
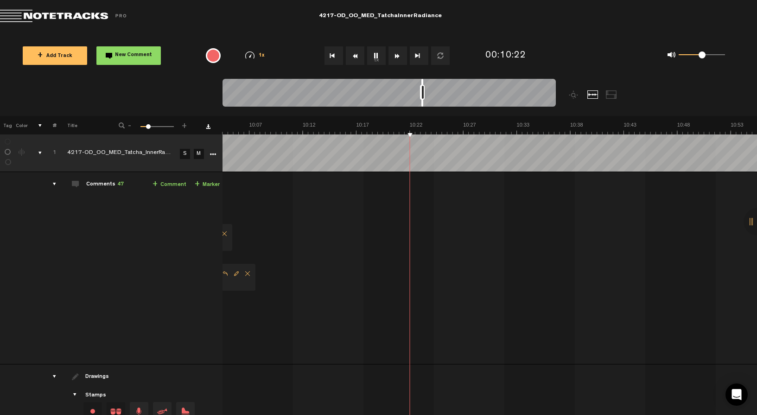
scroll to position [0, 6338]
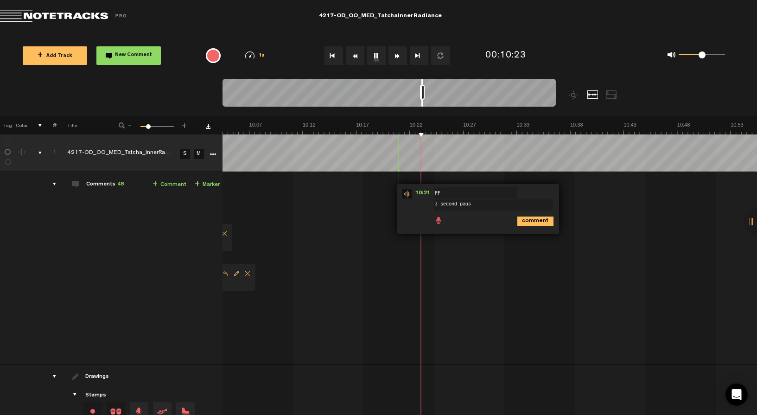
type textarea "3 second pause"
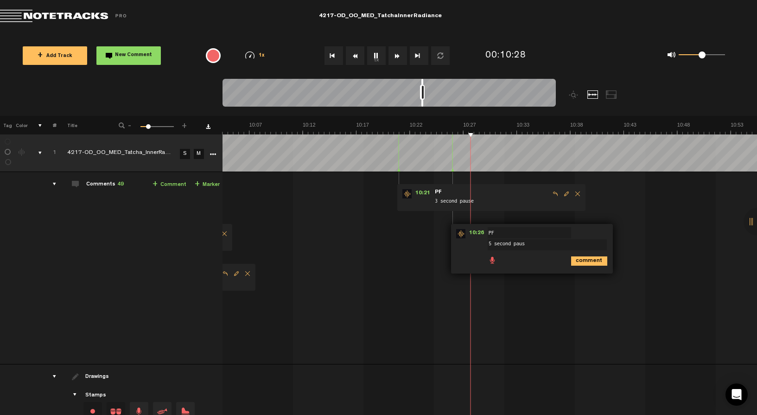
type textarea "5 second pause"
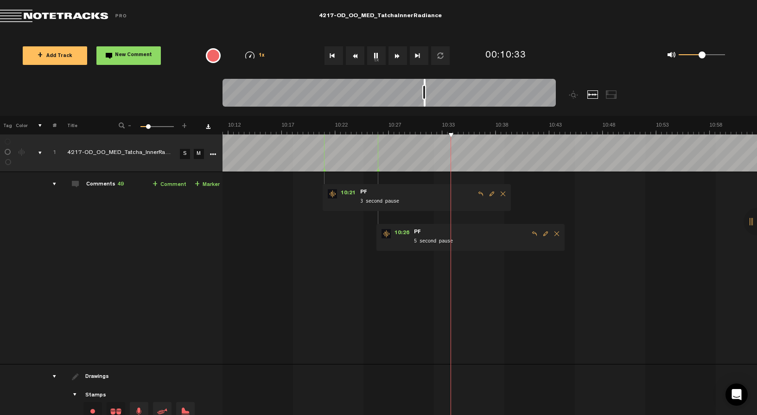
scroll to position [0, 6517]
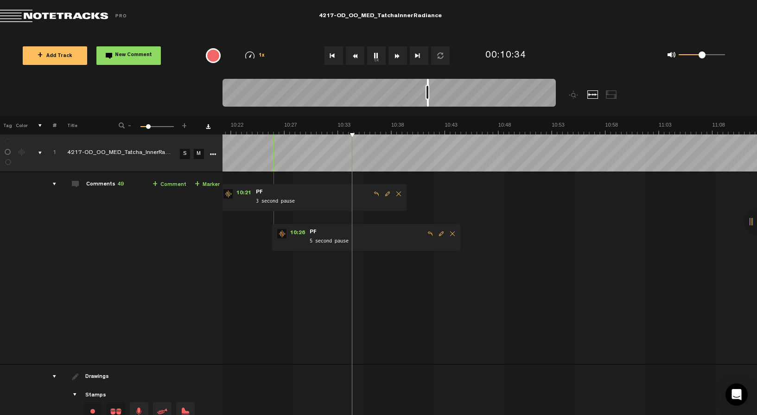
drag, startPoint x: 423, startPoint y: 102, endPoint x: 428, endPoint y: 102, distance: 5.1
click at [428, 102] on div at bounding box center [428, 93] width 2 height 28
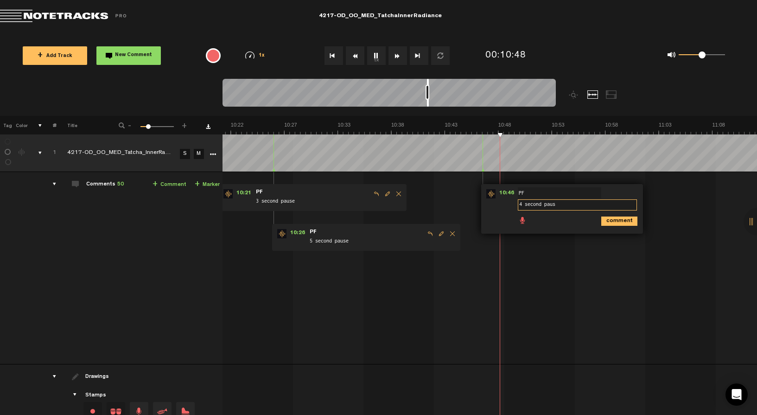
type textarea "4 second pause"
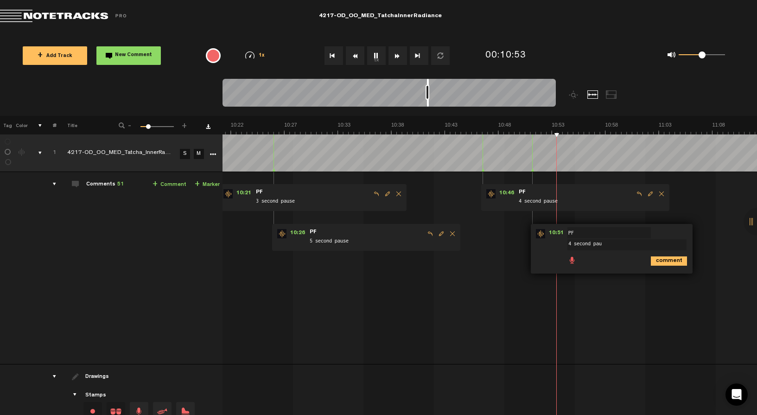
type textarea "4 second paus"
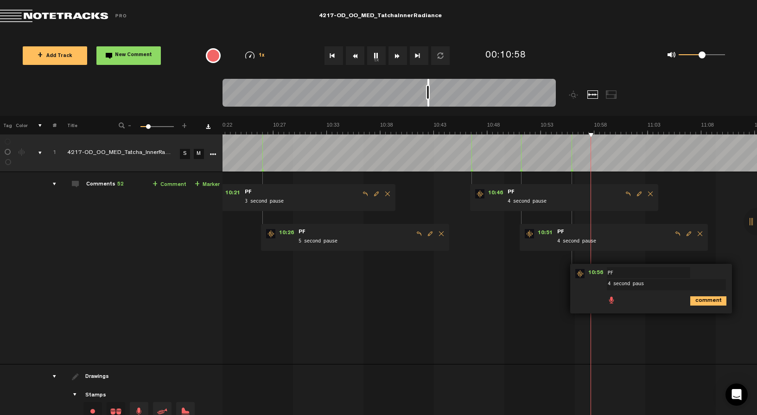
type textarea "4 second pause"
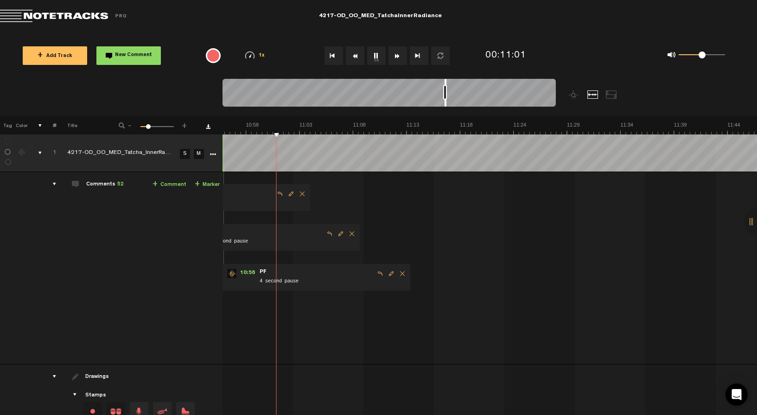
scroll to position [0, 6876]
drag, startPoint x: 428, startPoint y: 102, endPoint x: 445, endPoint y: 104, distance: 17.7
click at [445, 104] on div at bounding box center [446, 93] width 2 height 28
type textarea "1"
type textarea "0"
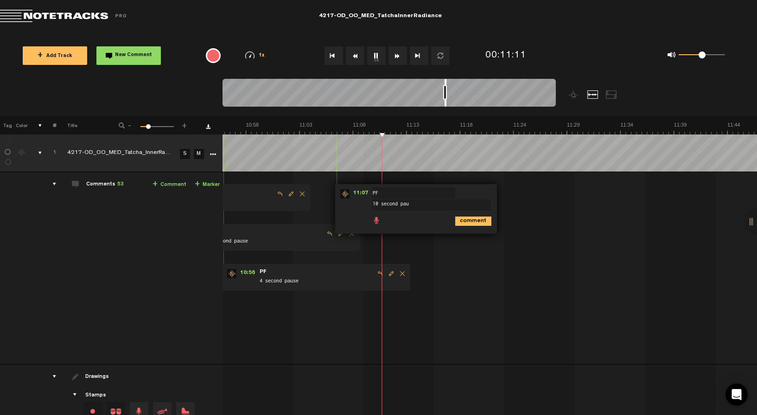
type textarea "10 second paus"
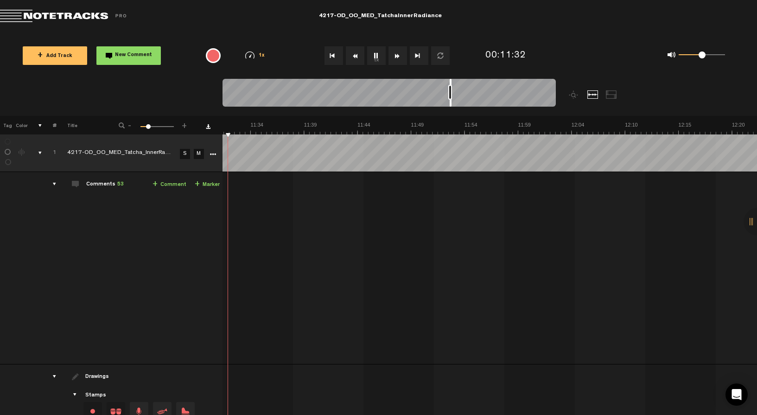
scroll to position [0, 7200]
drag, startPoint x: 445, startPoint y: 102, endPoint x: 452, endPoint y: 103, distance: 7.0
click at [452, 103] on div at bounding box center [452, 93] width 2 height 28
click at [375, 58] on button "1x" at bounding box center [376, 55] width 19 height 19
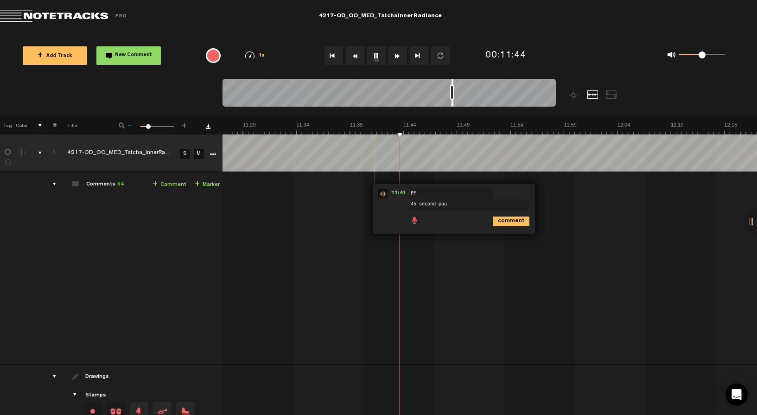
type textarea "45 second paus"
click at [377, 53] on button "1x" at bounding box center [376, 55] width 19 height 19
click at [374, 54] on button "1x" at bounding box center [376, 55] width 19 height 19
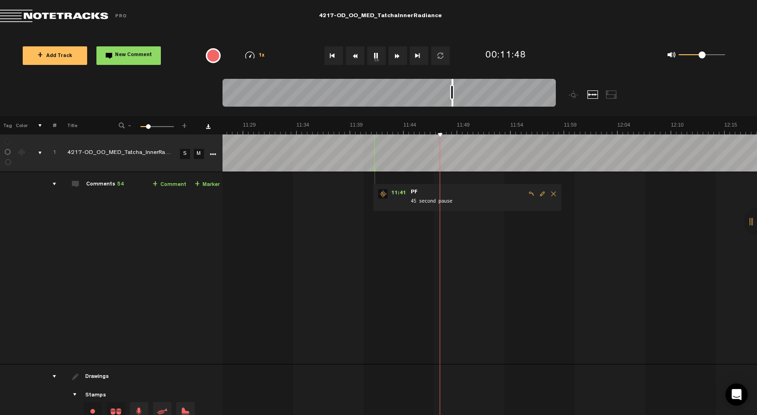
click at [374, 54] on button "1x" at bounding box center [376, 55] width 19 height 19
drag, startPoint x: 452, startPoint y: 103, endPoint x: 505, endPoint y: 95, distance: 54.0
click at [505, 95] on div at bounding box center [388, 94] width 333 height 31
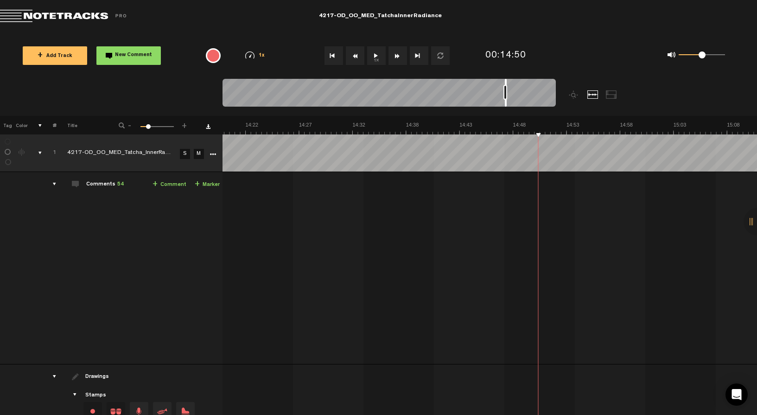
click at [372, 54] on button "1x" at bounding box center [376, 55] width 19 height 19
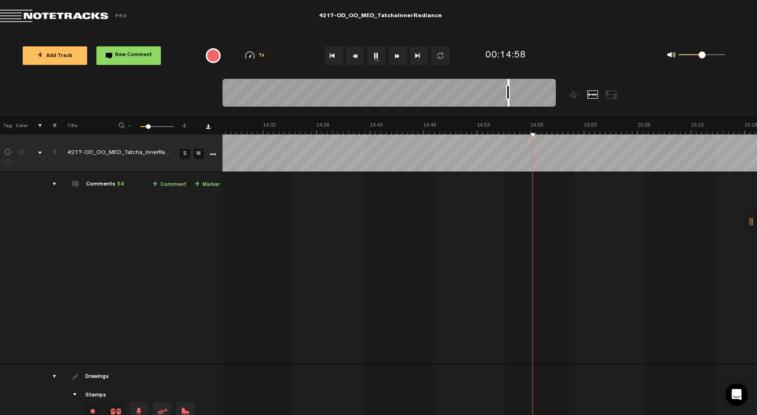
scroll to position [0, 9136]
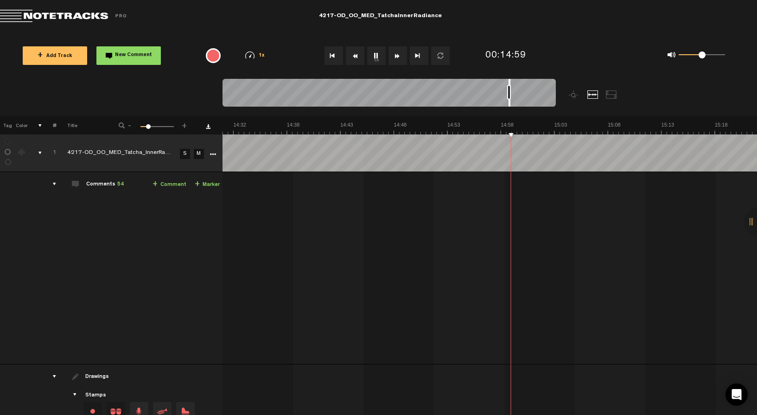
click at [509, 100] on div at bounding box center [509, 93] width 2 height 28
click at [377, 51] on button "1x" at bounding box center [376, 55] width 19 height 19
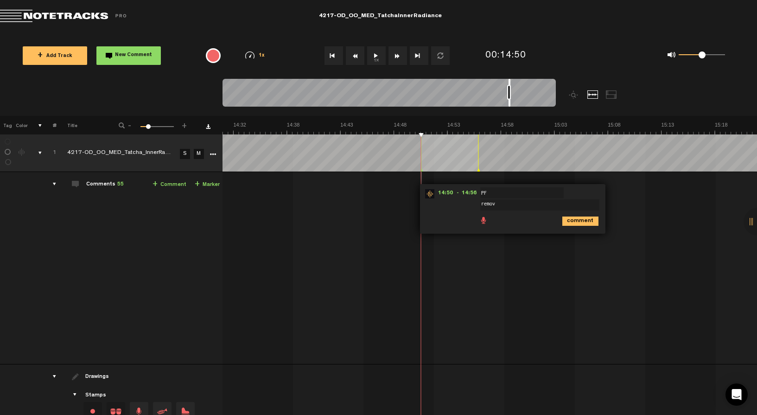
type textarea "remove"
click at [509, 102] on div at bounding box center [509, 93] width 2 height 28
click at [418, 80] on div at bounding box center [388, 94] width 333 height 31
click at [522, 90] on div at bounding box center [388, 94] width 333 height 31
drag, startPoint x: 514, startPoint y: 92, endPoint x: 519, endPoint y: 92, distance: 5.1
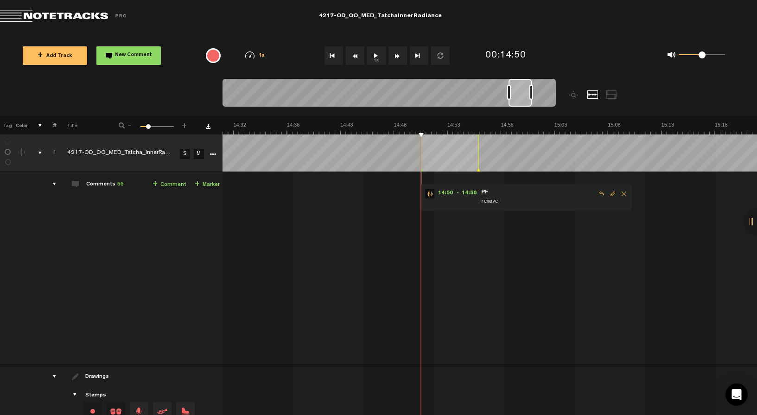
click at [533, 91] on div at bounding box center [531, 92] width 4 height 15
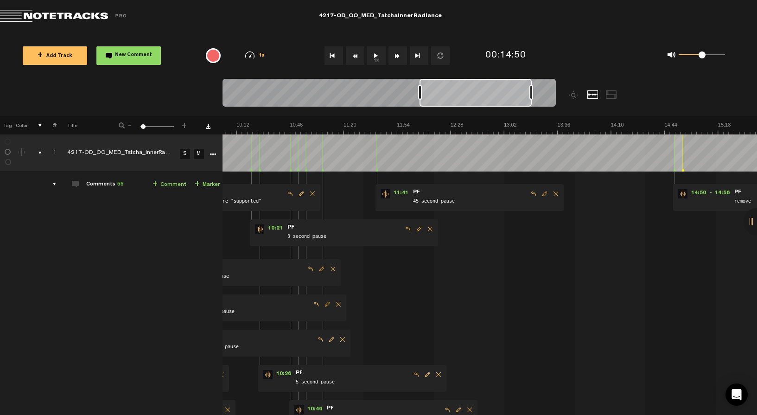
scroll to position [0, 620]
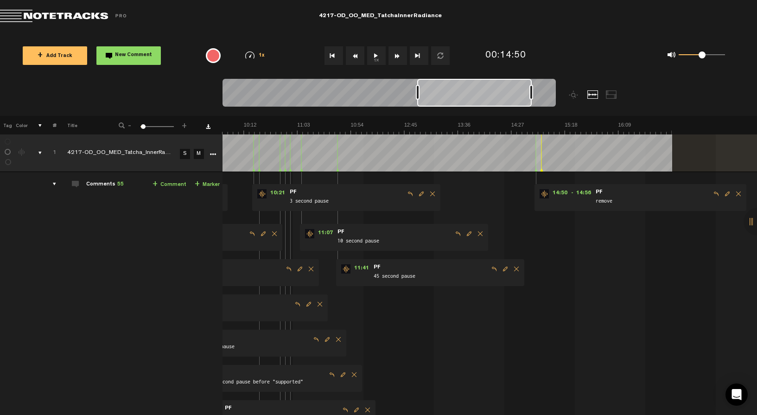
drag, startPoint x: 510, startPoint y: 93, endPoint x: 419, endPoint y: 91, distance: 91.3
click at [419, 91] on div at bounding box center [418, 92] width 4 height 15
click at [376, 54] on button "1x" at bounding box center [376, 55] width 19 height 19
click at [375, 52] on button "1x" at bounding box center [376, 55] width 19 height 19
click at [378, 51] on button "1x" at bounding box center [376, 55] width 19 height 19
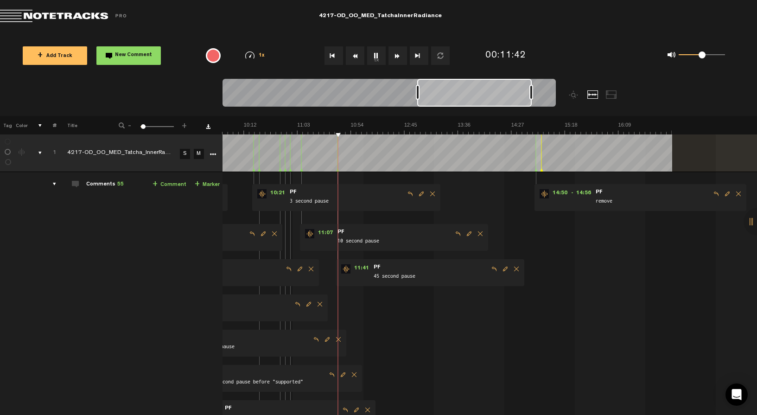
click at [378, 51] on button "1x" at bounding box center [376, 55] width 19 height 19
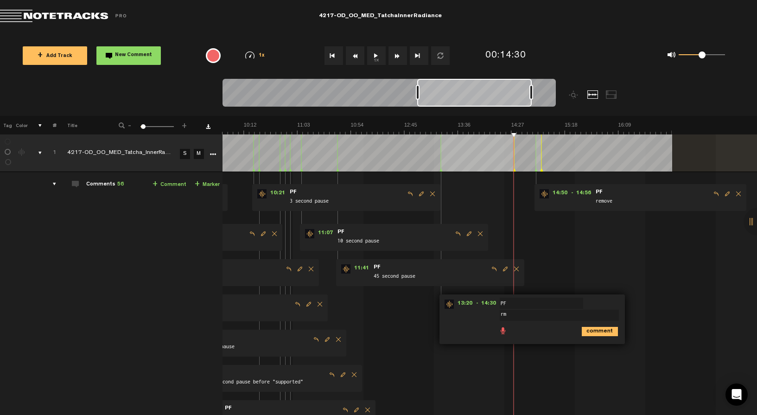
type textarea "r"
type textarea "remove"
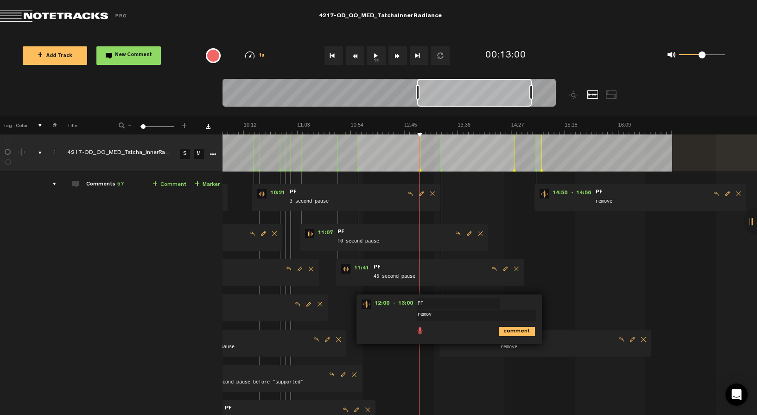
type textarea "remove"
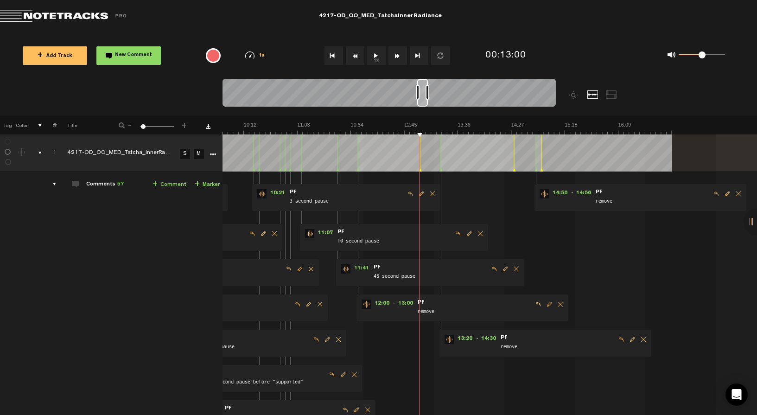
drag, startPoint x: 530, startPoint y: 93, endPoint x: 426, endPoint y: 96, distance: 103.9
click at [426, 96] on div at bounding box center [428, 92] width 4 height 15
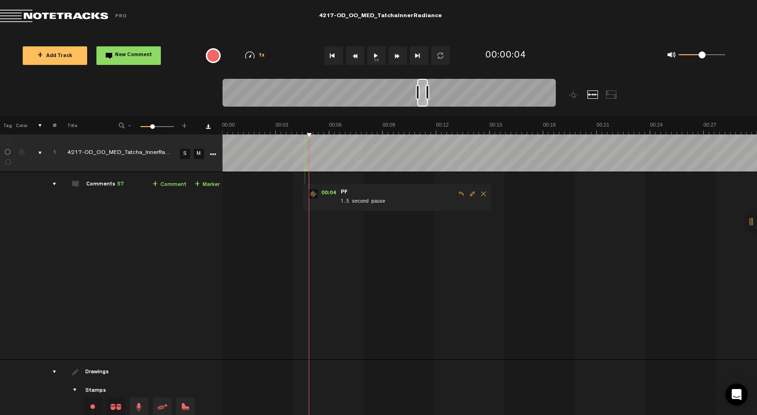
click at [424, 102] on div at bounding box center [422, 93] width 11 height 28
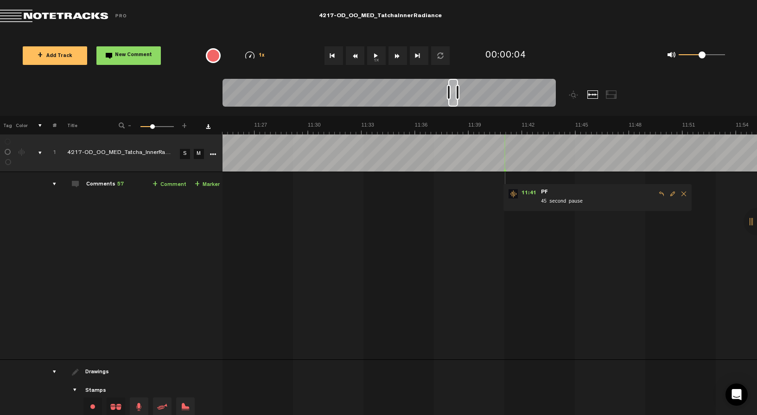
scroll to position [0, 12243]
drag, startPoint x: 424, startPoint y: 102, endPoint x: 455, endPoint y: 97, distance: 31.4
click at [455, 97] on div at bounding box center [453, 93] width 10 height 28
click at [379, 57] on button "1x" at bounding box center [376, 55] width 19 height 19
click at [377, 56] on button "1x" at bounding box center [376, 55] width 19 height 19
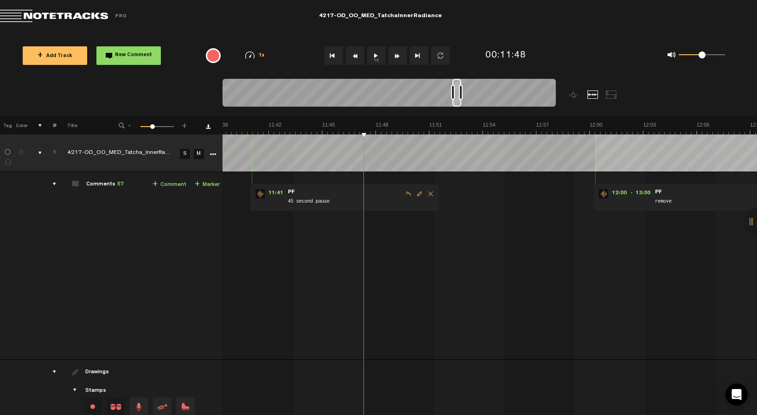
scroll to position [0, 12470]
drag, startPoint x: 453, startPoint y: 100, endPoint x: 457, endPoint y: 97, distance: 4.8
click at [457, 97] on div at bounding box center [456, 93] width 9 height 28
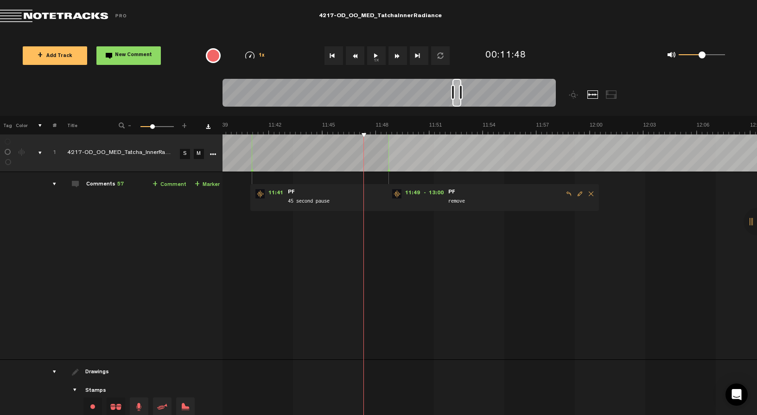
drag, startPoint x: 595, startPoint y: 169, endPoint x: 388, endPoint y: 160, distance: 206.9
click at [388, 160] on div at bounding box center [388, 152] width 0 height 37
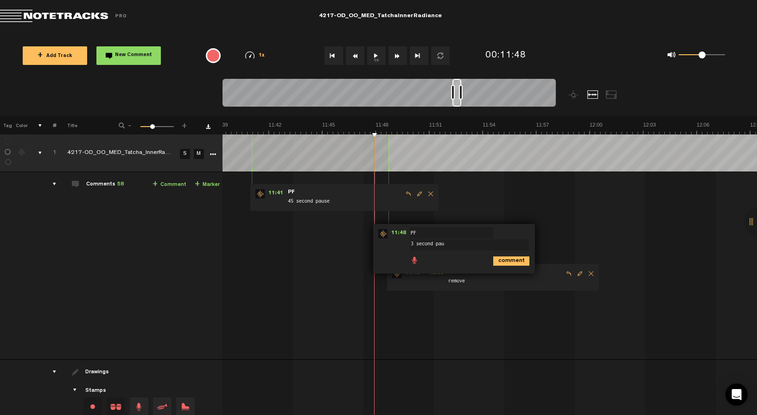
type textarea "3 second paus"
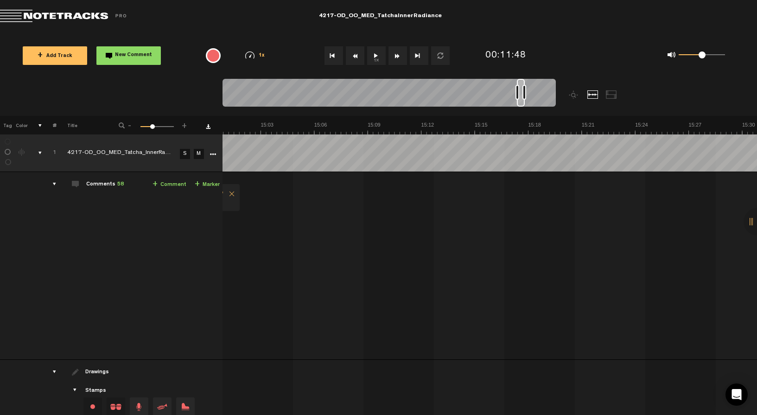
scroll to position [0, 15809]
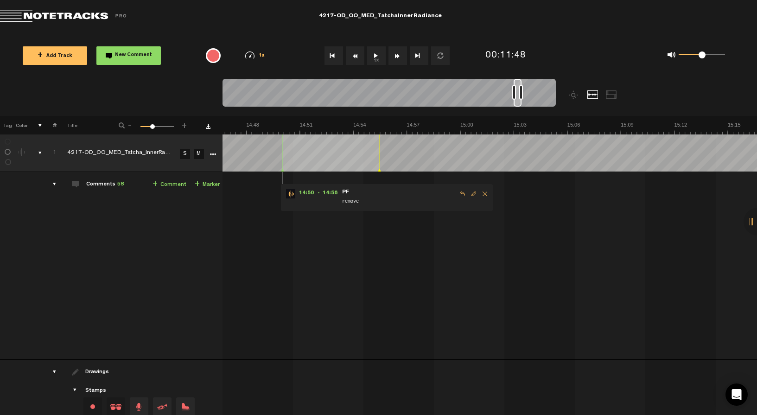
drag, startPoint x: 457, startPoint y: 101, endPoint x: 519, endPoint y: 95, distance: 61.5
click at [519, 95] on div at bounding box center [388, 94] width 333 height 31
click at [375, 55] on button "1x" at bounding box center [376, 55] width 19 height 19
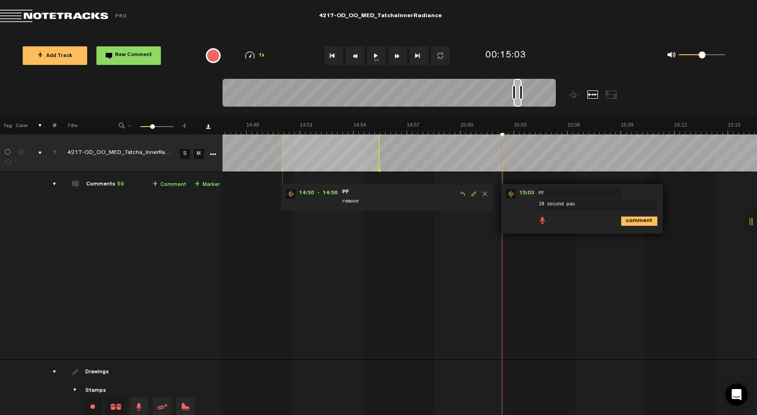
type textarea "20 second paus"
click at [378, 58] on button "1x" at bounding box center [376, 55] width 19 height 19
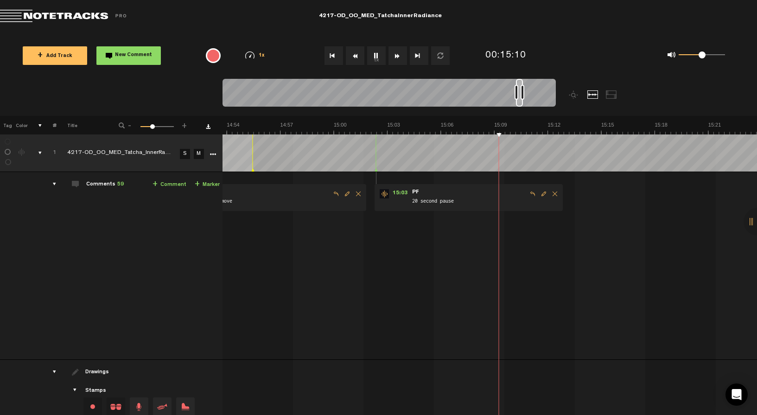
scroll to position [0, 15935]
click at [521, 103] on div at bounding box center [519, 93] width 7 height 28
click at [521, 102] on div at bounding box center [519, 93] width 6 height 28
click at [541, 193] on span "Edit comment" at bounding box center [543, 194] width 11 height 6
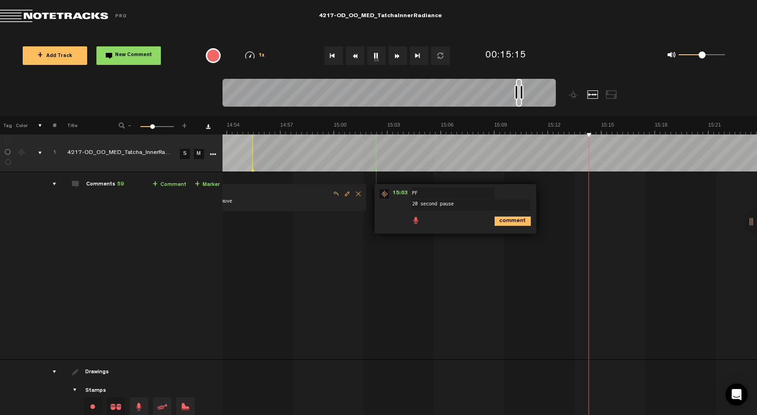
click at [414, 204] on textarea "20 second pause" at bounding box center [470, 204] width 119 height 11
type textarea "10 second pause"
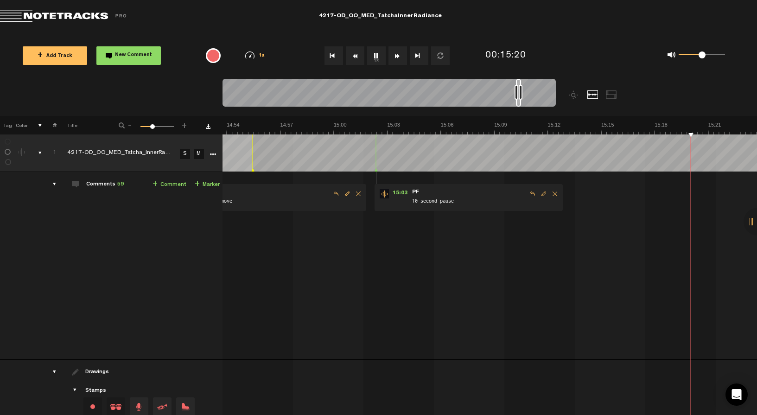
click at [519, 103] on div at bounding box center [518, 93] width 5 height 28
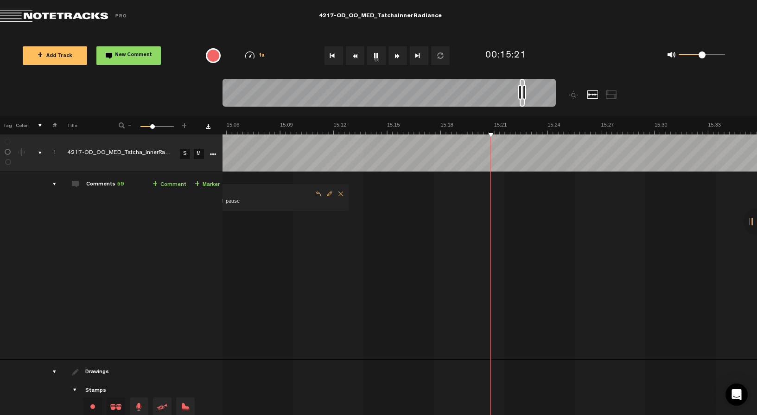
scroll to position [0, 16150]
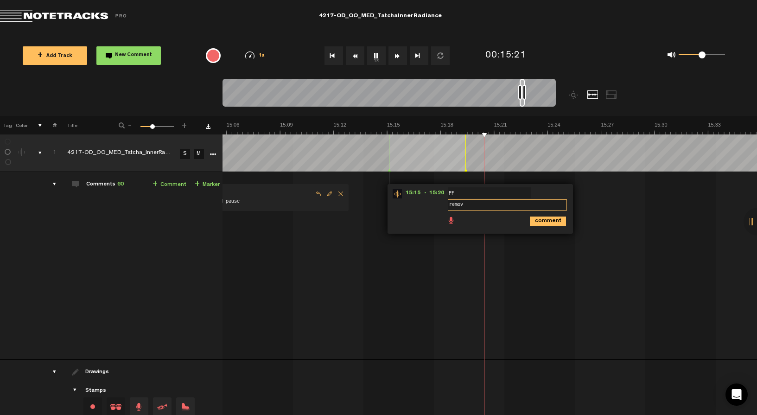
type textarea "remove"
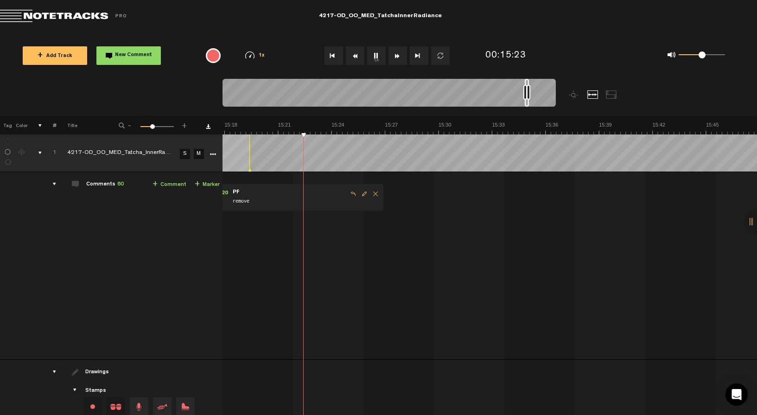
scroll to position [0, 16396]
drag, startPoint x: 523, startPoint y: 102, endPoint x: 531, endPoint y: 102, distance: 7.9
click at [531, 102] on div at bounding box center [529, 93] width 4 height 28
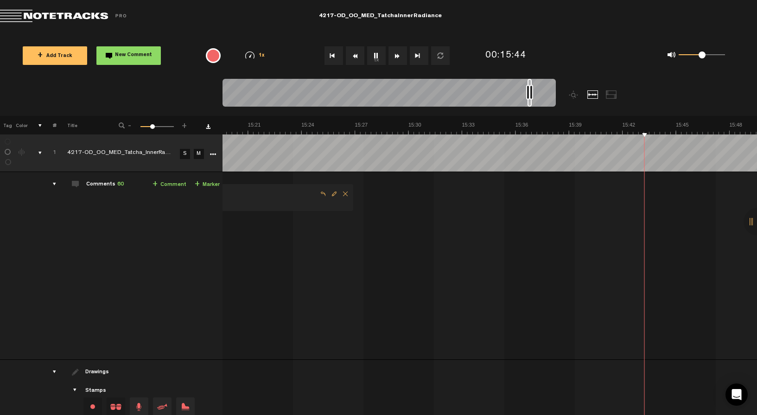
scroll to position [0, 16669]
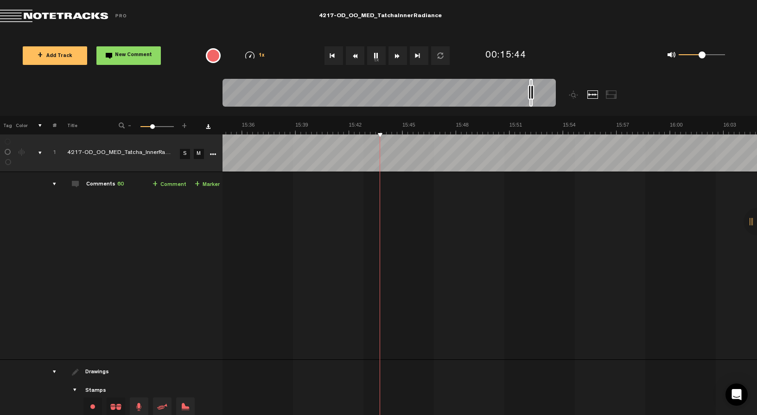
click at [531, 103] on div at bounding box center [530, 93] width 3 height 28
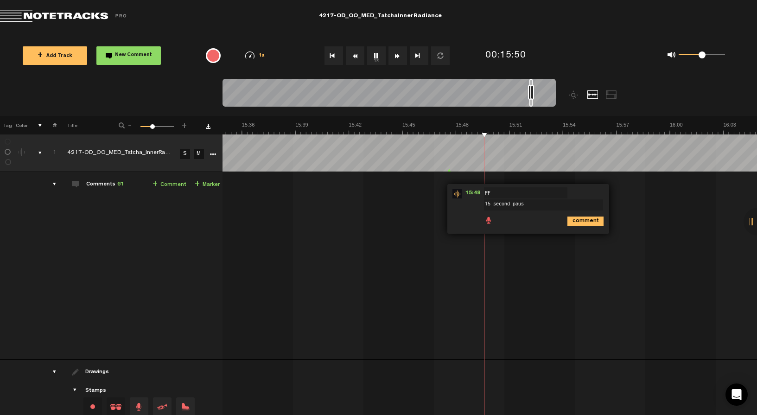
type textarea "15 second pause"
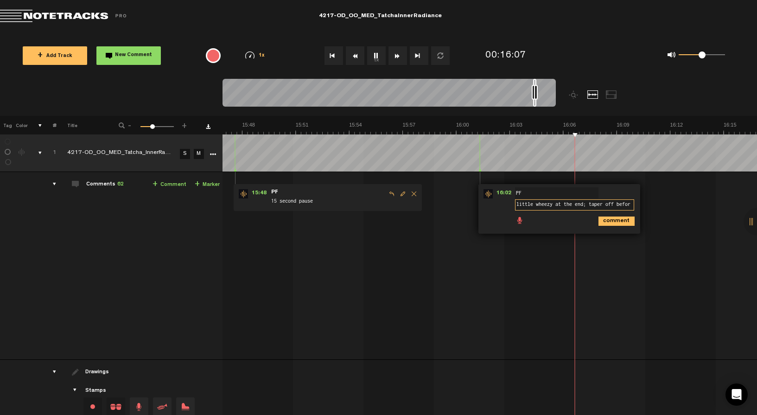
type textarea "little wheezy at the end; taper off before"
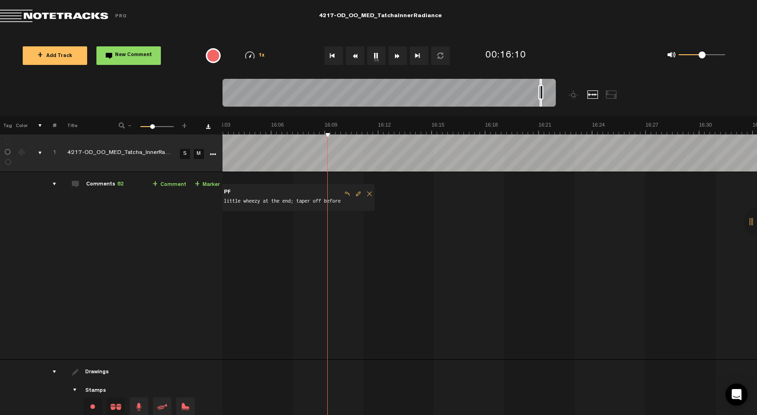
scroll to position [0, 17251]
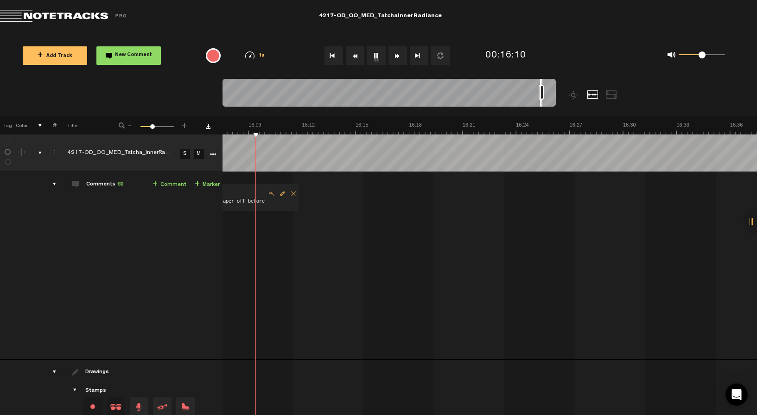
drag, startPoint x: 534, startPoint y: 101, endPoint x: 541, endPoint y: 101, distance: 7.0
click at [541, 101] on div at bounding box center [541, 93] width 2 height 28
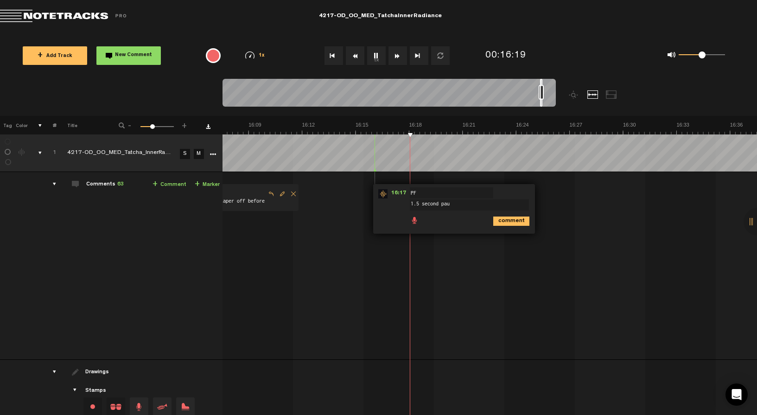
type textarea "1.5 second paus"
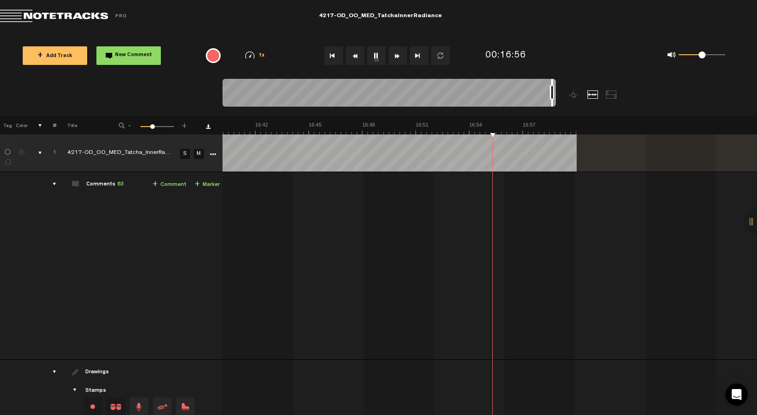
scroll to position [0, 17858]
click at [553, 100] on div at bounding box center [388, 94] width 333 height 31
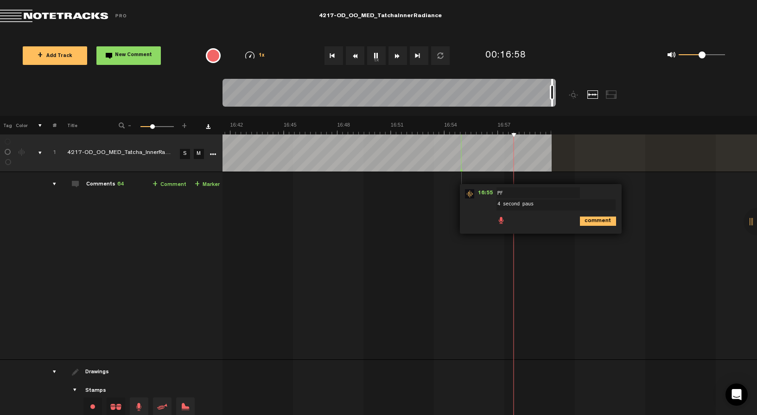
type textarea "4 second pause"
click at [375, 53] on button "1x" at bounding box center [376, 55] width 19 height 19
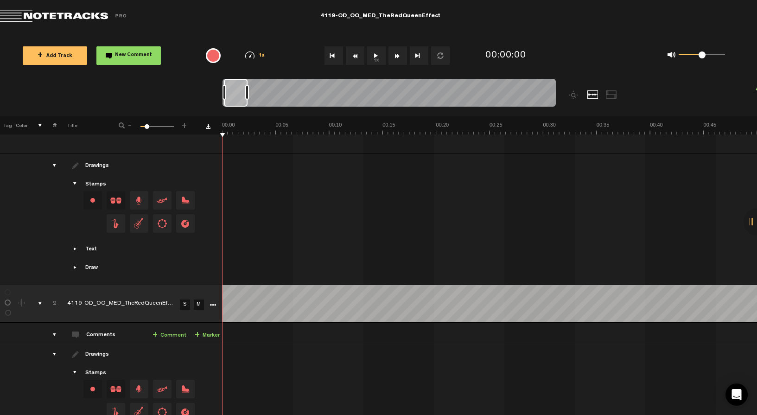
scroll to position [384, 0]
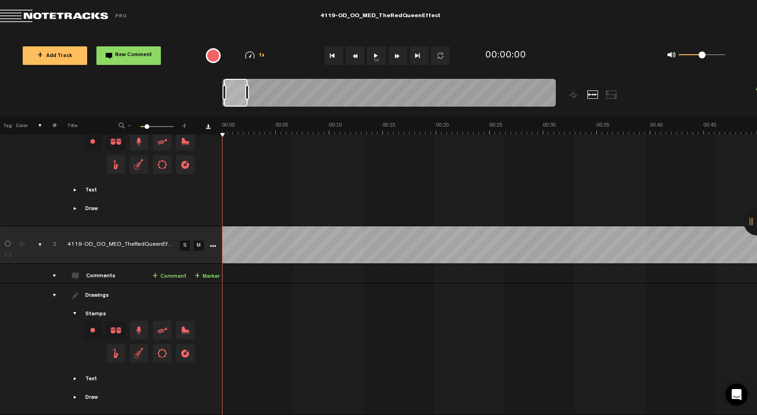
click at [186, 241] on link "S" at bounding box center [185, 246] width 10 height 10
click at [375, 55] on button "1x" at bounding box center [376, 55] width 19 height 19
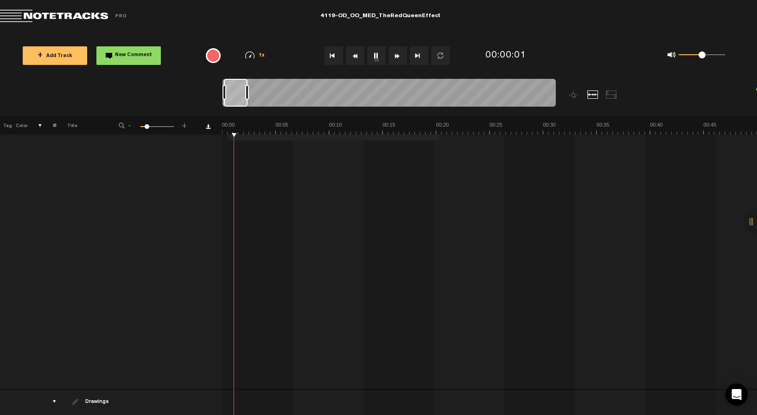
scroll to position [0, 0]
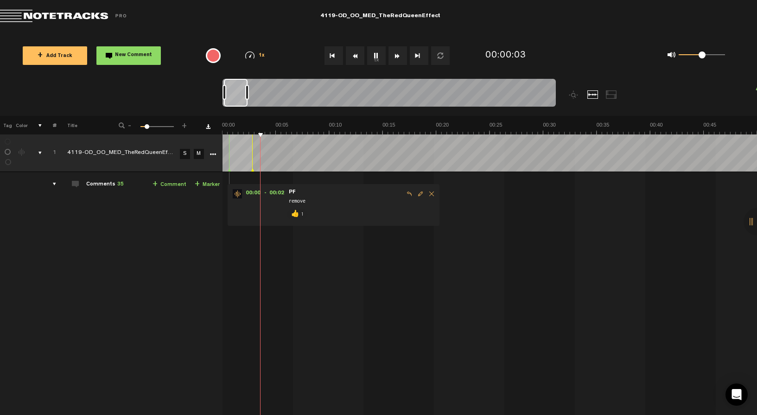
click at [378, 59] on button "1x" at bounding box center [376, 55] width 19 height 19
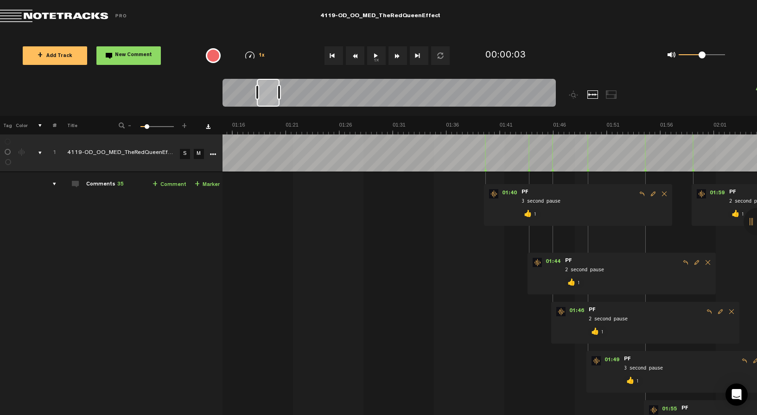
scroll to position [0, 959]
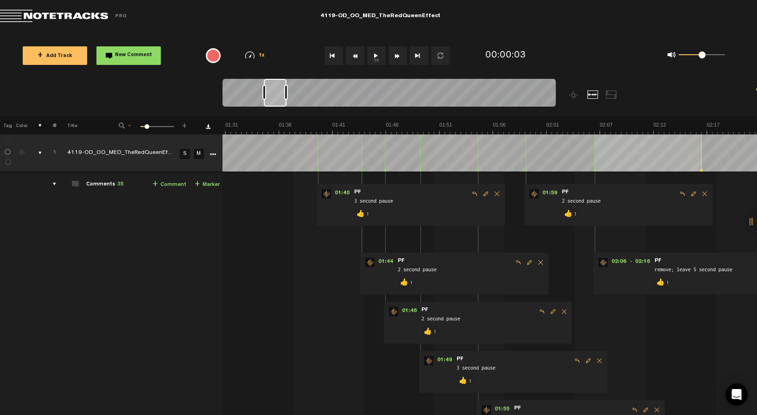
drag, startPoint x: 241, startPoint y: 91, endPoint x: 280, endPoint y: 89, distance: 39.9
click at [280, 89] on div at bounding box center [275, 93] width 23 height 28
click at [365, 54] on nt-audio-media-controls "1x" at bounding box center [382, 55] width 137 height 19
click at [369, 54] on button "1x" at bounding box center [376, 55] width 19 height 19
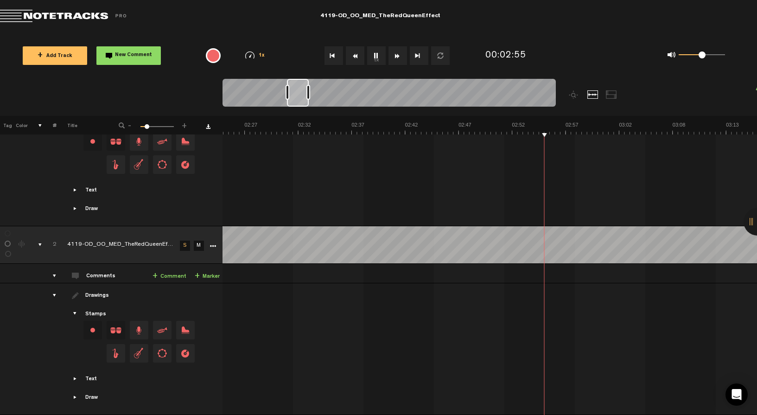
scroll to position [0, 1506]
click at [302, 99] on div at bounding box center [297, 93] width 22 height 28
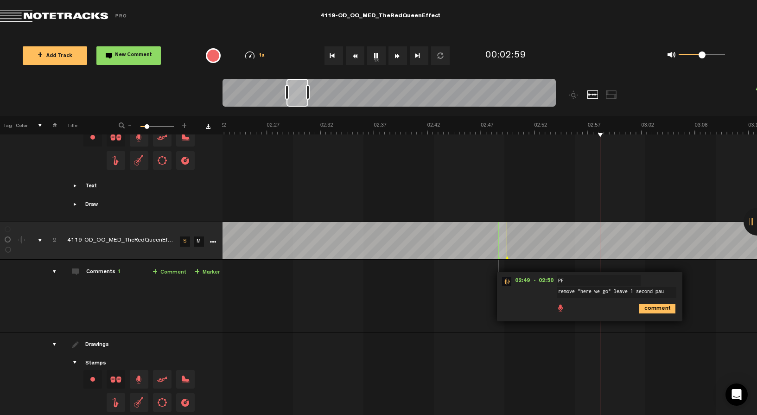
type textarea "remove "here we go" leave 1 second paus"
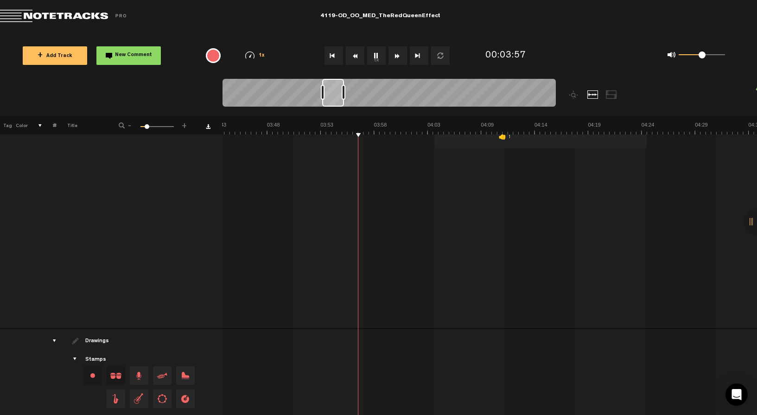
scroll to position [0, 0]
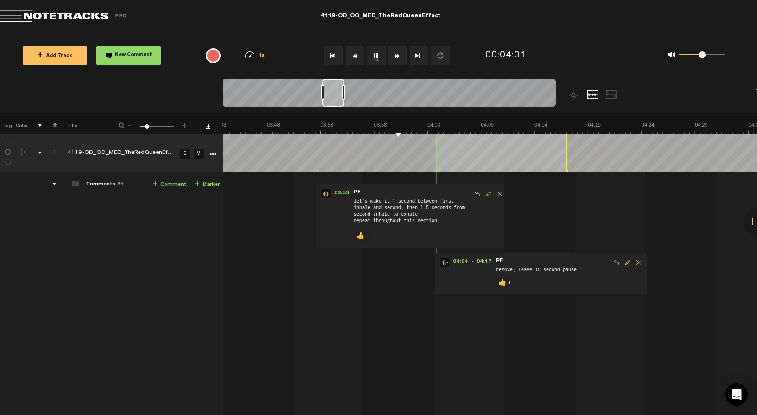
click at [377, 50] on button "1x" at bounding box center [376, 55] width 19 height 19
click at [184, 154] on link "S" at bounding box center [185, 154] width 10 height 10
click at [378, 56] on button "1x" at bounding box center [376, 55] width 19 height 19
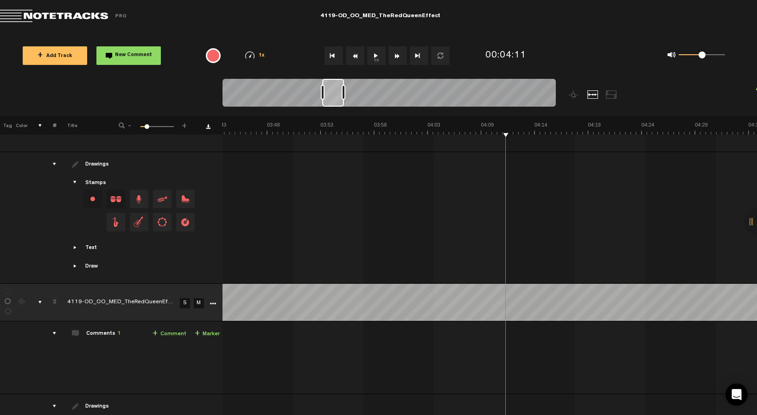
scroll to position [325, 0]
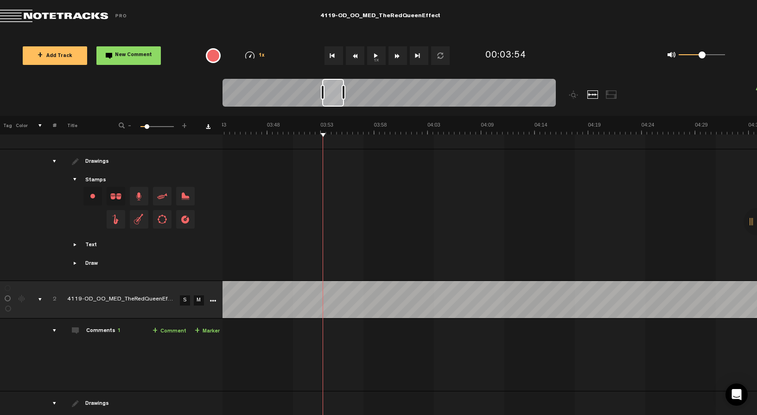
click at [374, 54] on button "1x" at bounding box center [376, 55] width 19 height 19
click at [184, 295] on link "S" at bounding box center [185, 300] width 10 height 10
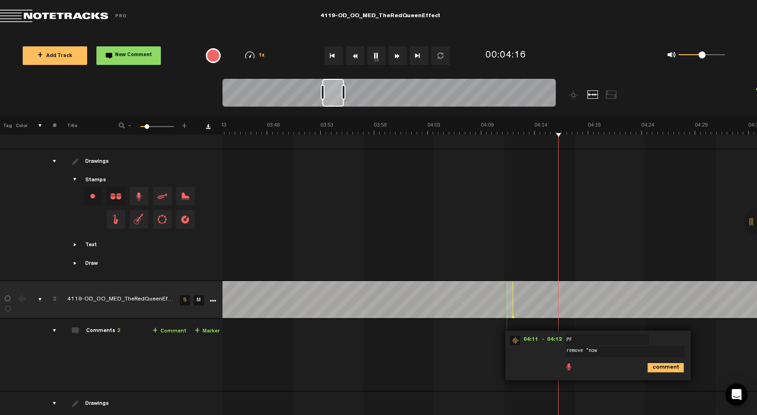
type textarea "remove "now""
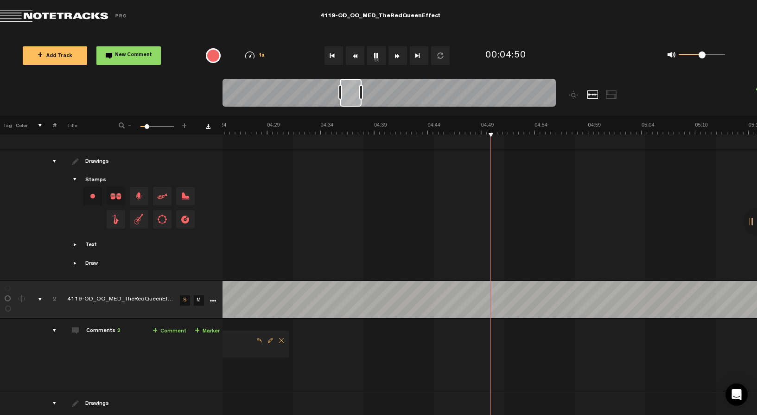
scroll to position [0, 2790]
click at [380, 56] on button "1x" at bounding box center [376, 55] width 19 height 19
click at [375, 52] on button "1x" at bounding box center [376, 55] width 19 height 19
click at [372, 54] on button "1x" at bounding box center [376, 55] width 19 height 19
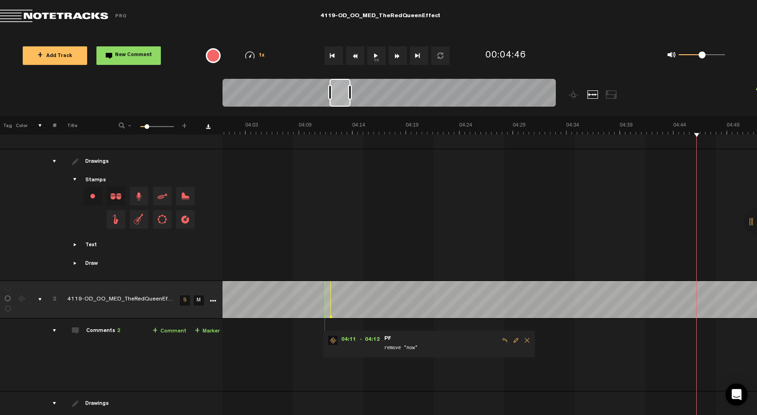
scroll to position [0, 2544]
drag, startPoint x: 352, startPoint y: 97, endPoint x: 342, endPoint y: 98, distance: 10.2
click at [342, 98] on div at bounding box center [340, 93] width 21 height 28
click at [374, 55] on button "1x" at bounding box center [376, 55] width 19 height 19
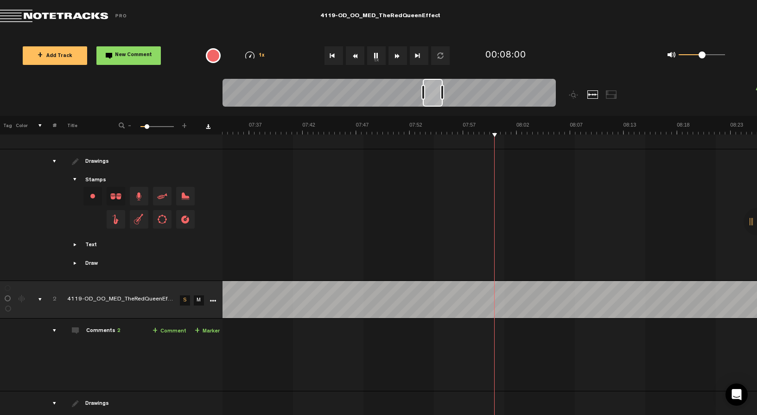
scroll to position [0, 4865]
drag, startPoint x: 430, startPoint y: 96, endPoint x: 438, endPoint y: 95, distance: 7.9
click at [438, 95] on div at bounding box center [436, 93] width 20 height 28
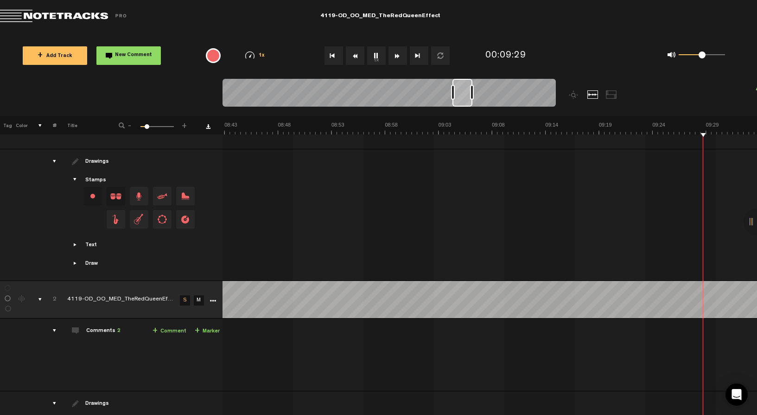
scroll to position [0, 5721]
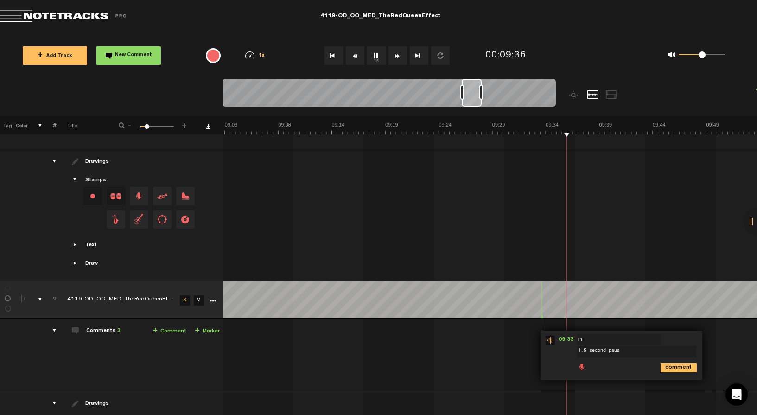
type textarea "1.5 second pause"
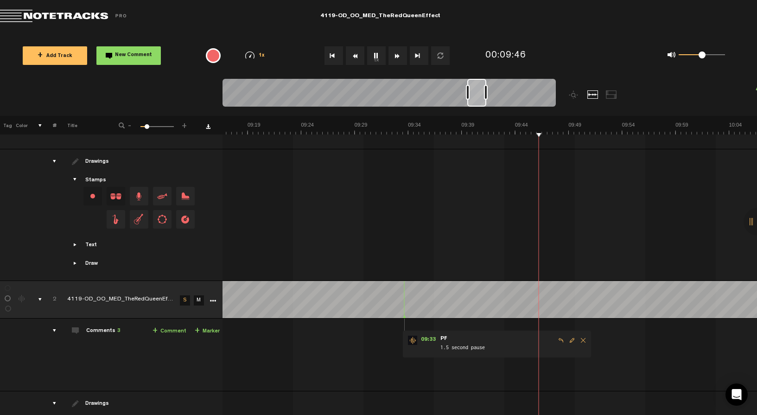
scroll to position [0, 5858]
drag, startPoint x: 470, startPoint y: 101, endPoint x: 477, endPoint y: 99, distance: 6.2
click at [477, 99] on div at bounding box center [476, 93] width 19 height 28
click at [378, 58] on button "1x" at bounding box center [376, 55] width 19 height 19
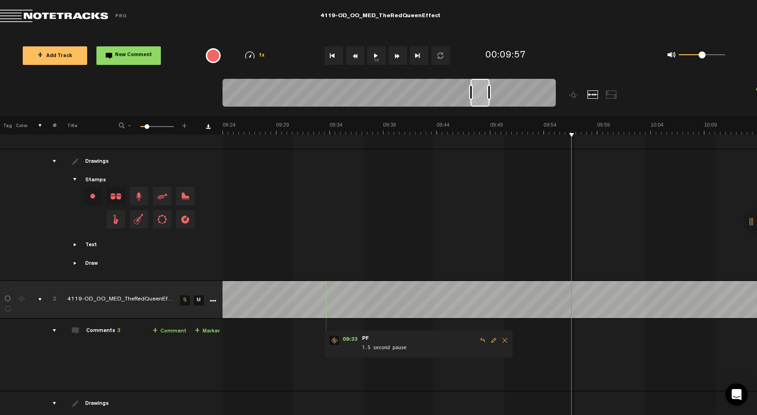
scroll to position [0, 5937]
type textarea "4 second pause"
